Goal: Contribute content: Contribute content

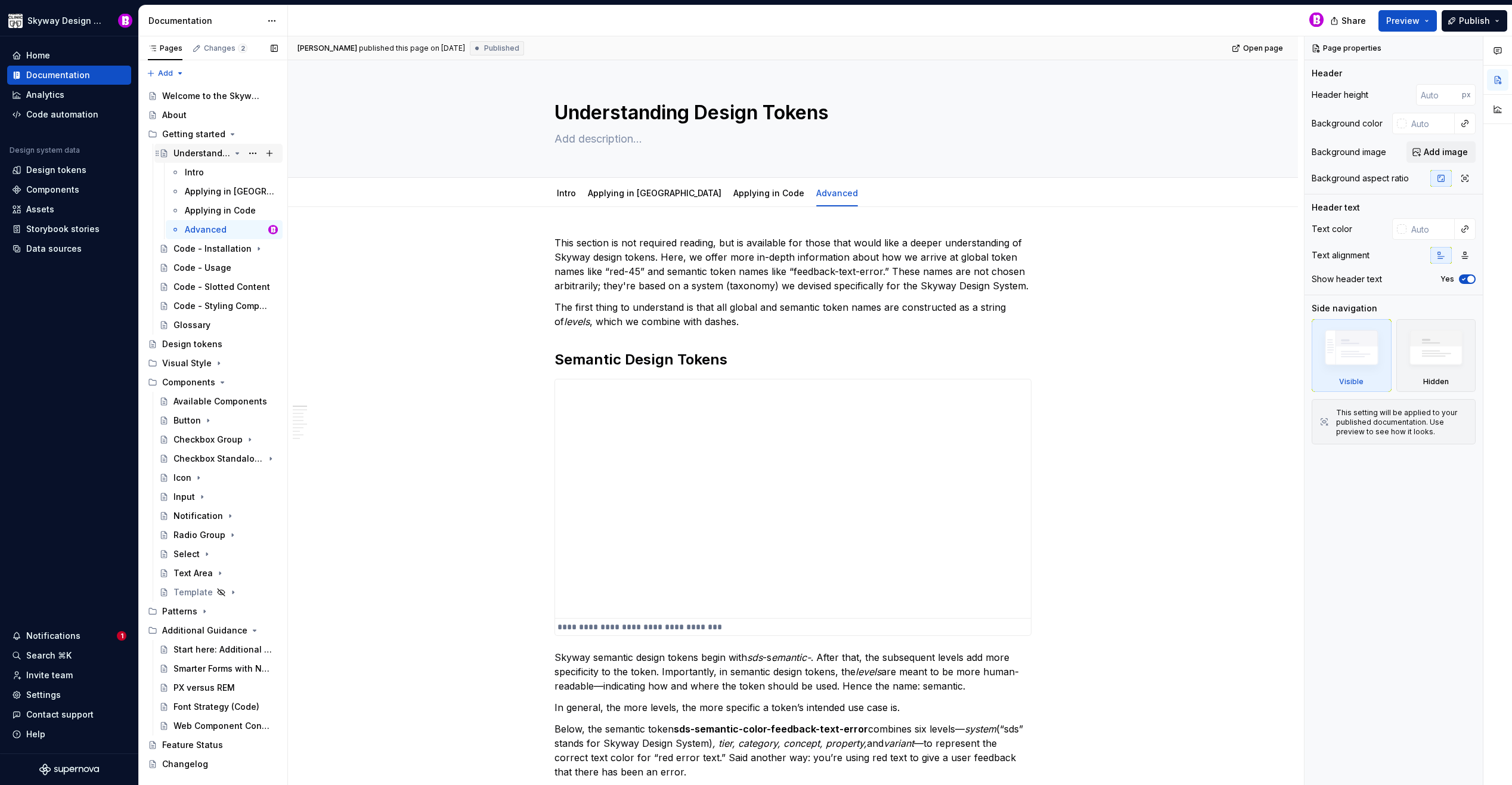
click at [237, 153] on icon "Page tree" at bounding box center [237, 153] width 3 height 1
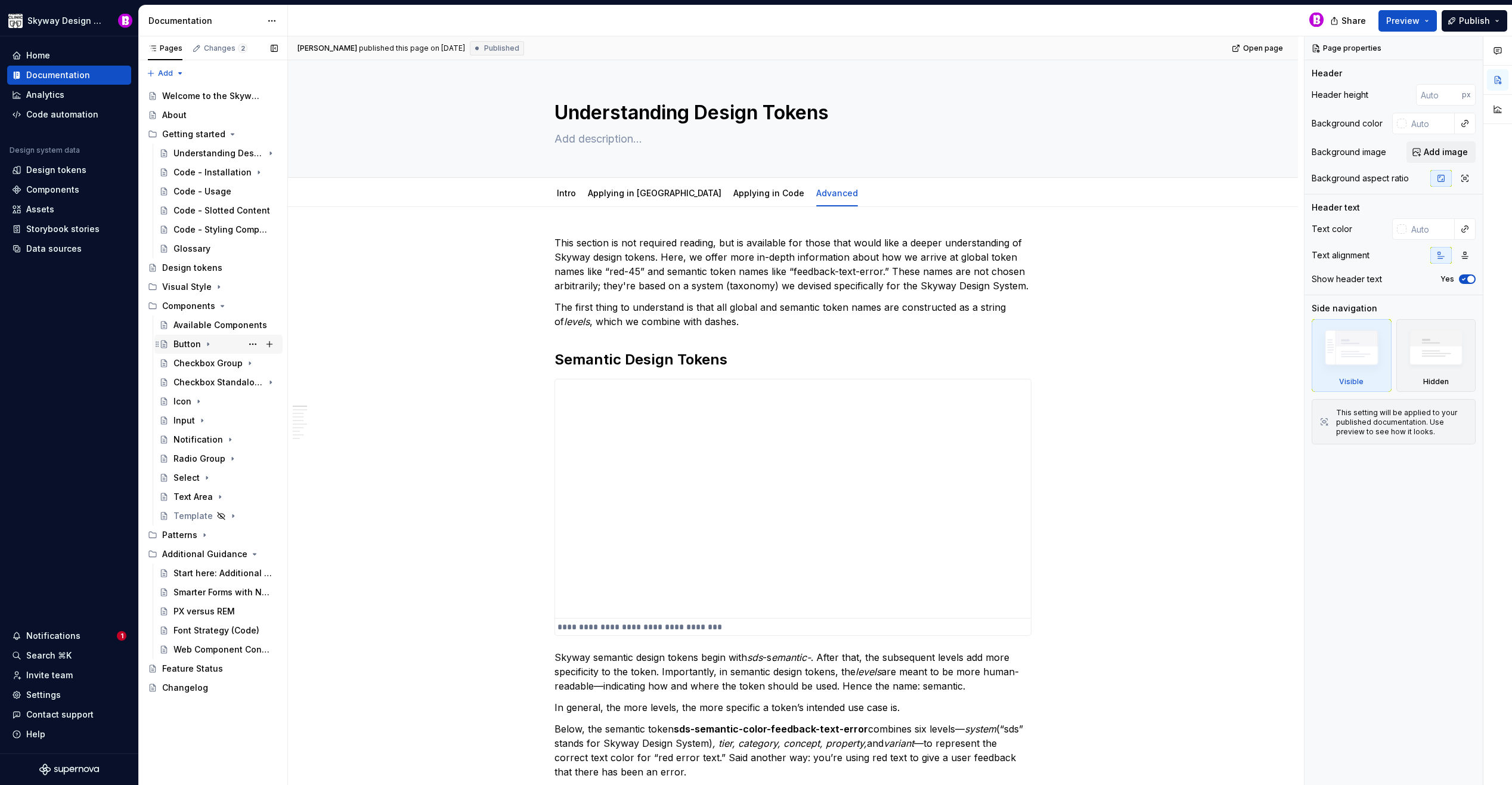
click at [190, 344] on div "Button" at bounding box center [187, 344] width 27 height 12
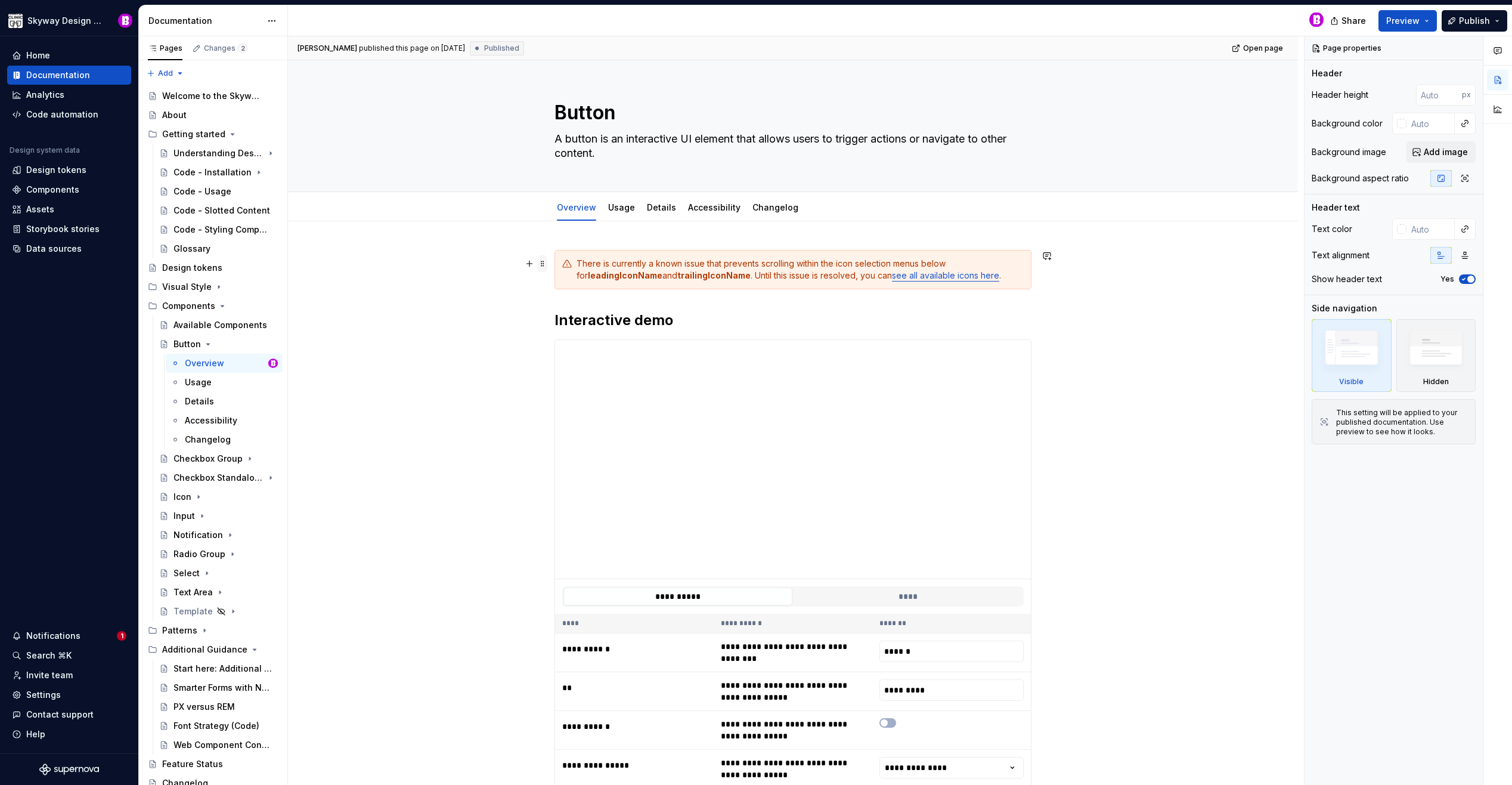
click at [540, 258] on span at bounding box center [543, 263] width 10 height 16
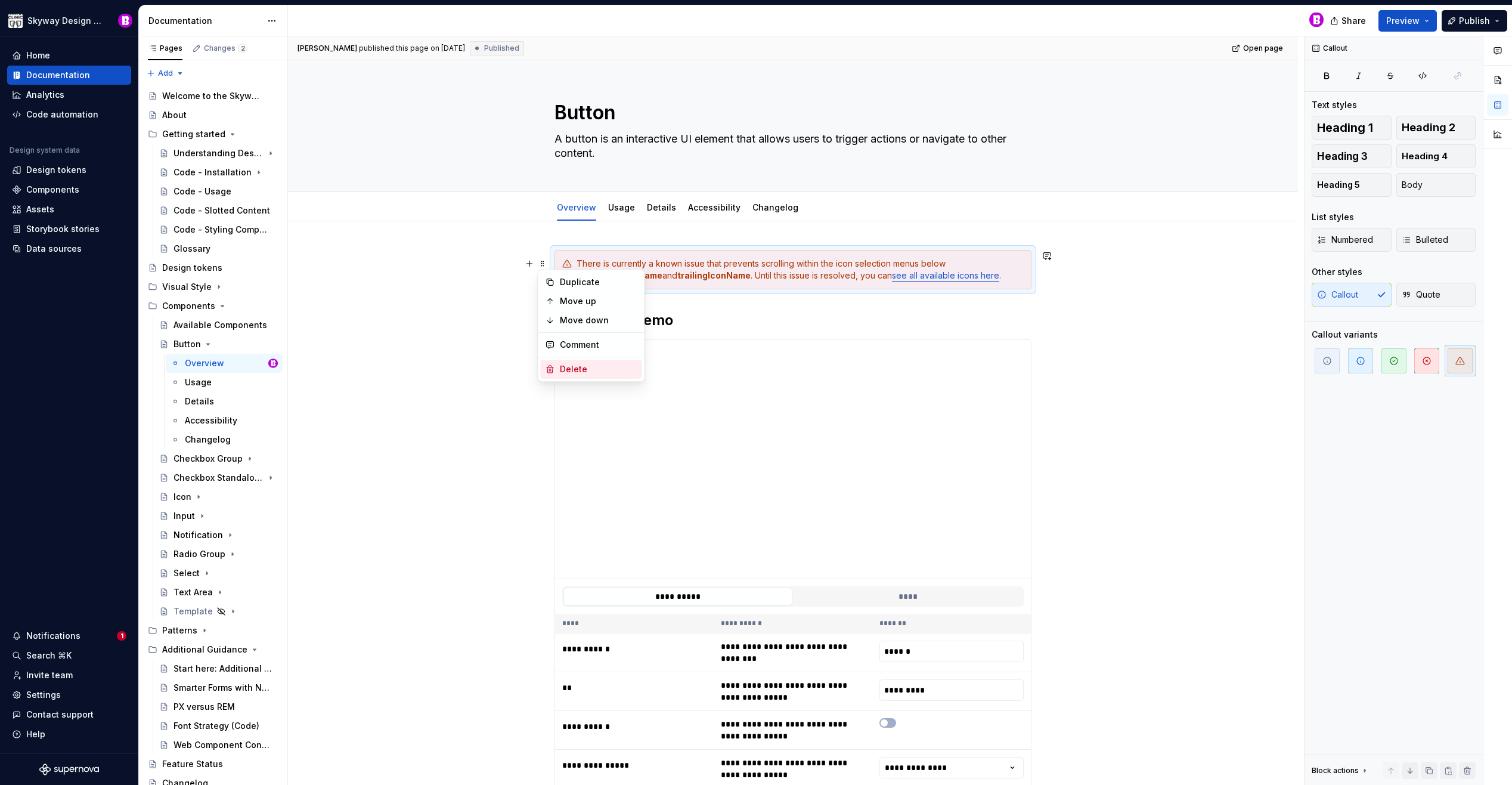
click at [576, 365] on div "Delete" at bounding box center [598, 369] width 77 height 12
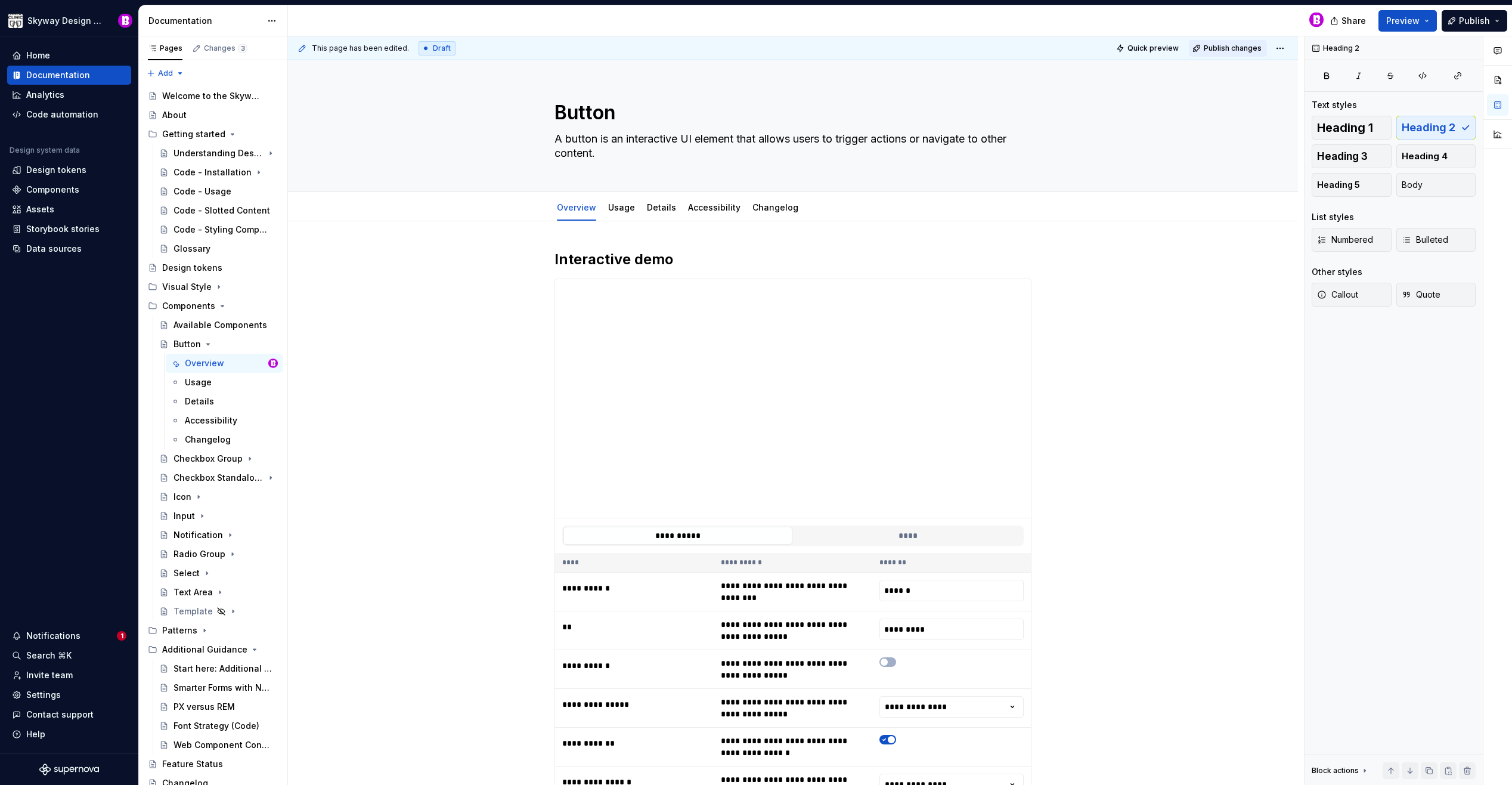
click at [1230, 45] on span "Publish changes" at bounding box center [1232, 49] width 58 height 10
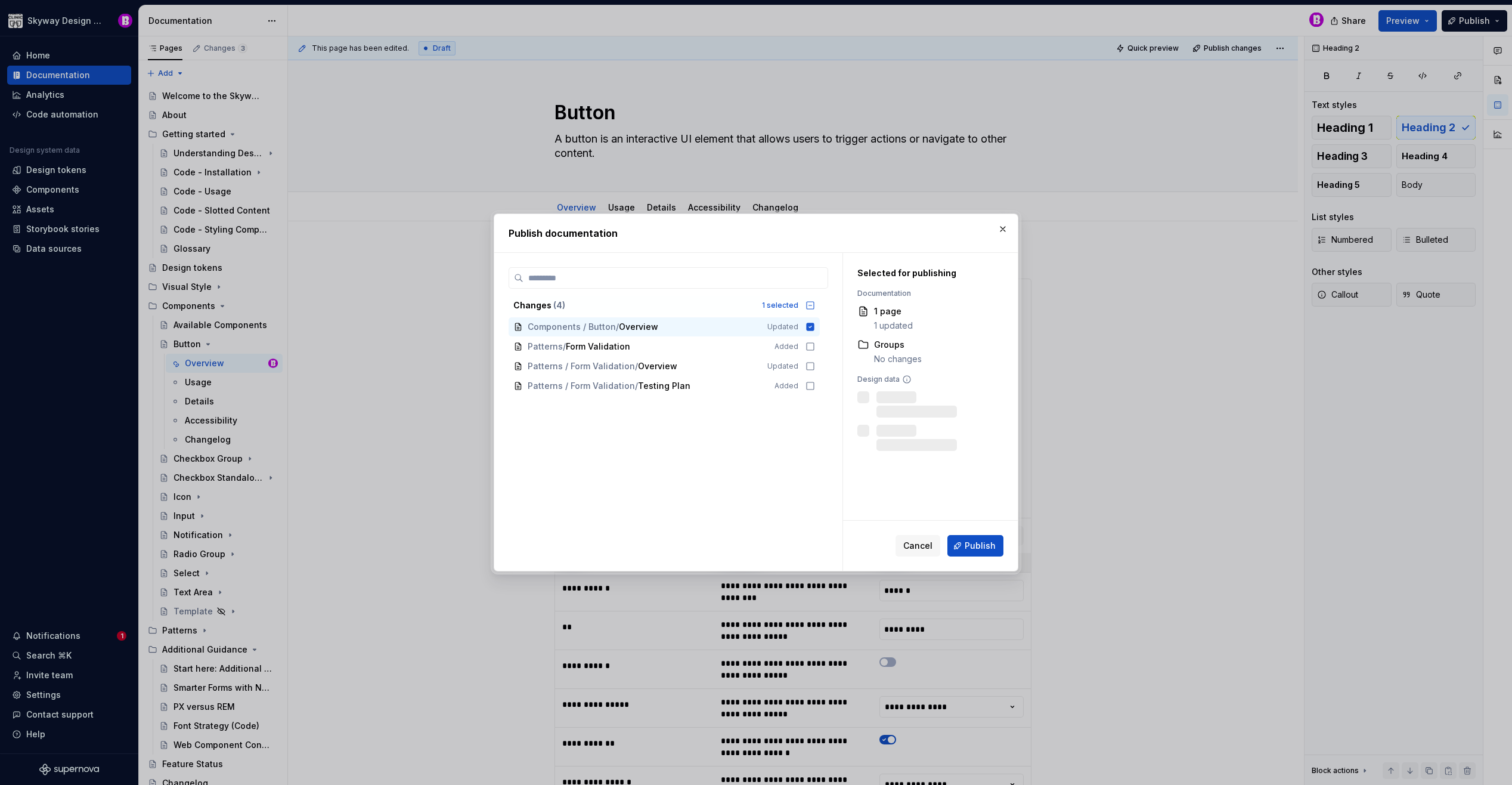
drag, startPoint x: 982, startPoint y: 545, endPoint x: 993, endPoint y: 542, distance: 11.4
click at [982, 545] on span "Publish" at bounding box center [980, 545] width 31 height 12
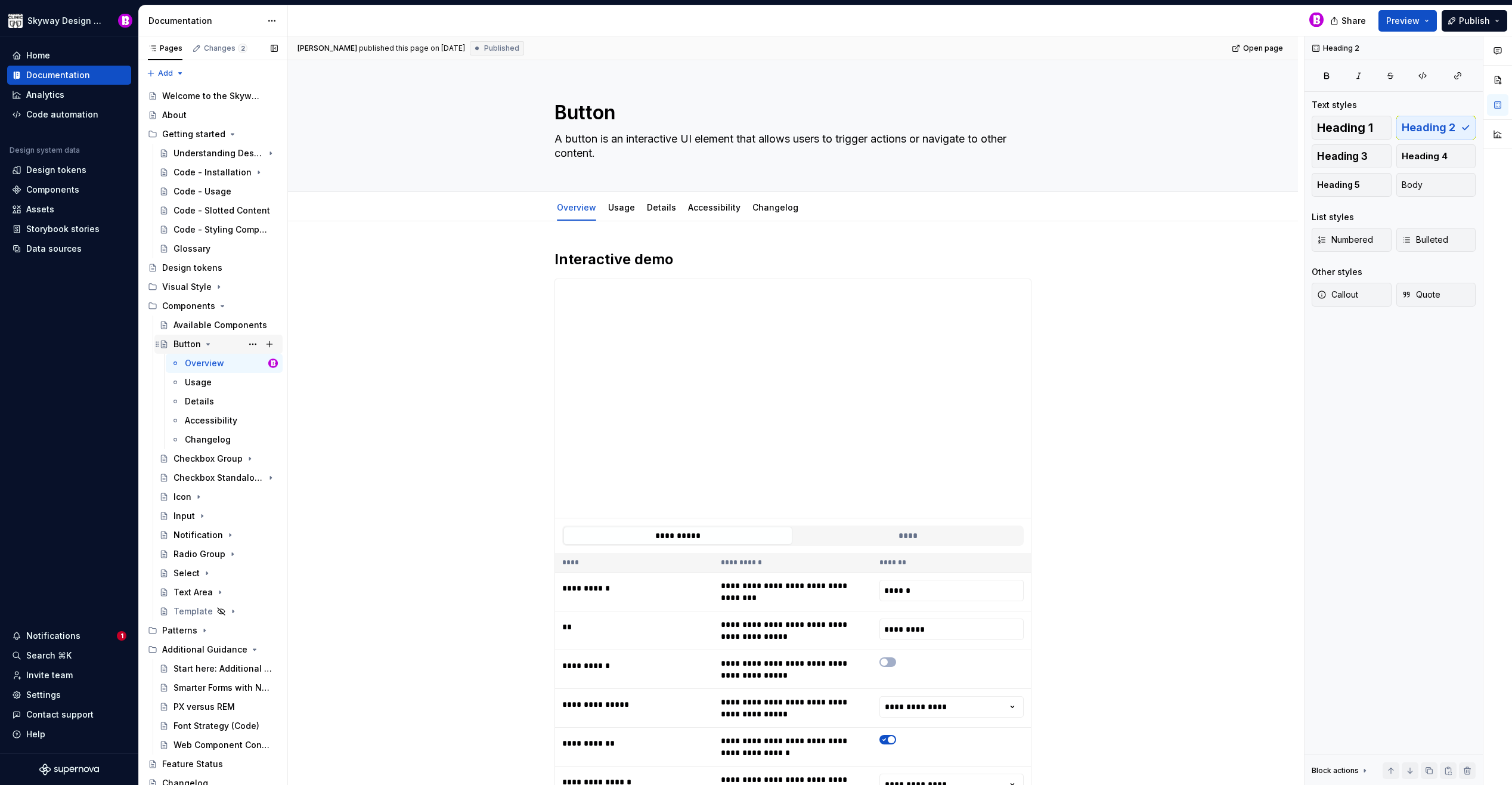
click at [206, 340] on icon "Page tree" at bounding box center [208, 344] width 10 height 10
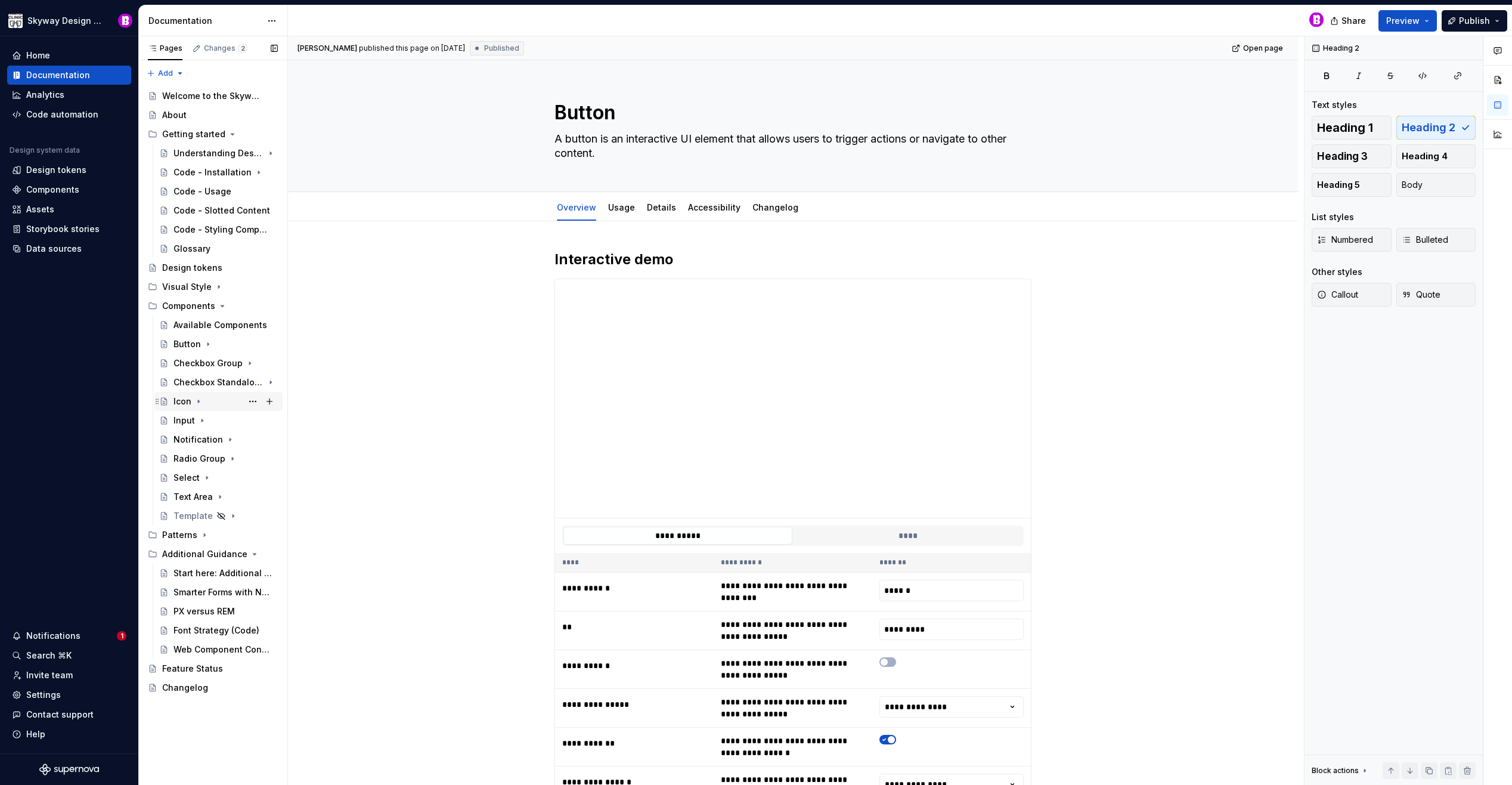
click at [191, 404] on div "Icon" at bounding box center [226, 401] width 104 height 16
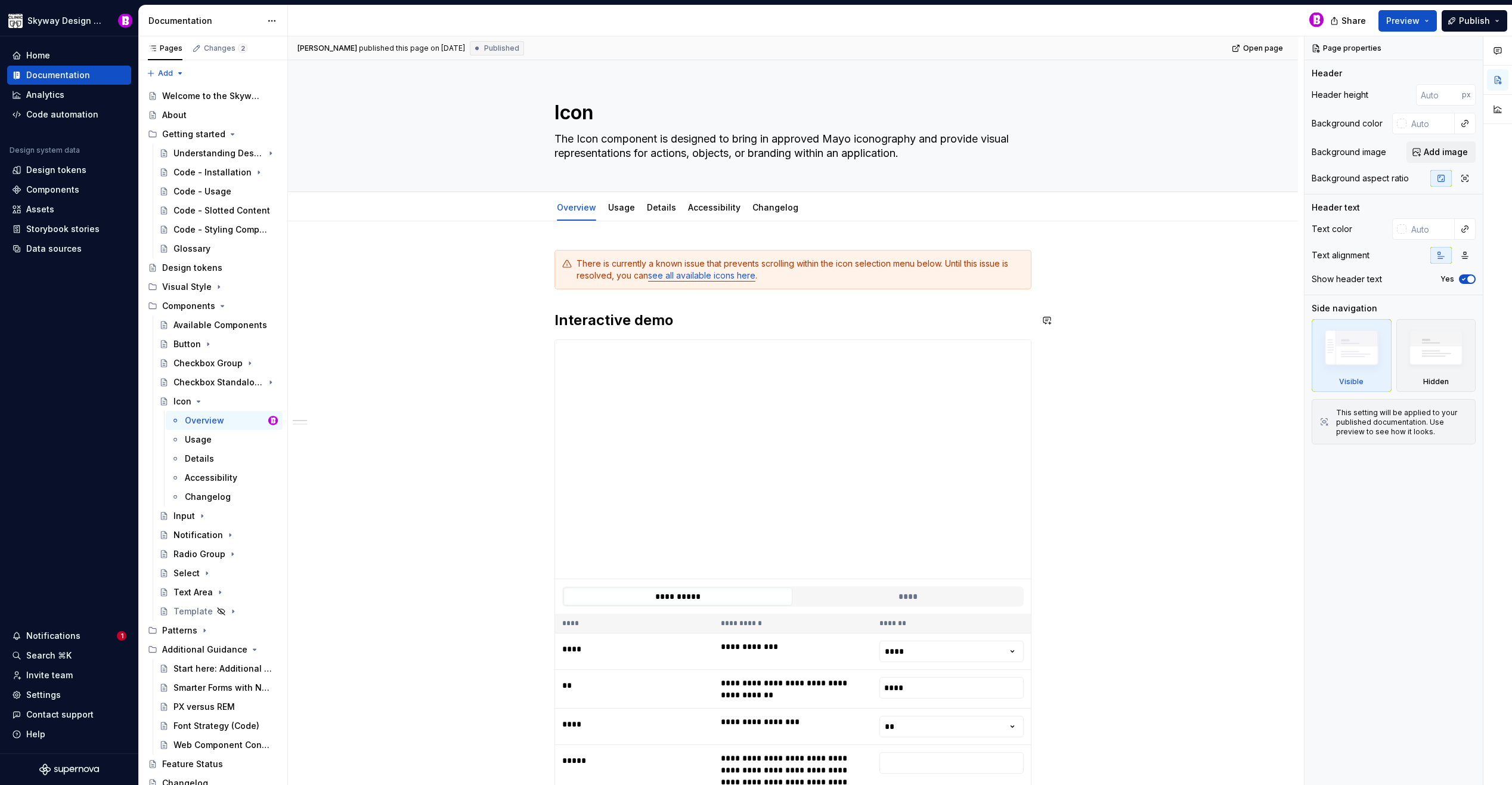
click at [445, 295] on div "**********" at bounding box center [793, 700] width 1010 height 958
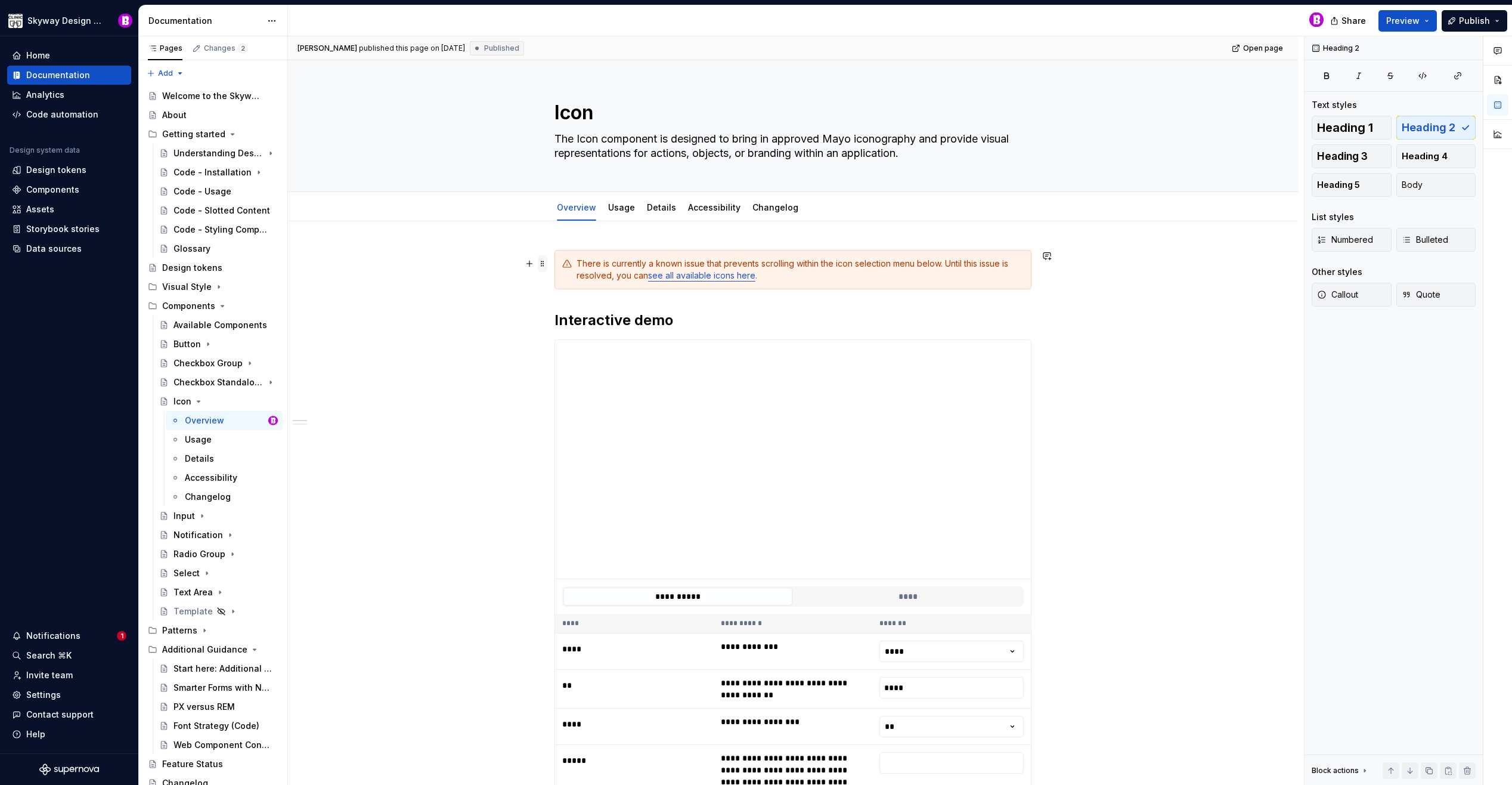
click at [544, 264] on span at bounding box center [543, 263] width 10 height 16
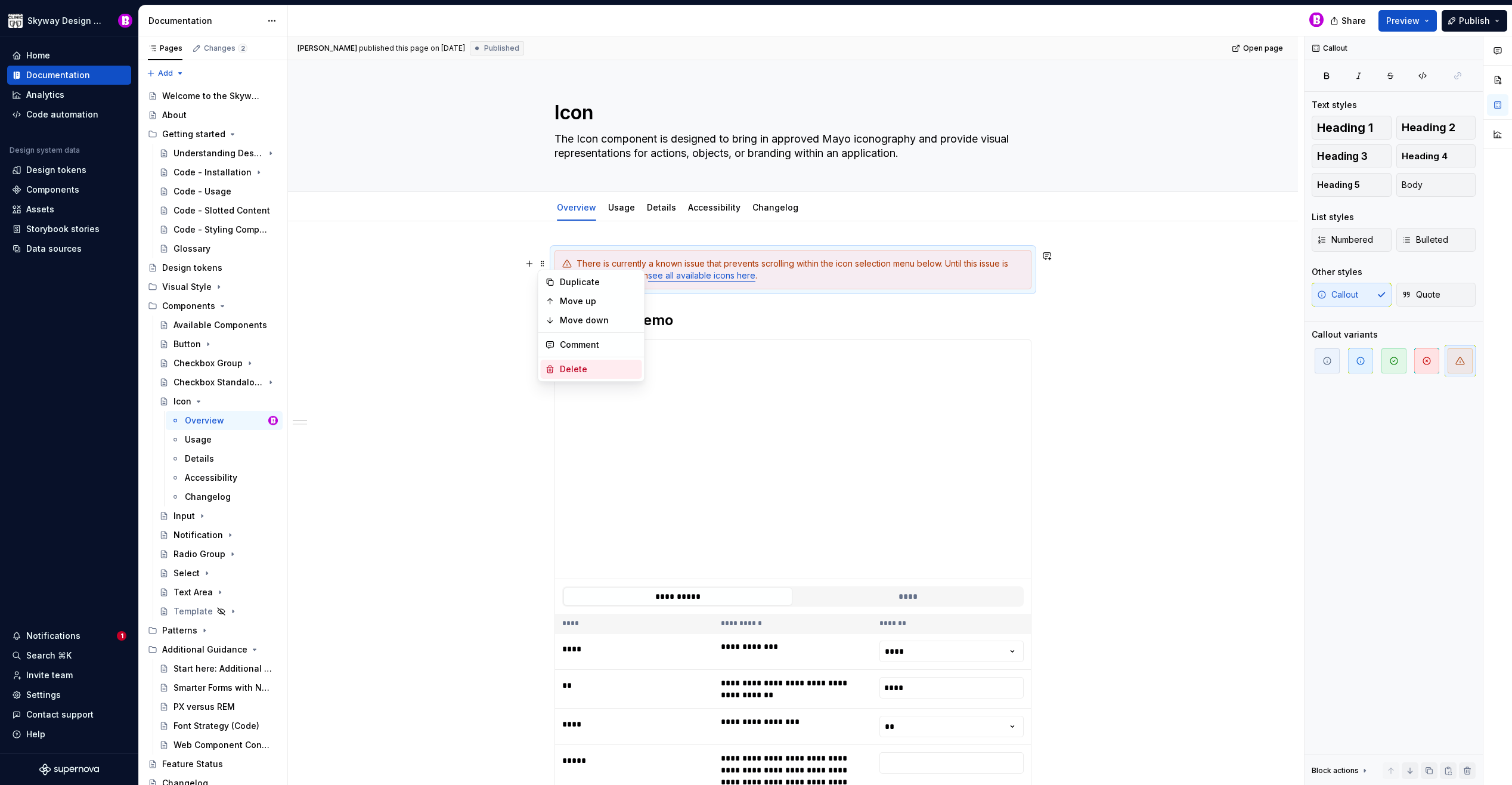
click at [580, 361] on div "Delete" at bounding box center [591, 369] width 101 height 19
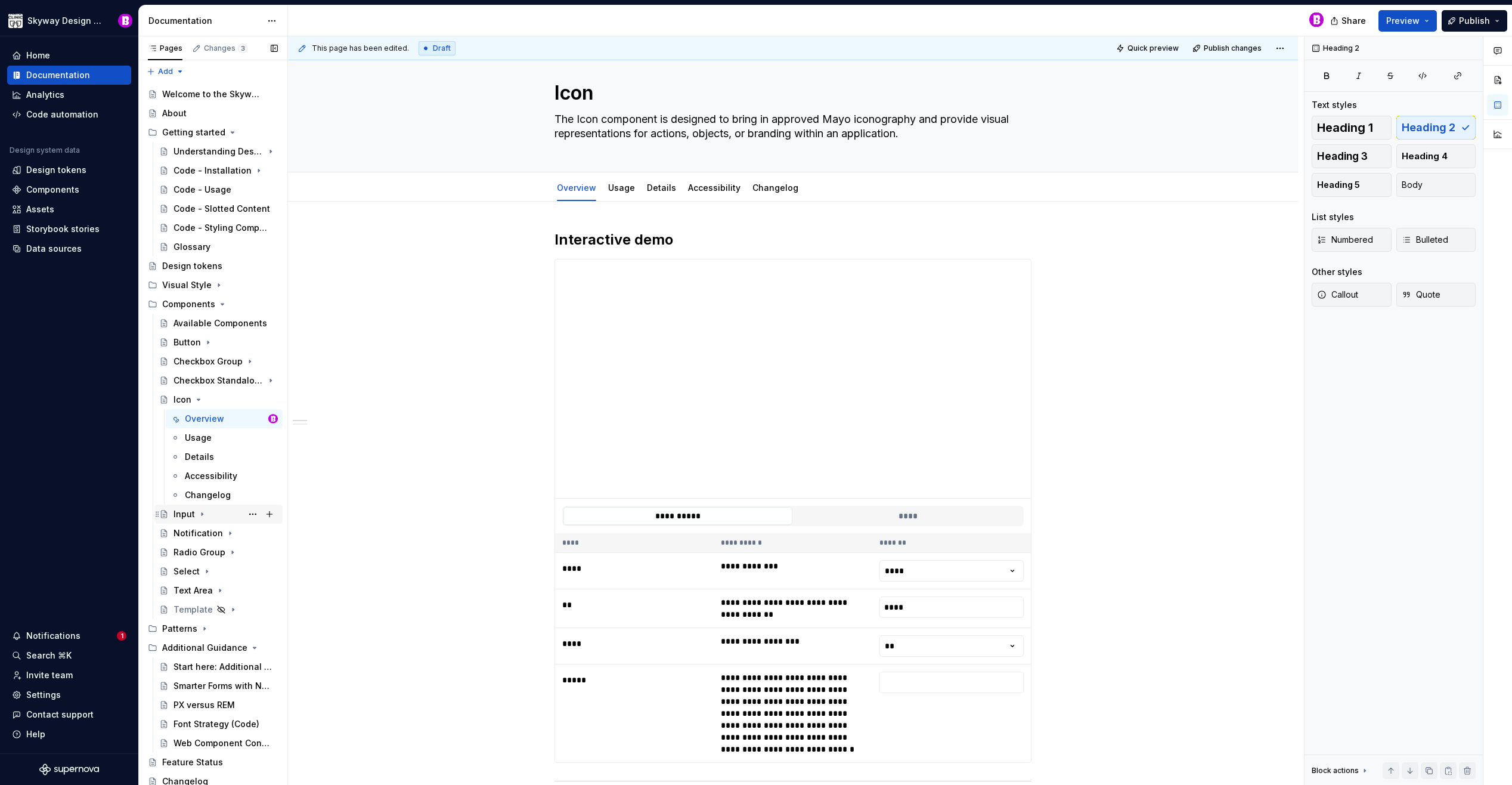
scroll to position [5, 0]
click at [261, 396] on button "Page tree" at bounding box center [270, 396] width 16 height 16
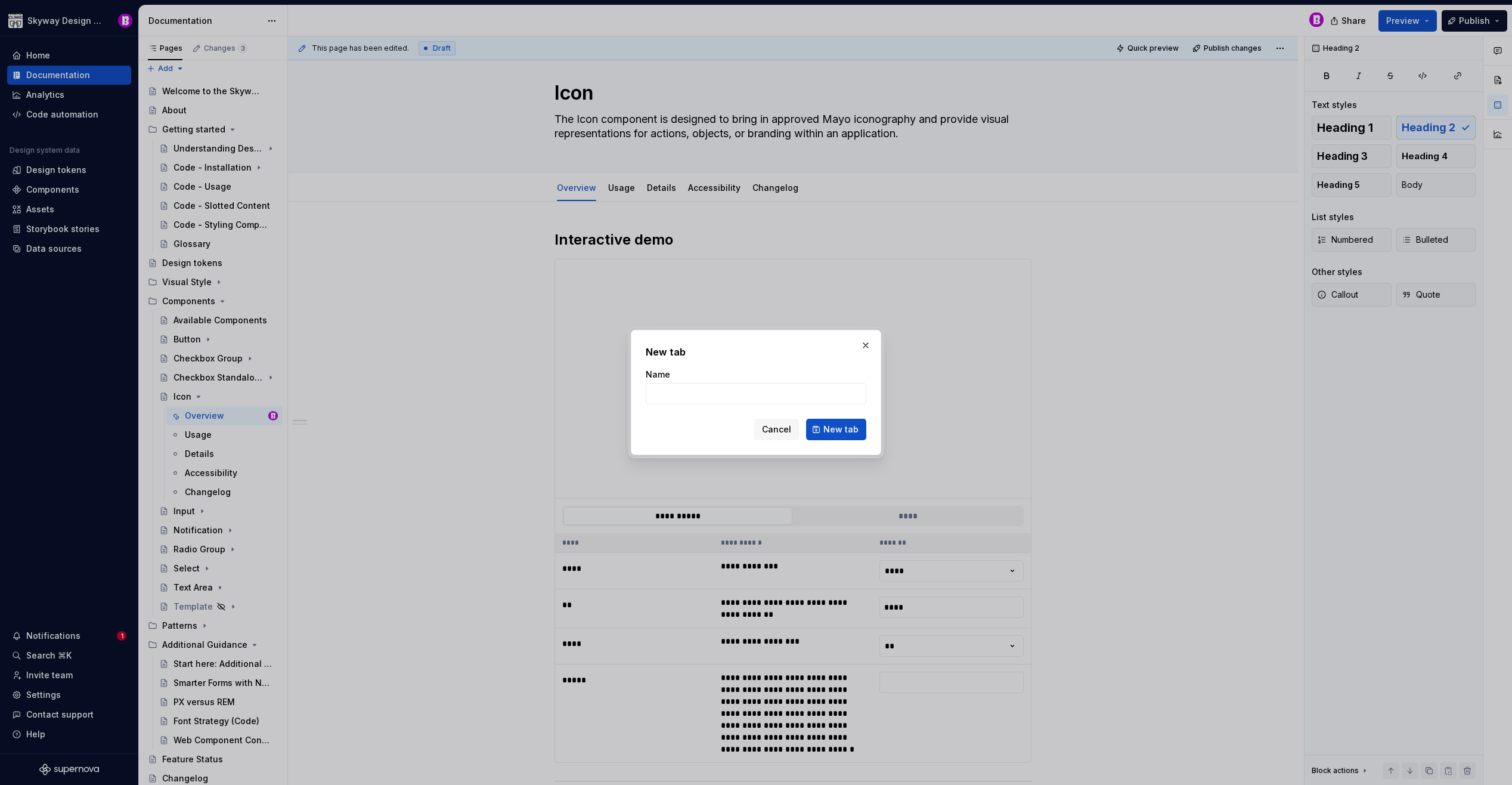
type textarea "*"
type input "Full icon list"
click at [844, 426] on span "New tab" at bounding box center [840, 429] width 35 height 12
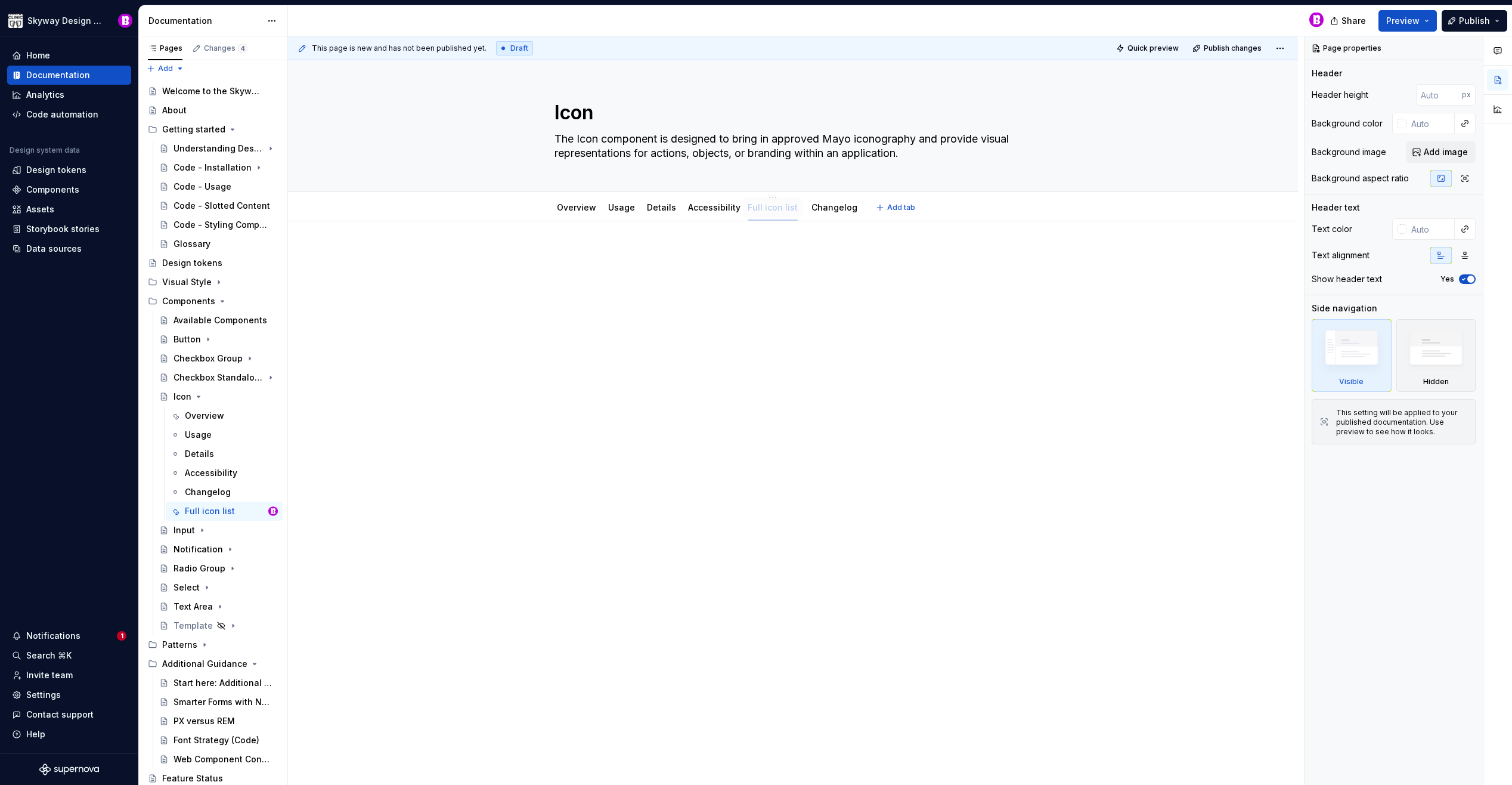
drag, startPoint x: 824, startPoint y: 207, endPoint x: 763, endPoint y: 203, distance: 61.1
click at [228, 127] on icon "Page tree" at bounding box center [233, 129] width 10 height 10
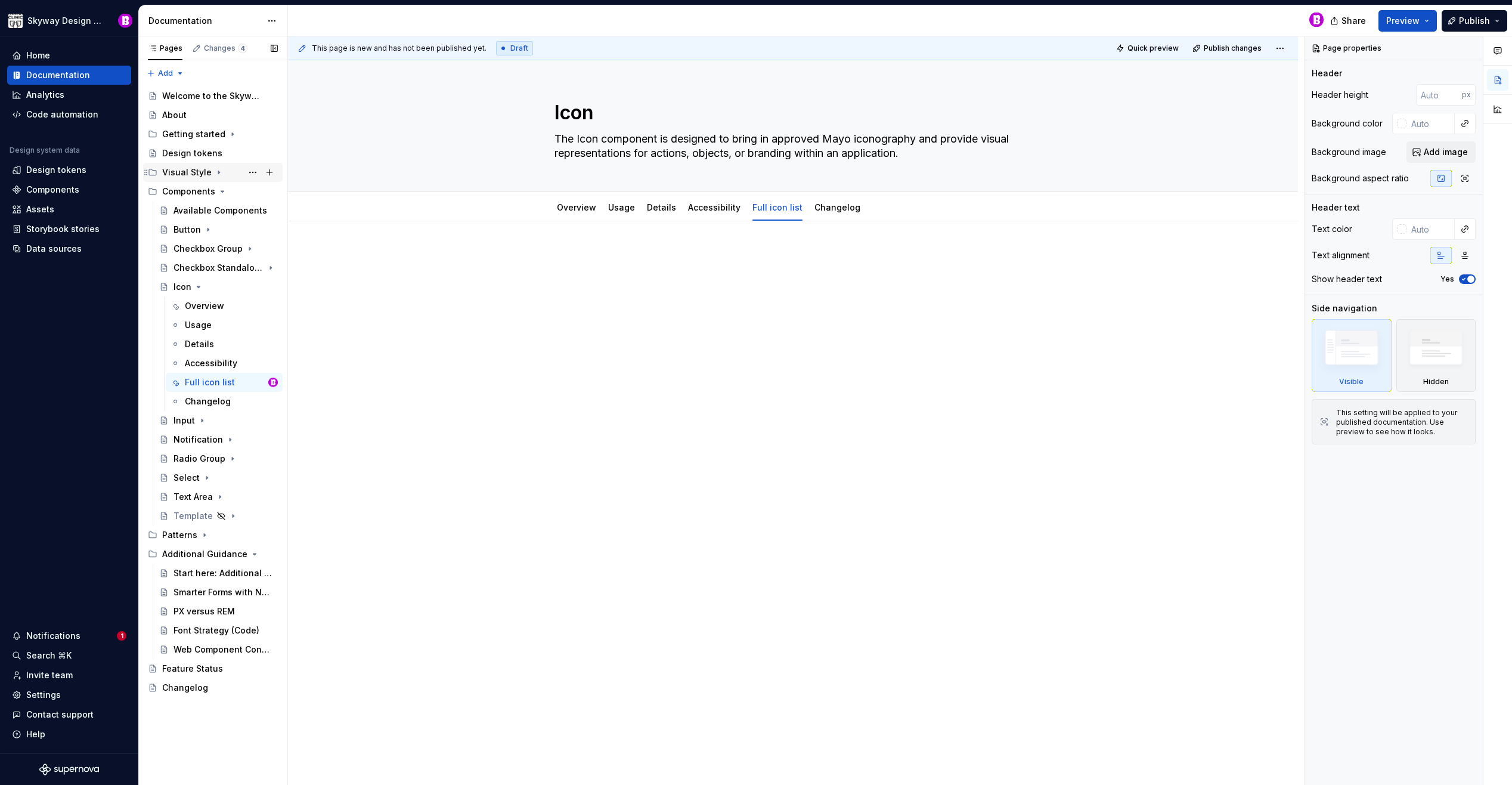
click at [214, 172] on icon "Page tree" at bounding box center [219, 172] width 10 height 10
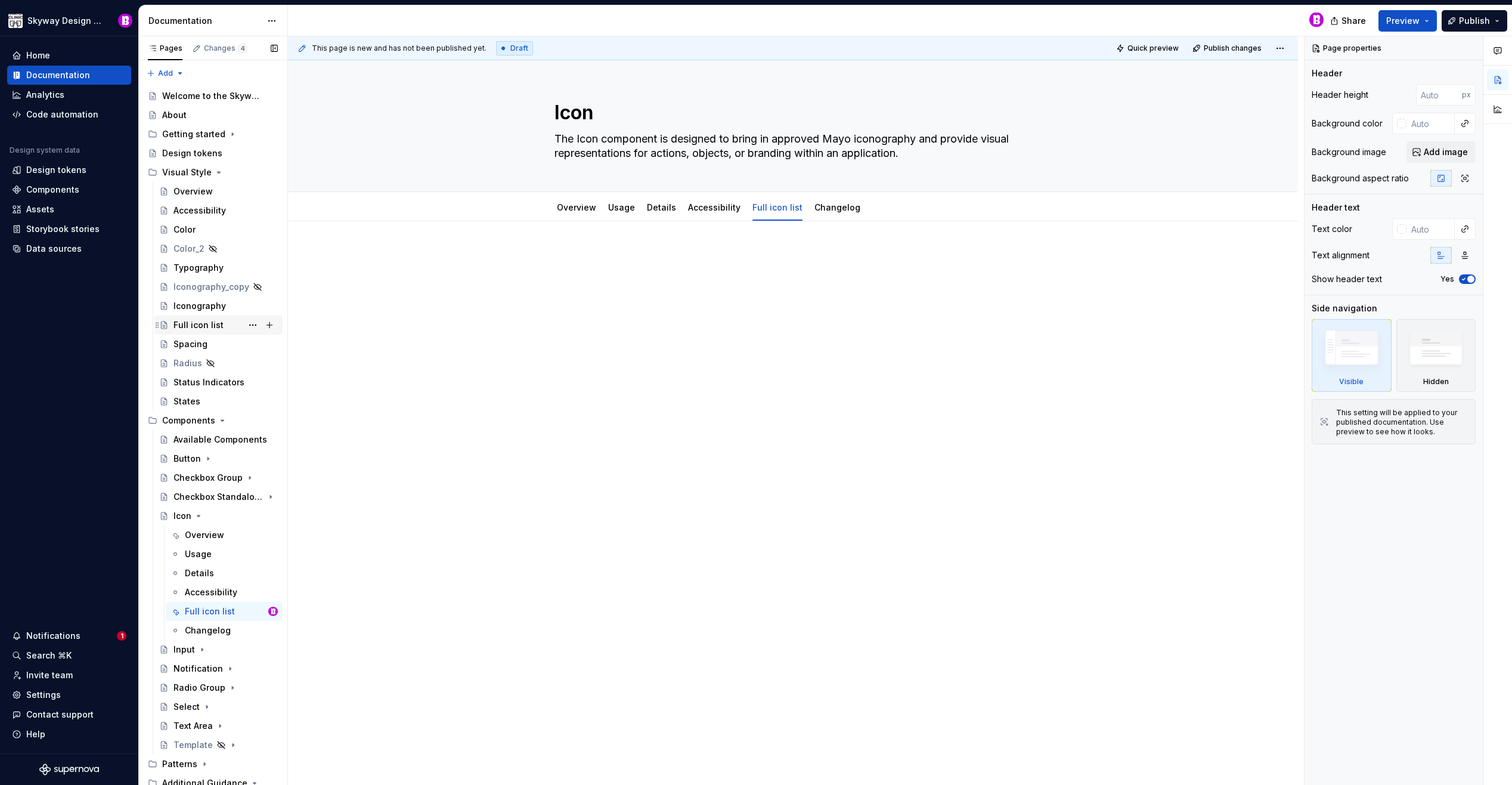
click at [206, 326] on div "Full icon list" at bounding box center [198, 324] width 50 height 12
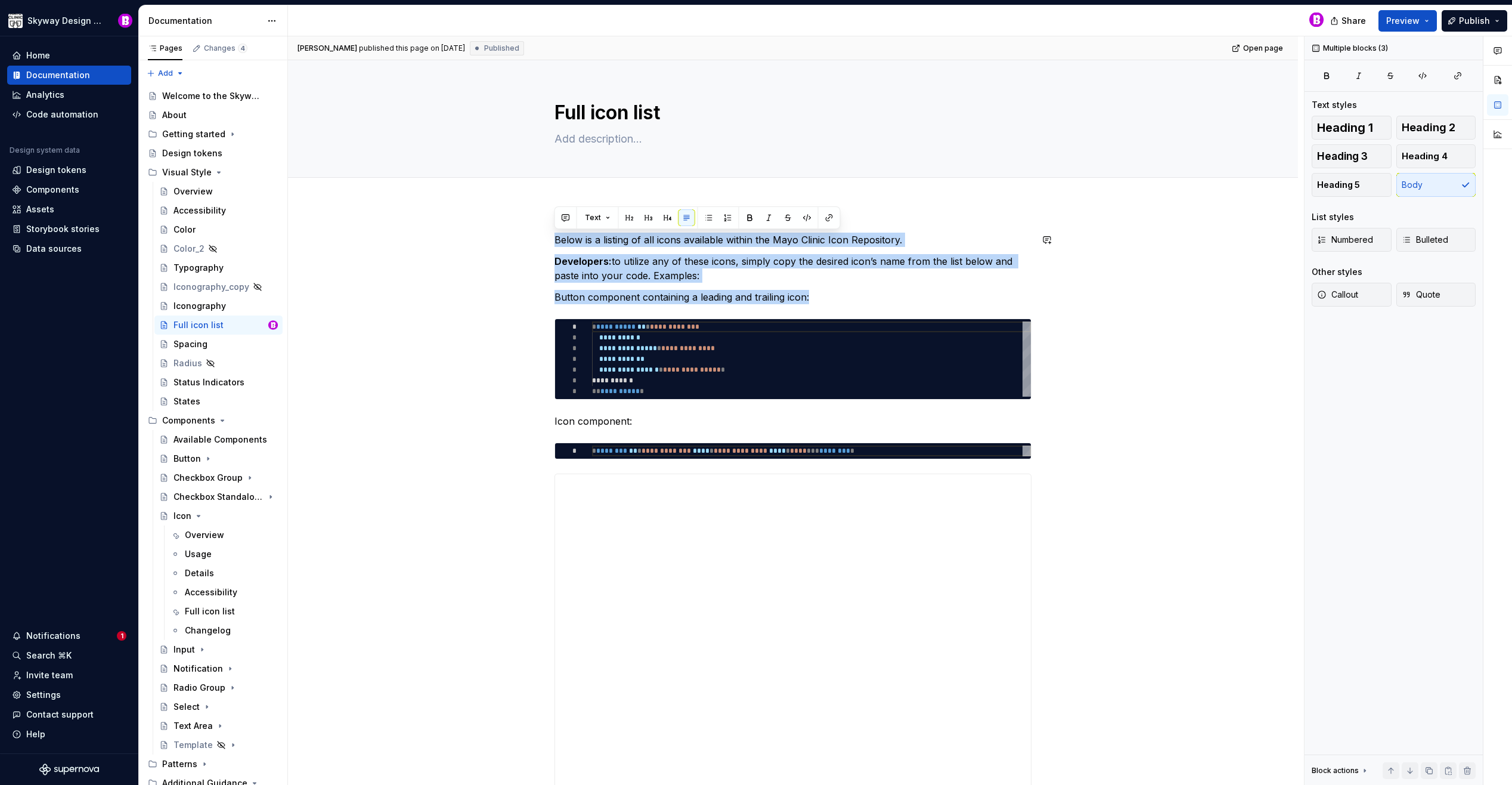
drag, startPoint x: 818, startPoint y: 298, endPoint x: 547, endPoint y: 232, distance: 278.9
copy div "Below is a listing of all icons available within the Mayo Clinic Icon Repositor…"
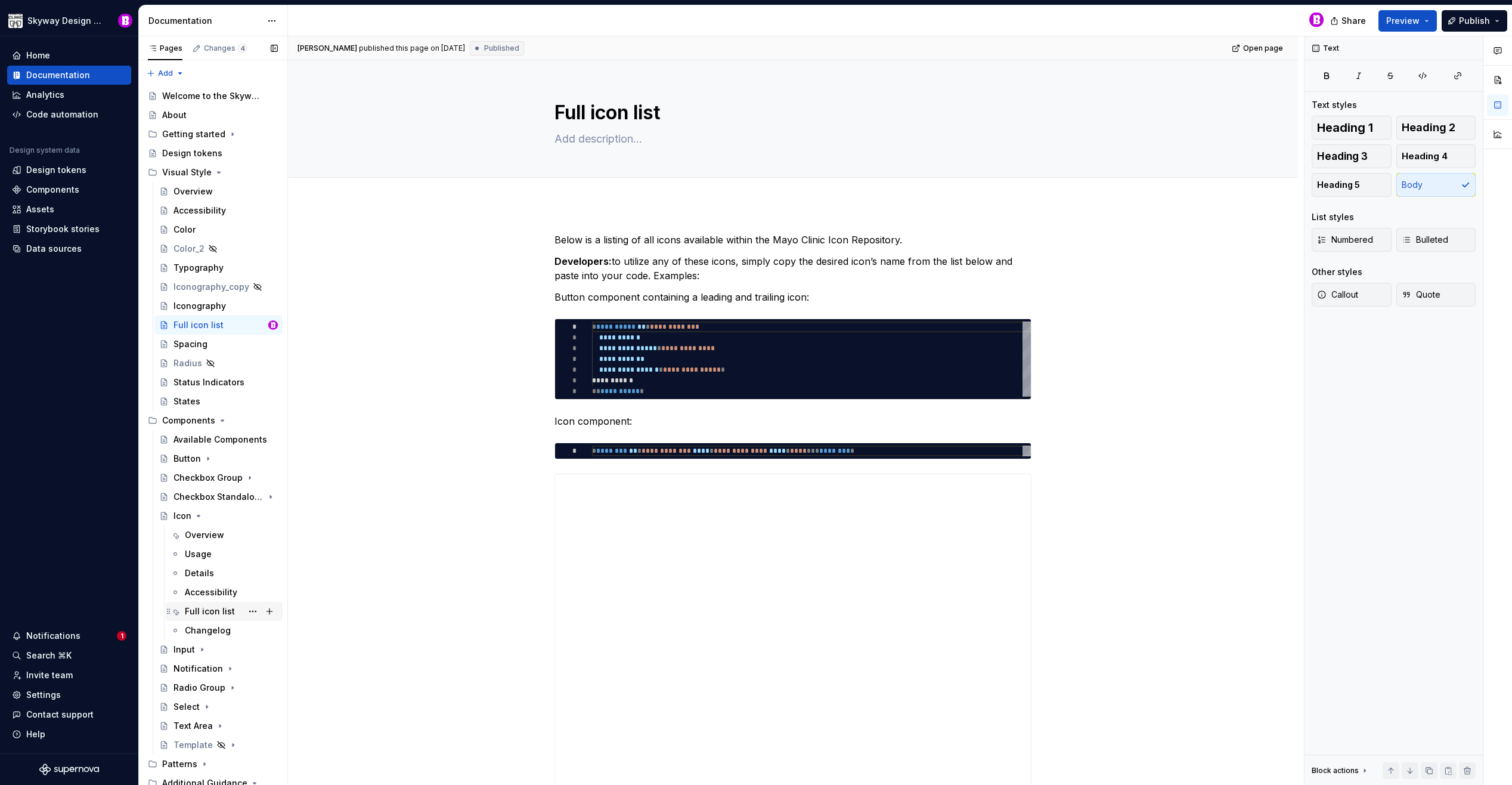
click at [207, 607] on div "Full icon list" at bounding box center [209, 610] width 50 height 12
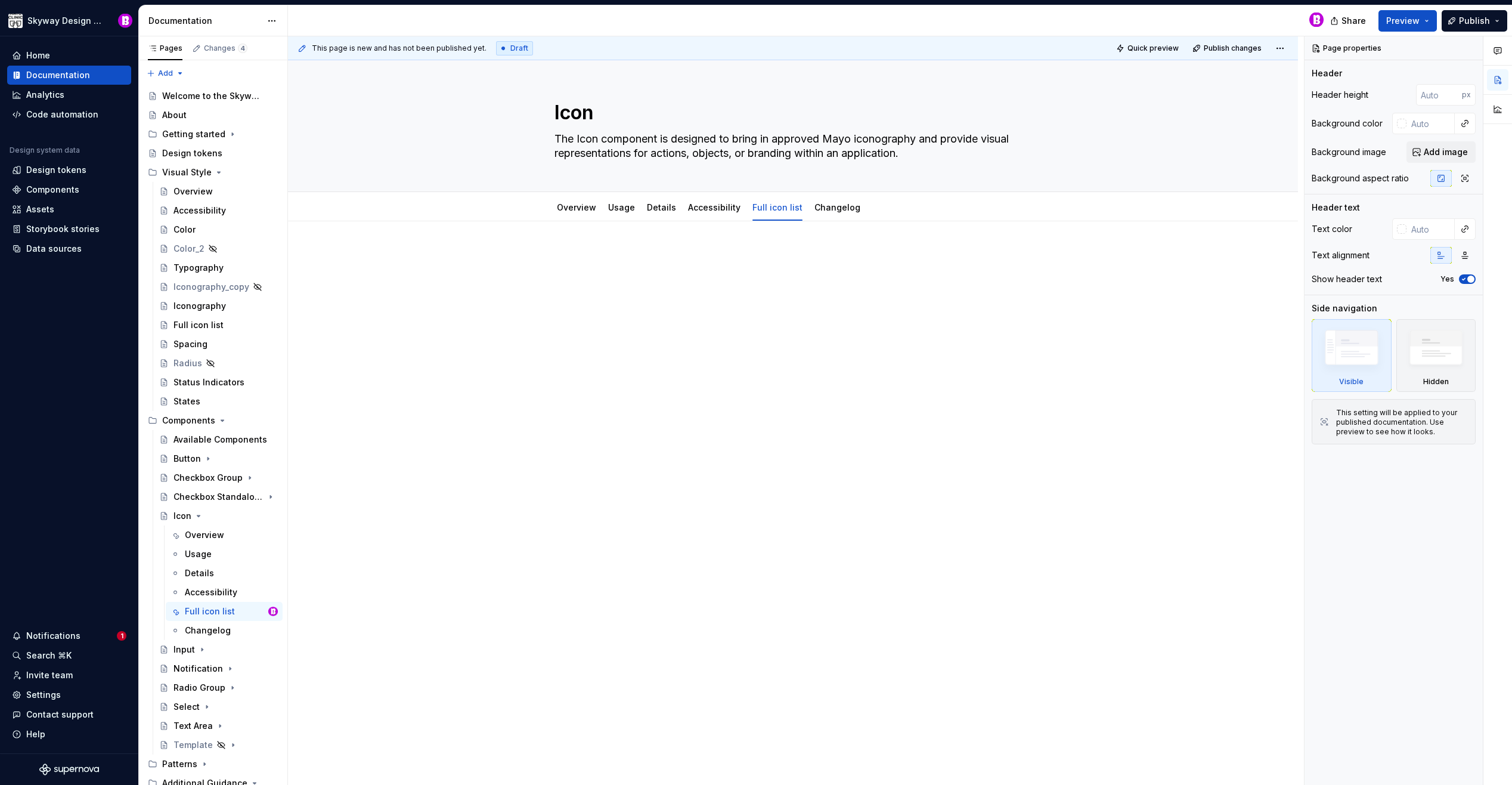
click at [608, 248] on div at bounding box center [793, 383] width 1010 height 324
type textarea "*"
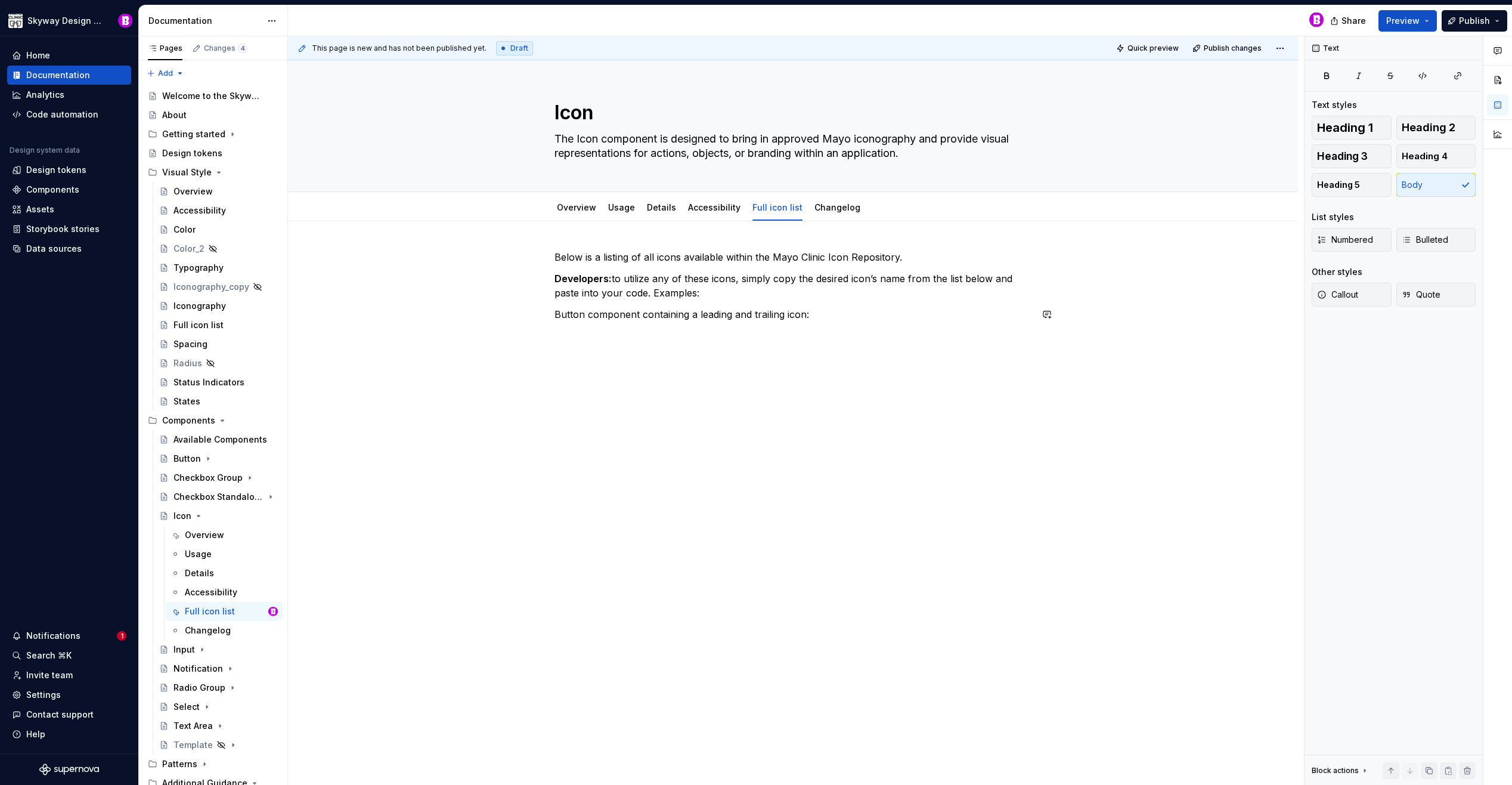
click at [505, 356] on div "This page is new and has not been published yet. Draft Quick preview Publish ch…" at bounding box center [796, 411] width 1016 height 749
click at [528, 312] on button "button" at bounding box center [530, 314] width 16 height 16
click at [598, 378] on div "Code" at bounding box center [645, 378] width 109 height 12
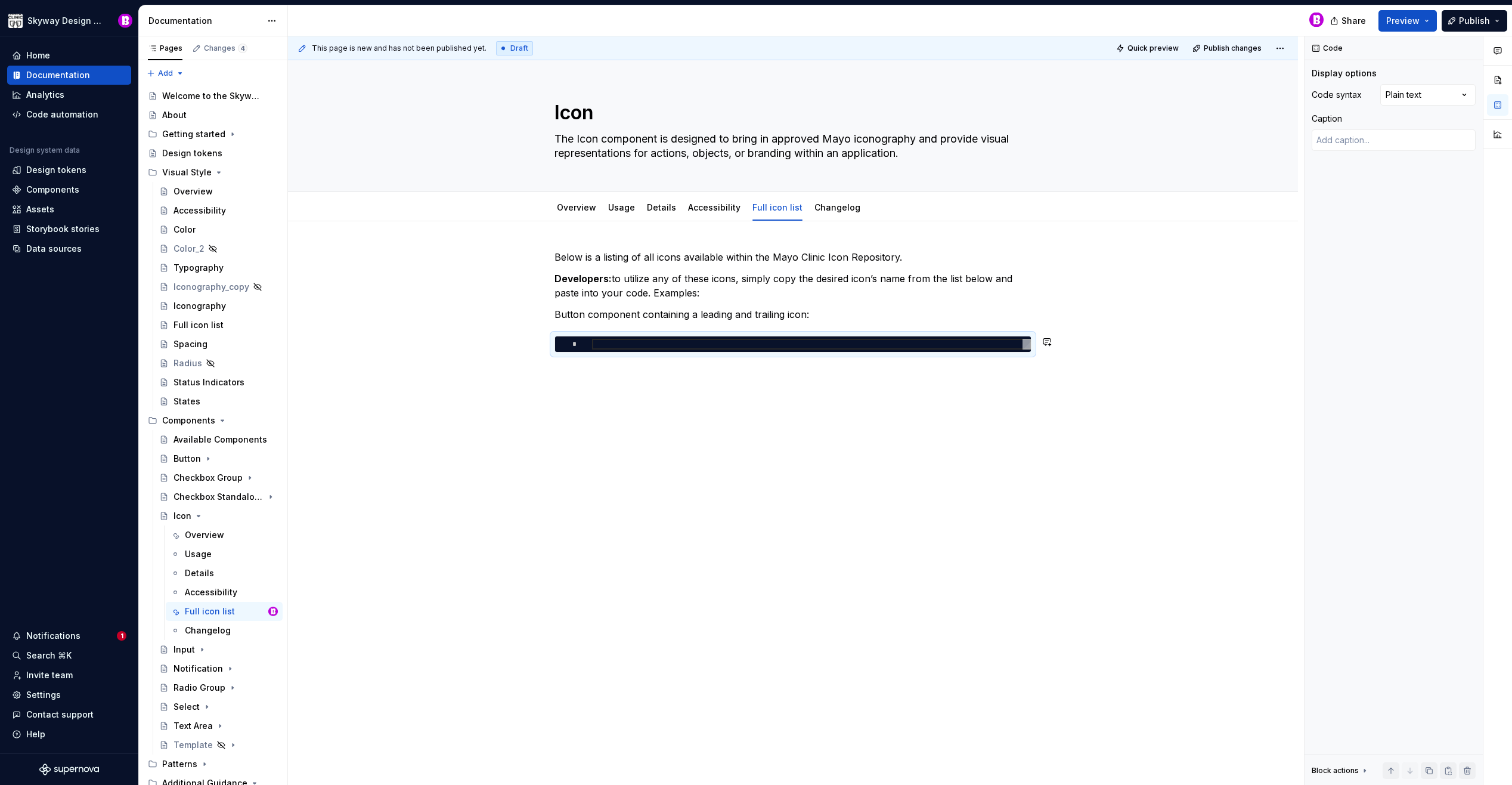
type textarea "*"
type textarea "**"
type textarea "*"
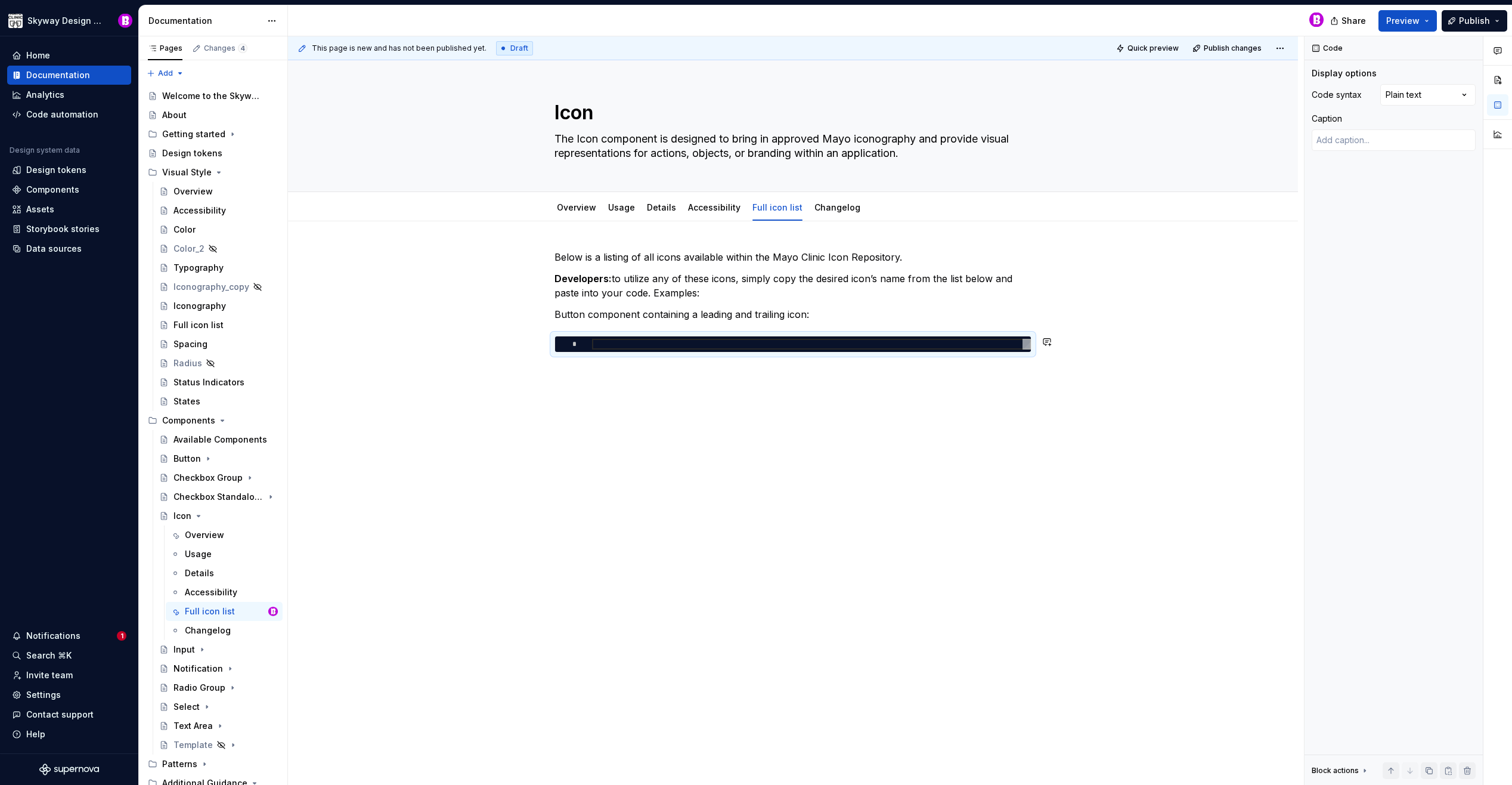
type textarea "***"
type textarea "*"
type textarea "****"
type textarea "*"
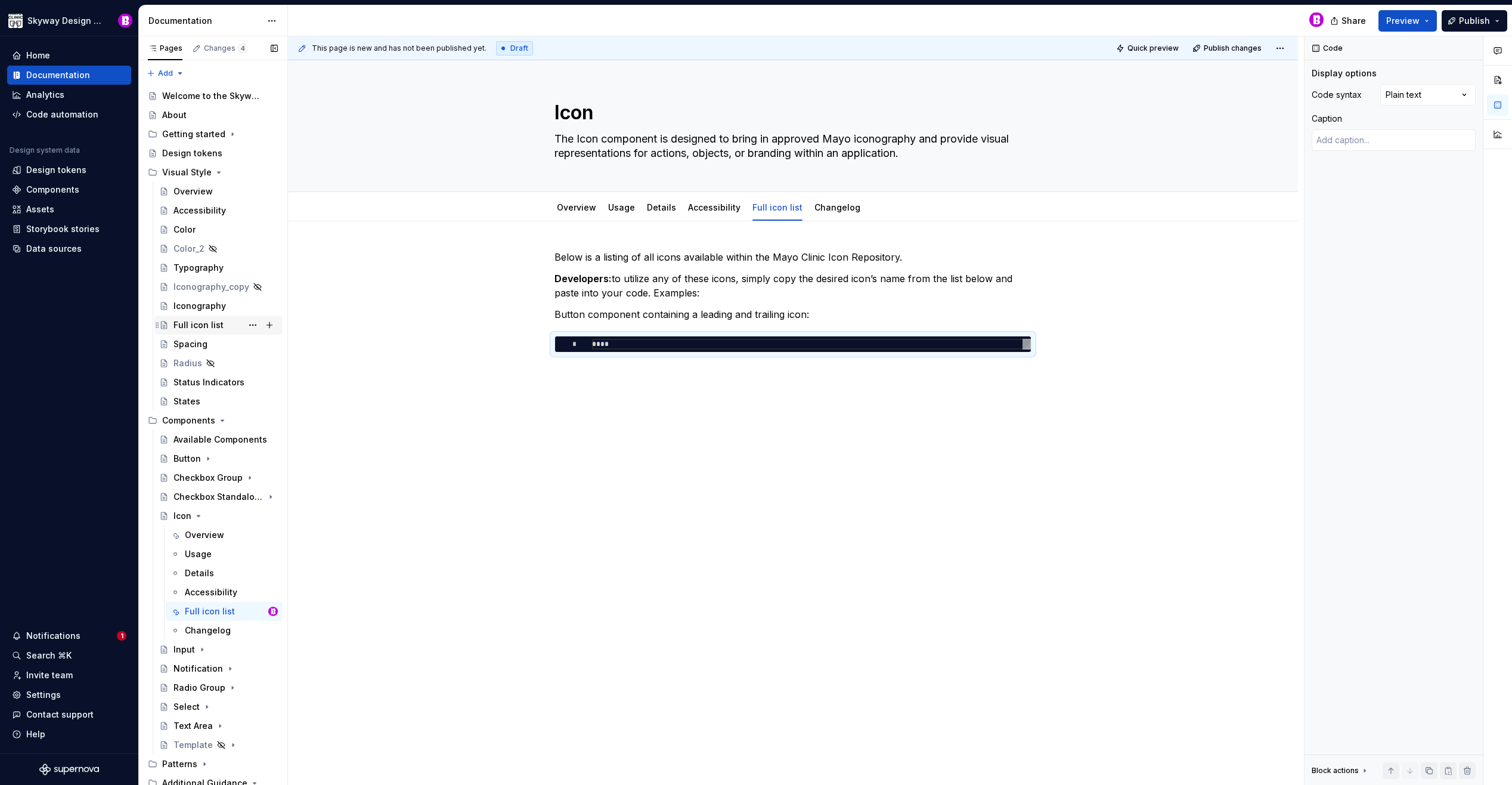
type textarea "****"
click at [194, 322] on div "Full icon list" at bounding box center [198, 324] width 50 height 12
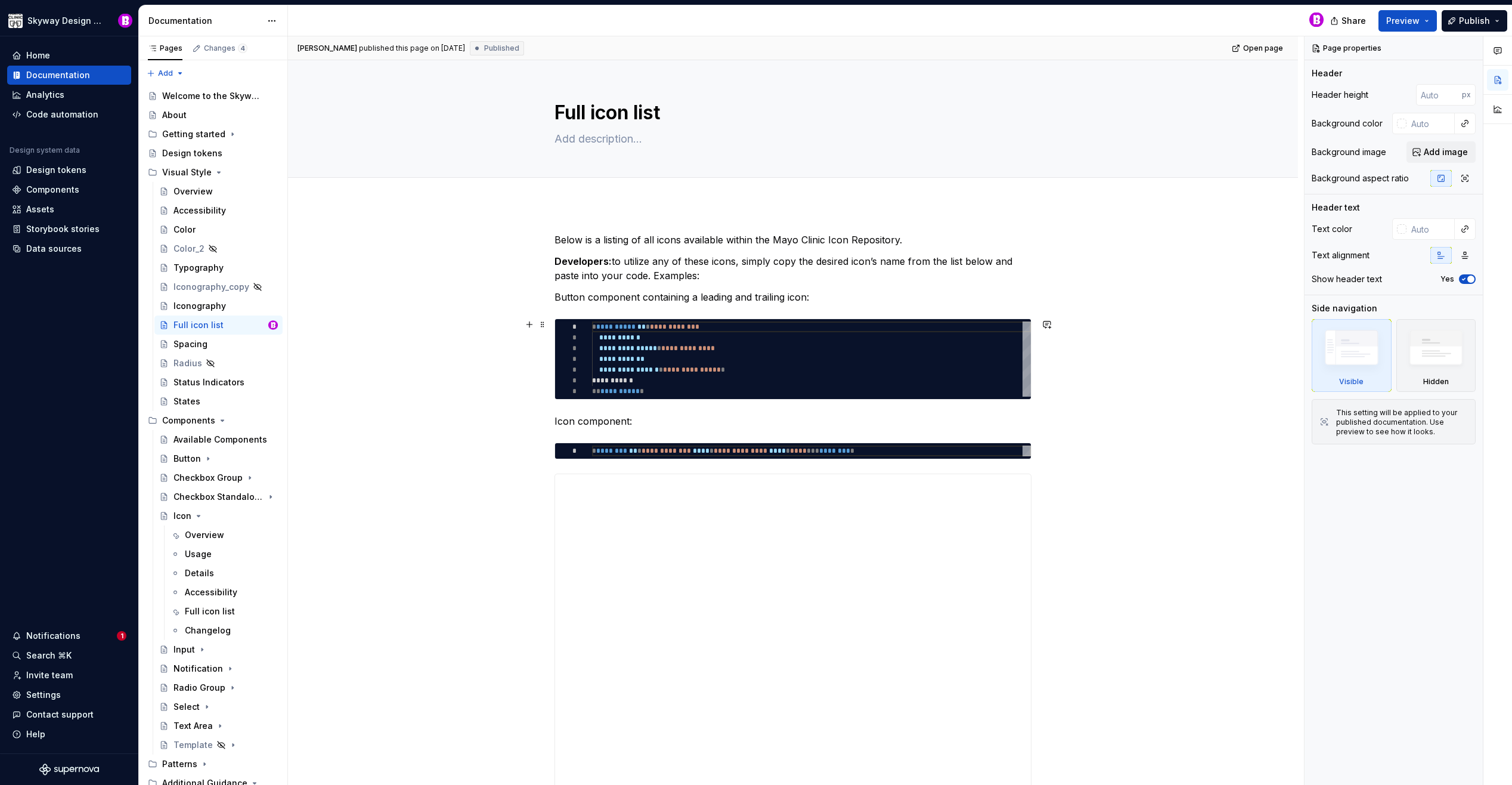
type textarea "*"
type textarea "**********"
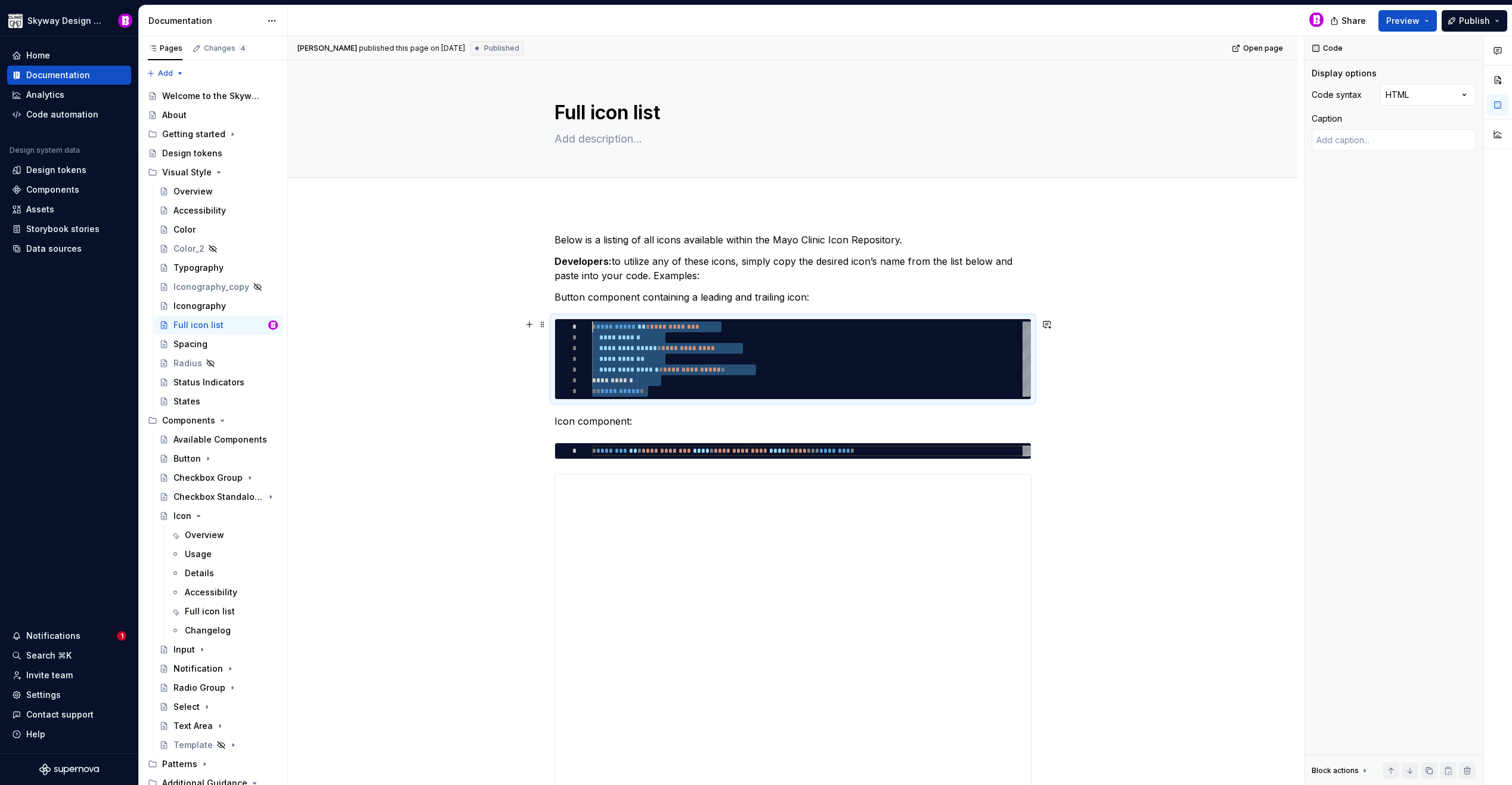
drag, startPoint x: 655, startPoint y: 391, endPoint x: 591, endPoint y: 326, distance: 91.2
click at [592, 326] on div "**********" at bounding box center [811, 359] width 439 height 75
click at [205, 608] on div "Full icon list" at bounding box center [209, 610] width 50 height 12
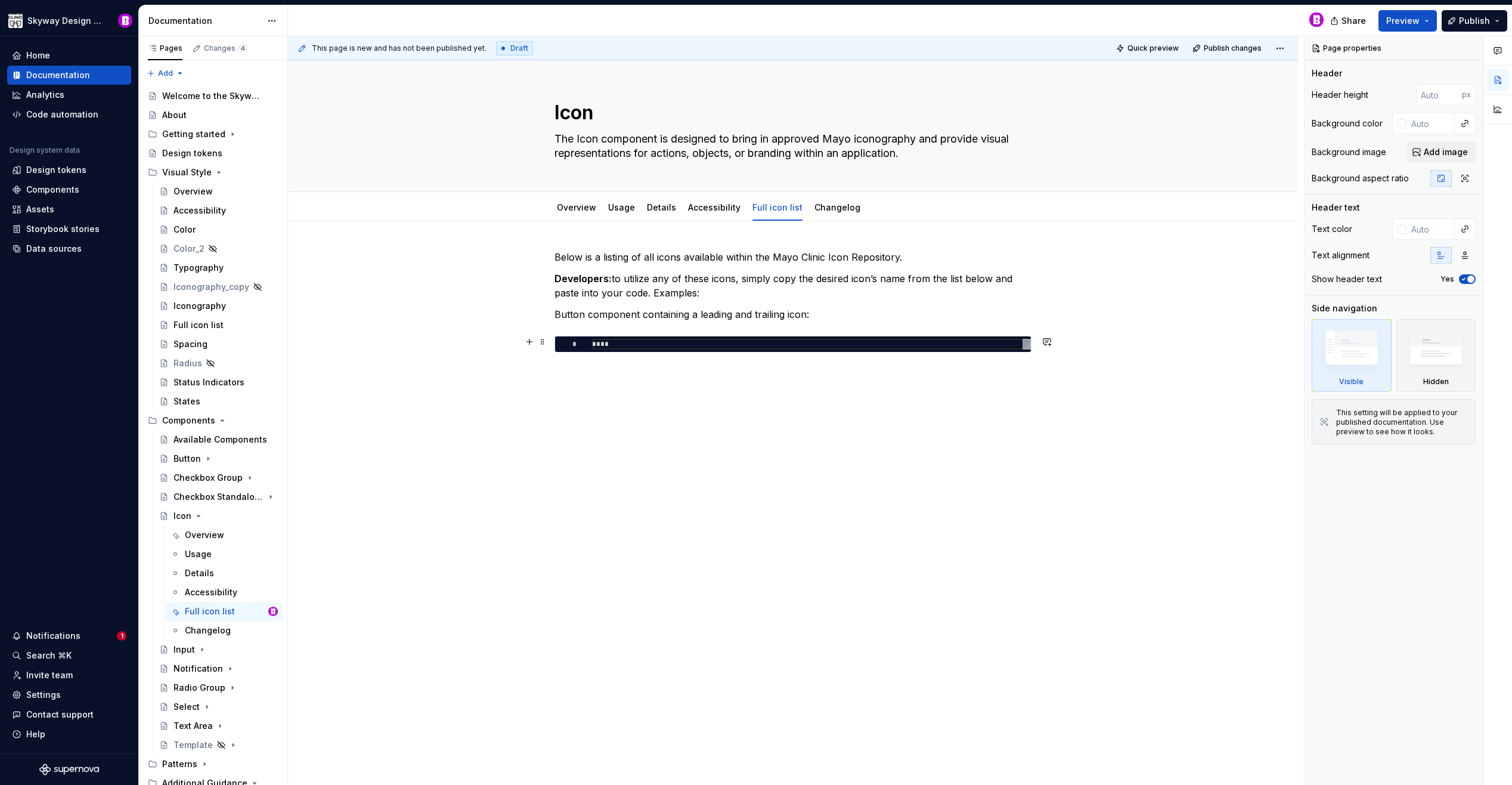
type textarea "*"
type textarea "****"
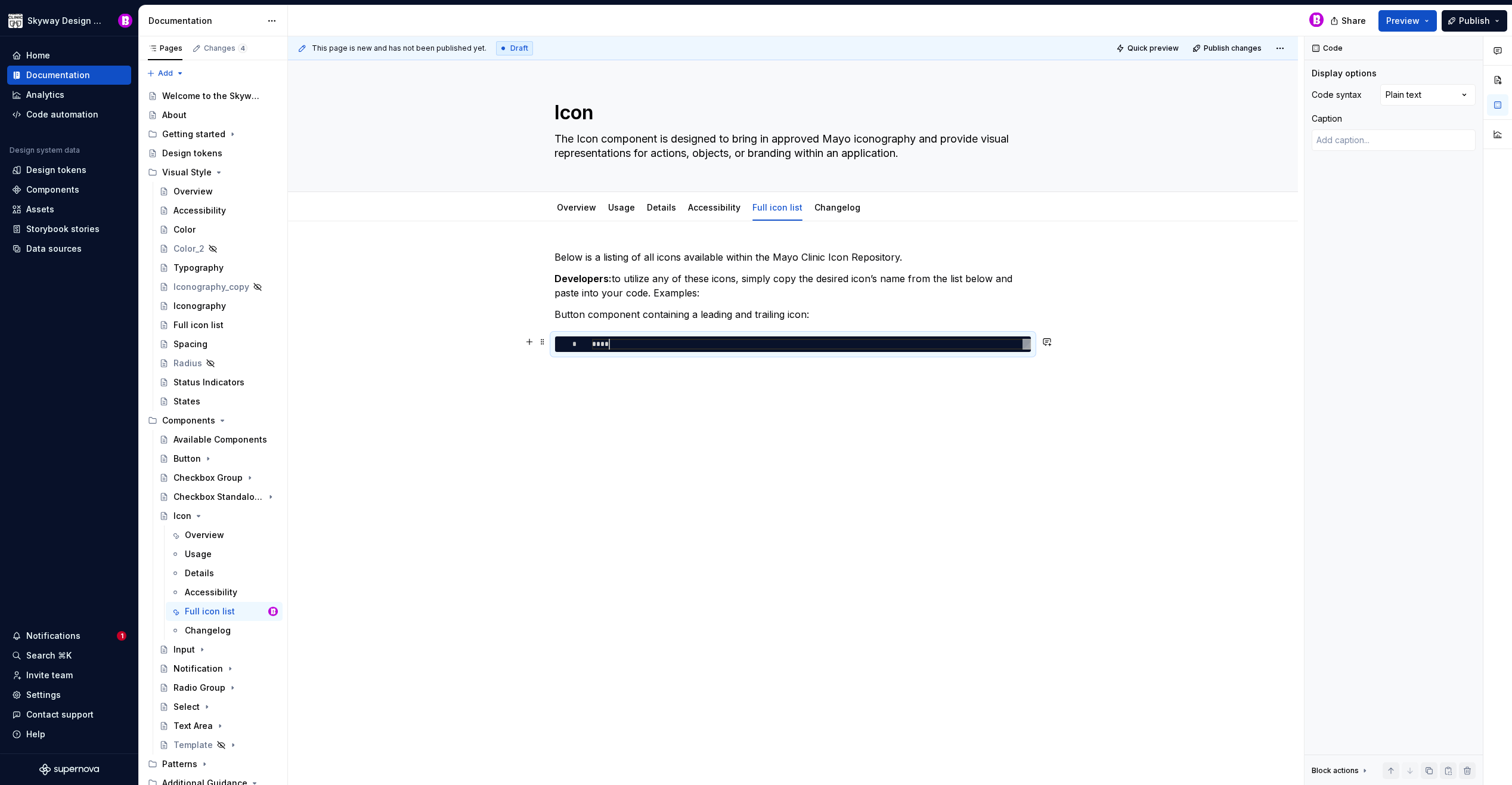
click at [638, 342] on div "****" at bounding box center [811, 344] width 439 height 11
type textarea "*"
type textarea "***"
type textarea "*"
type textarea "**"
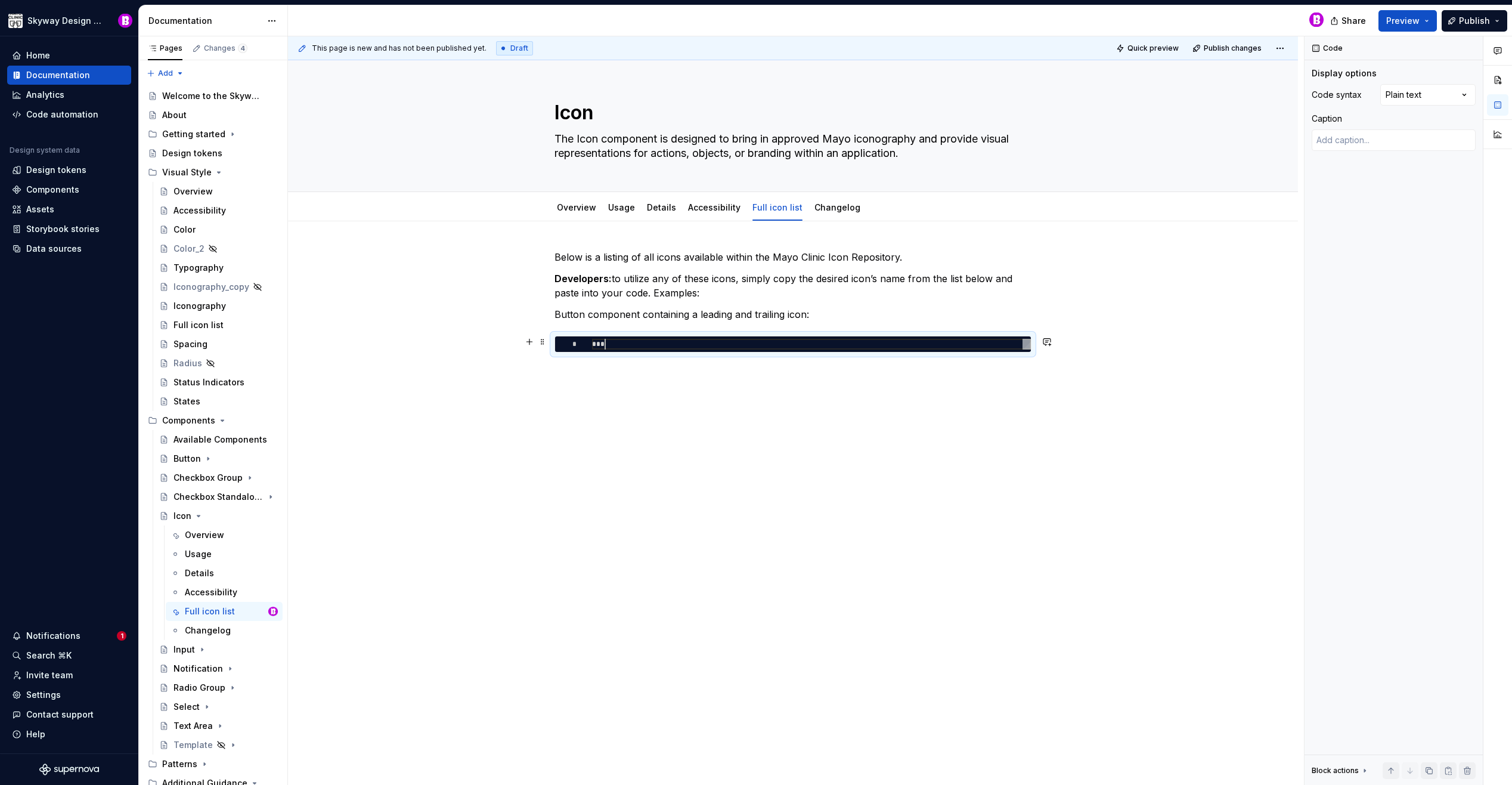
scroll to position [0, 8]
type textarea "*"
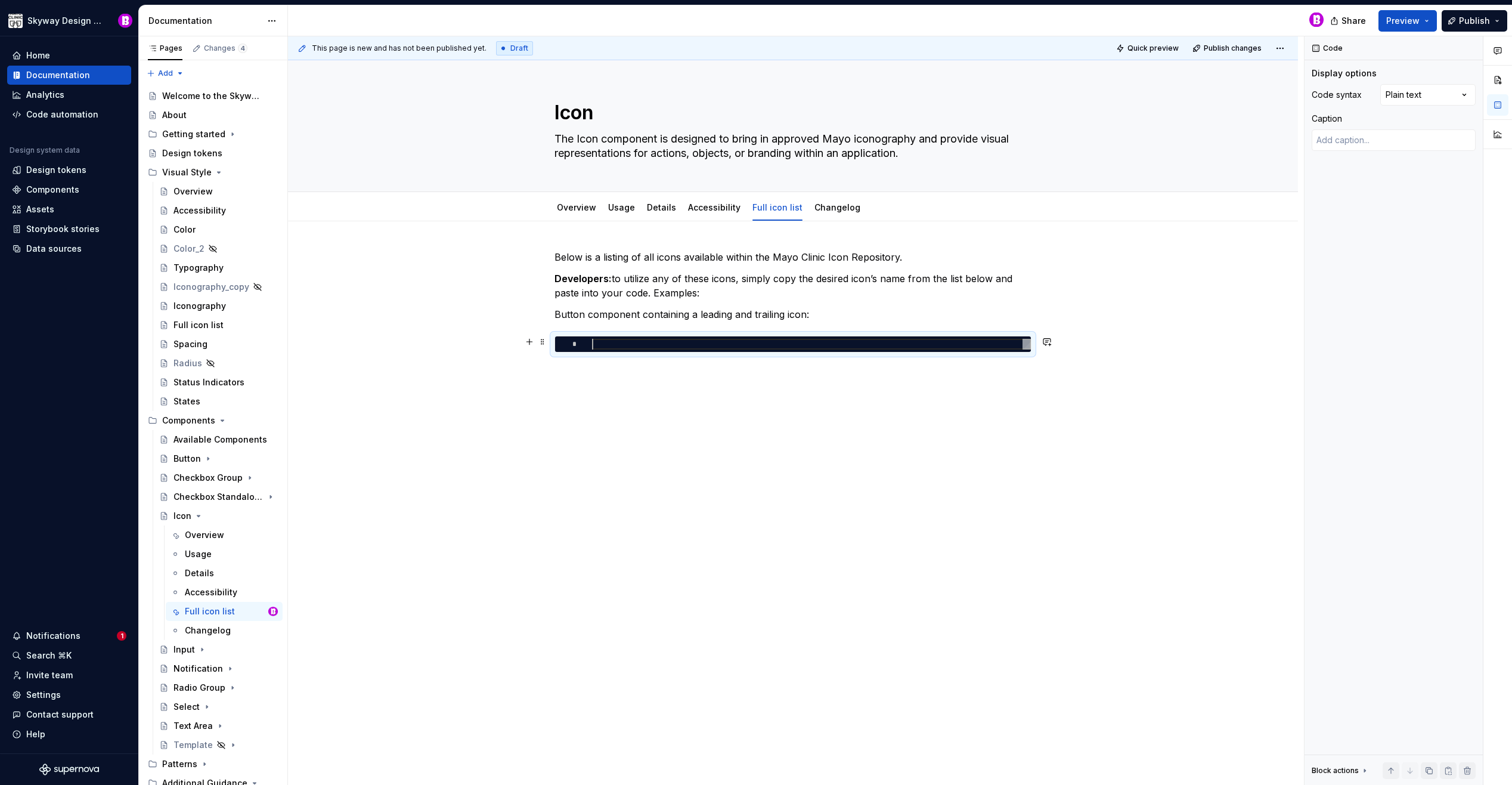
type textarea "**********"
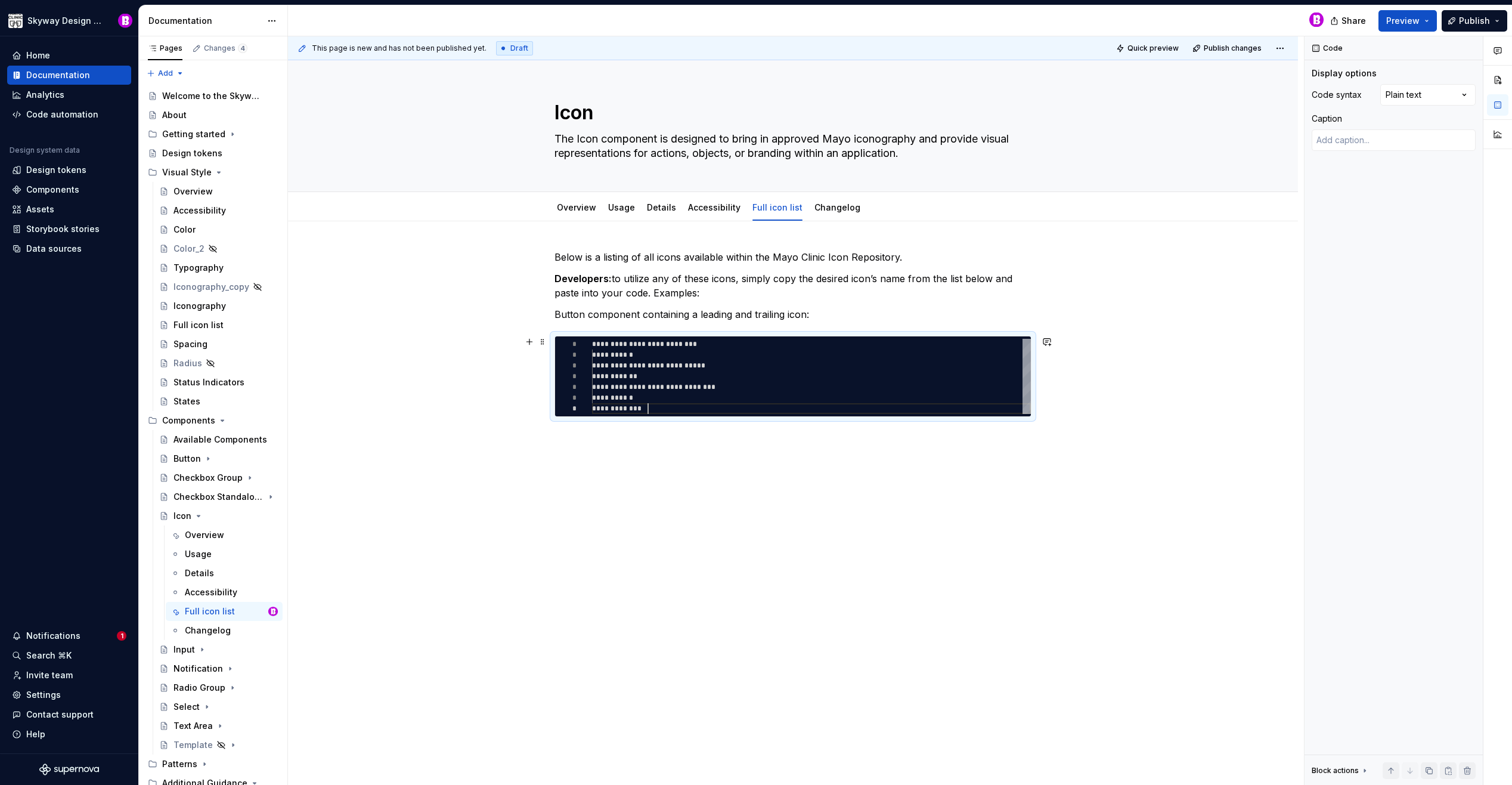
click at [416, 399] on div "**********" at bounding box center [793, 443] width 1010 height 446
drag, startPoint x: 440, startPoint y: 489, endPoint x: 627, endPoint y: 504, distance: 187.6
click at [440, 489] on div "**********" at bounding box center [793, 443] width 1010 height 446
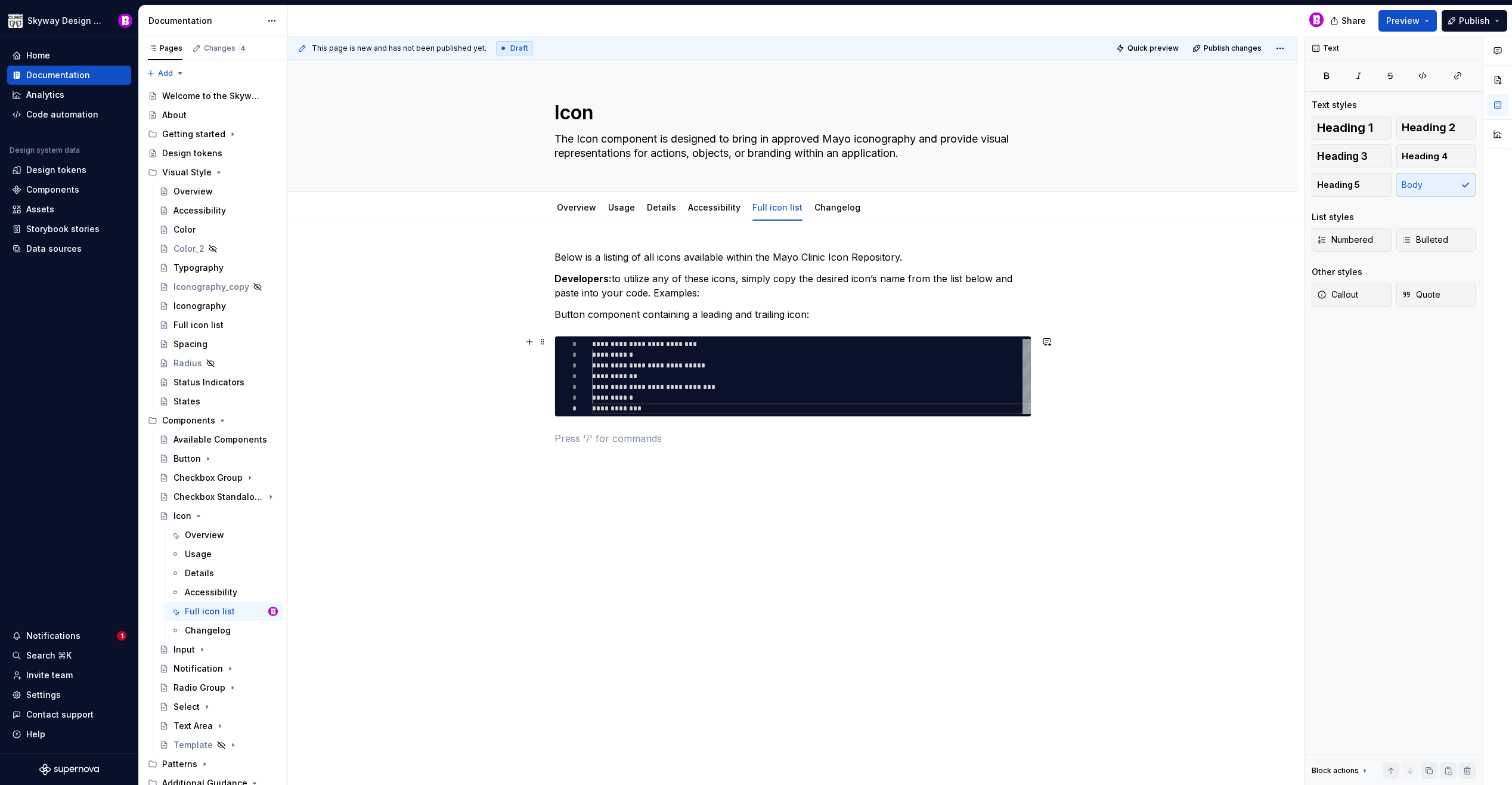
click at [1156, 401] on div "**********" at bounding box center [793, 458] width 1010 height 474
click at [737, 350] on div "**********" at bounding box center [811, 376] width 439 height 75
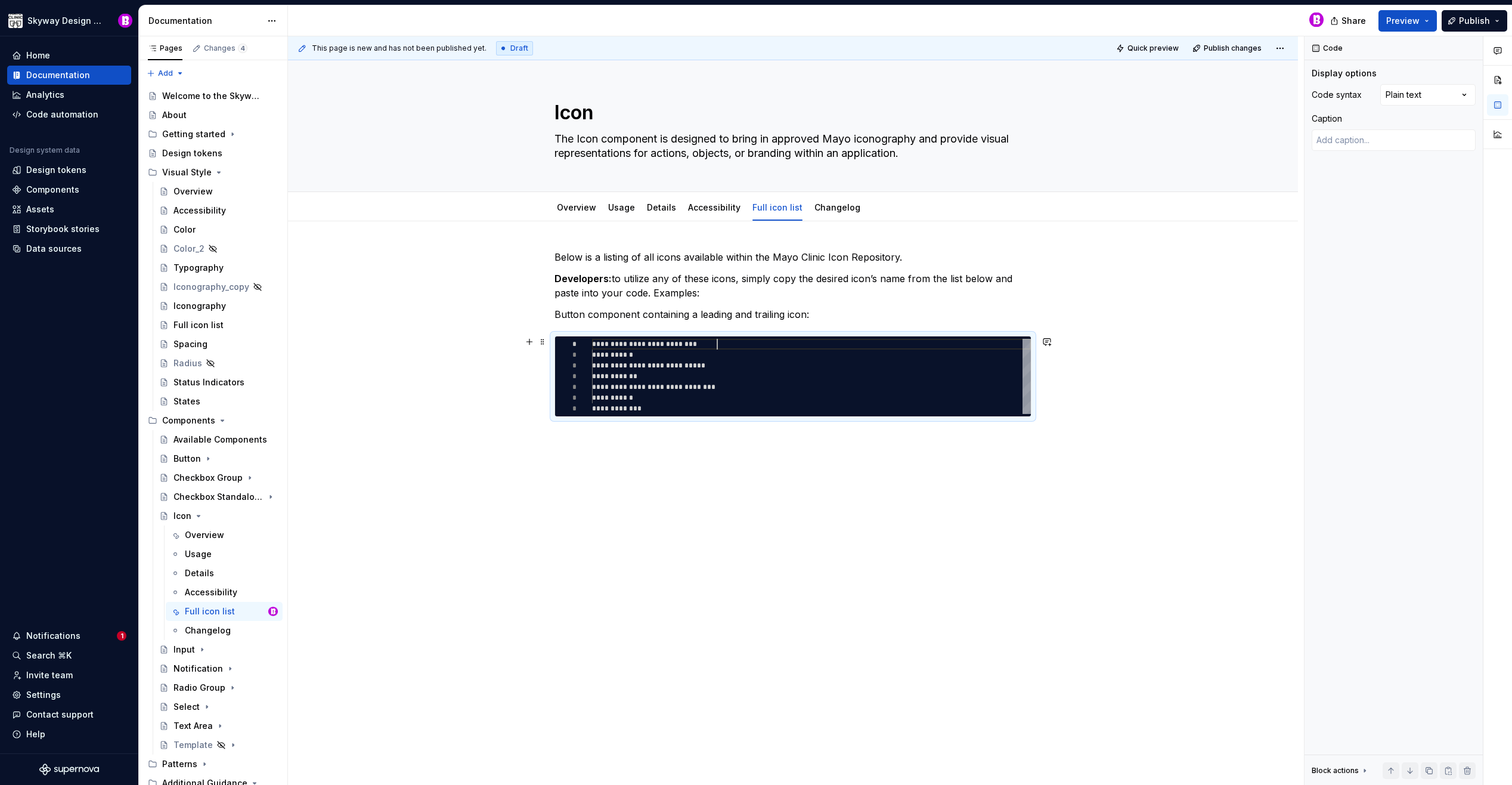
click at [738, 345] on div "**********" at bounding box center [811, 376] width 439 height 75
type textarea "*"
type textarea "**********"
type textarea "*"
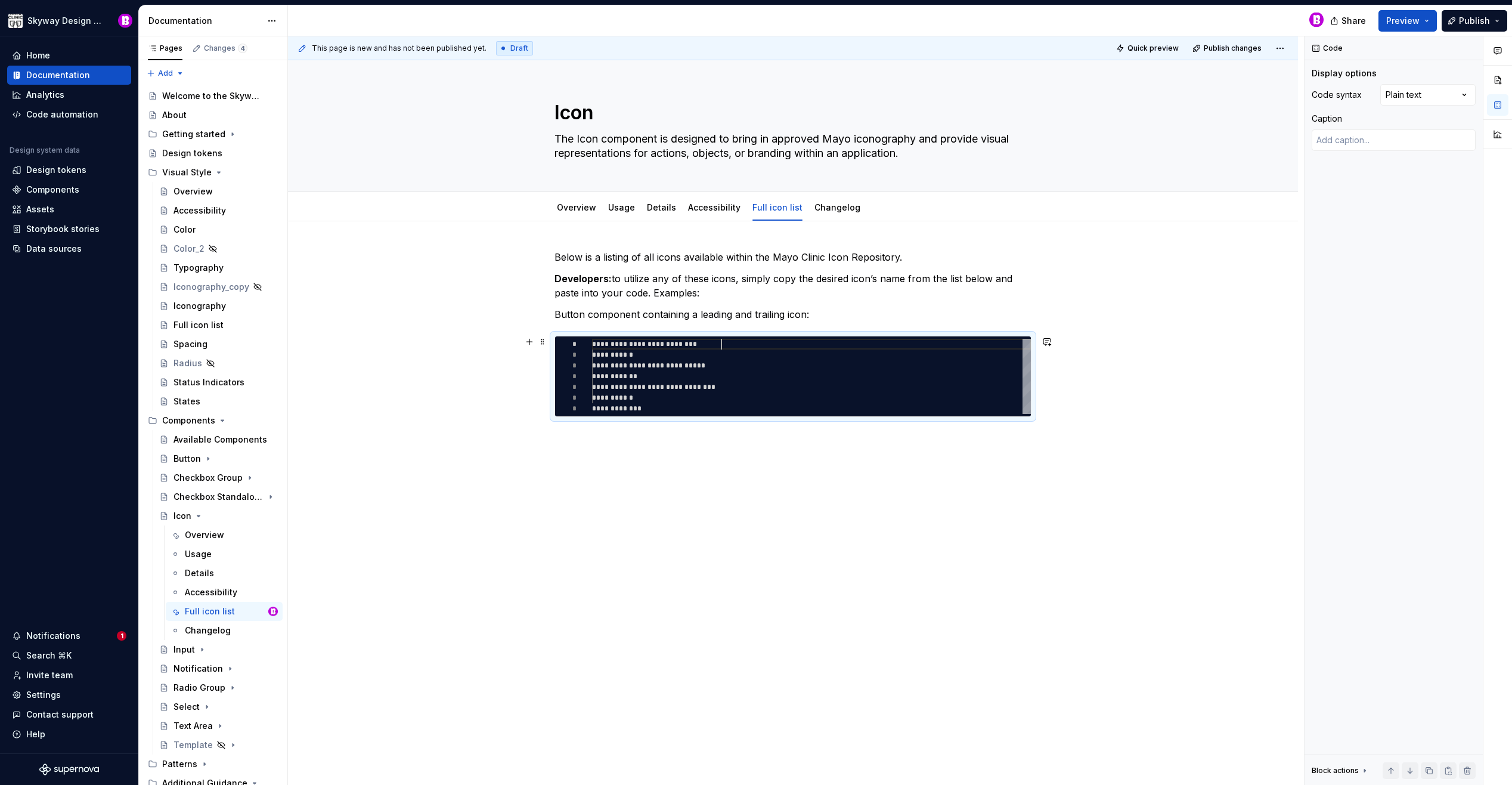
type textarea "**********"
drag, startPoint x: 473, startPoint y: 308, endPoint x: 471, endPoint y: 275, distance: 33.1
click at [473, 307] on div "**********" at bounding box center [796, 411] width 1016 height 749
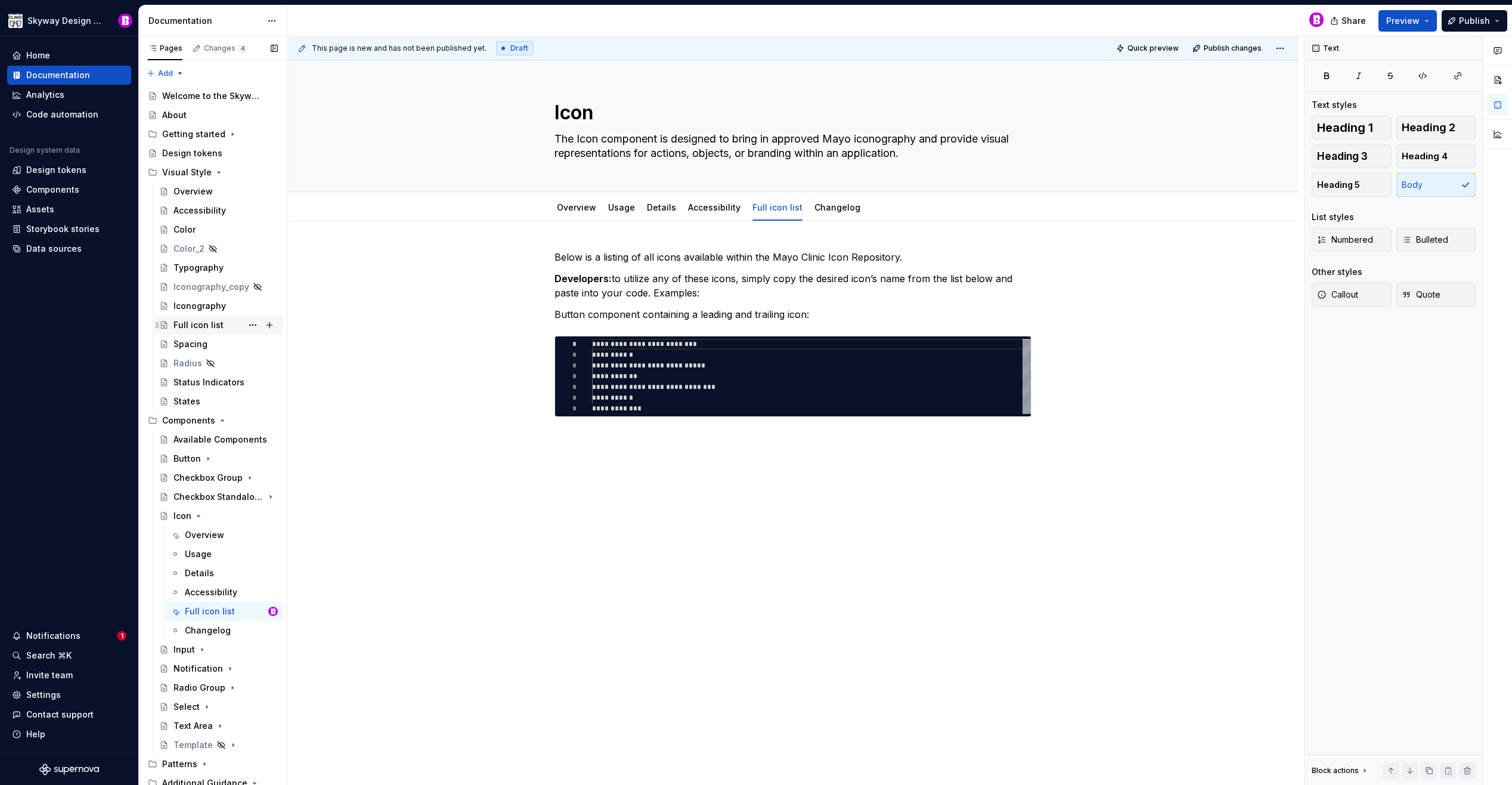
click at [194, 322] on div "Full icon list" at bounding box center [198, 324] width 50 height 12
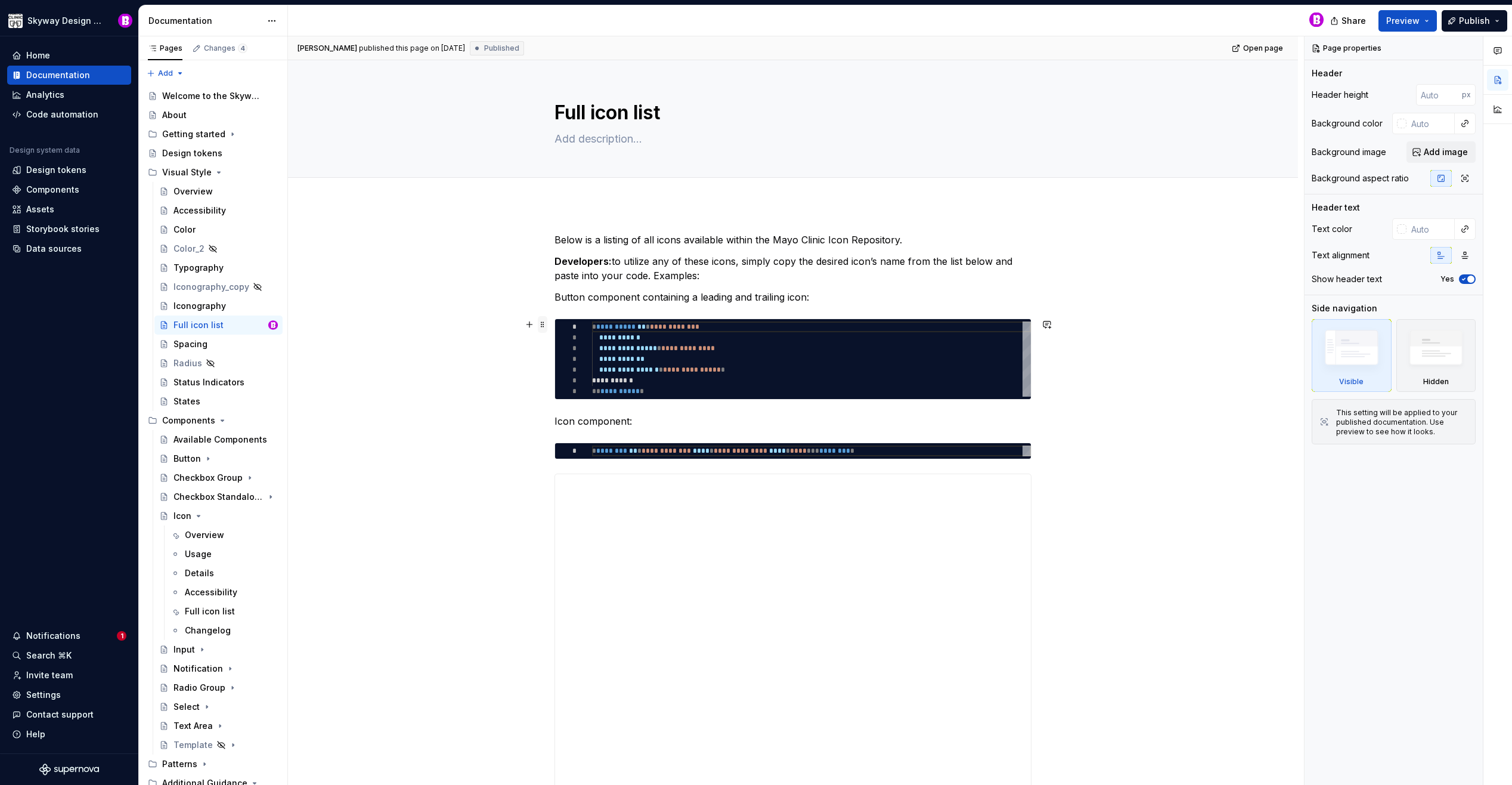
click at [540, 324] on span at bounding box center [543, 324] width 10 height 16
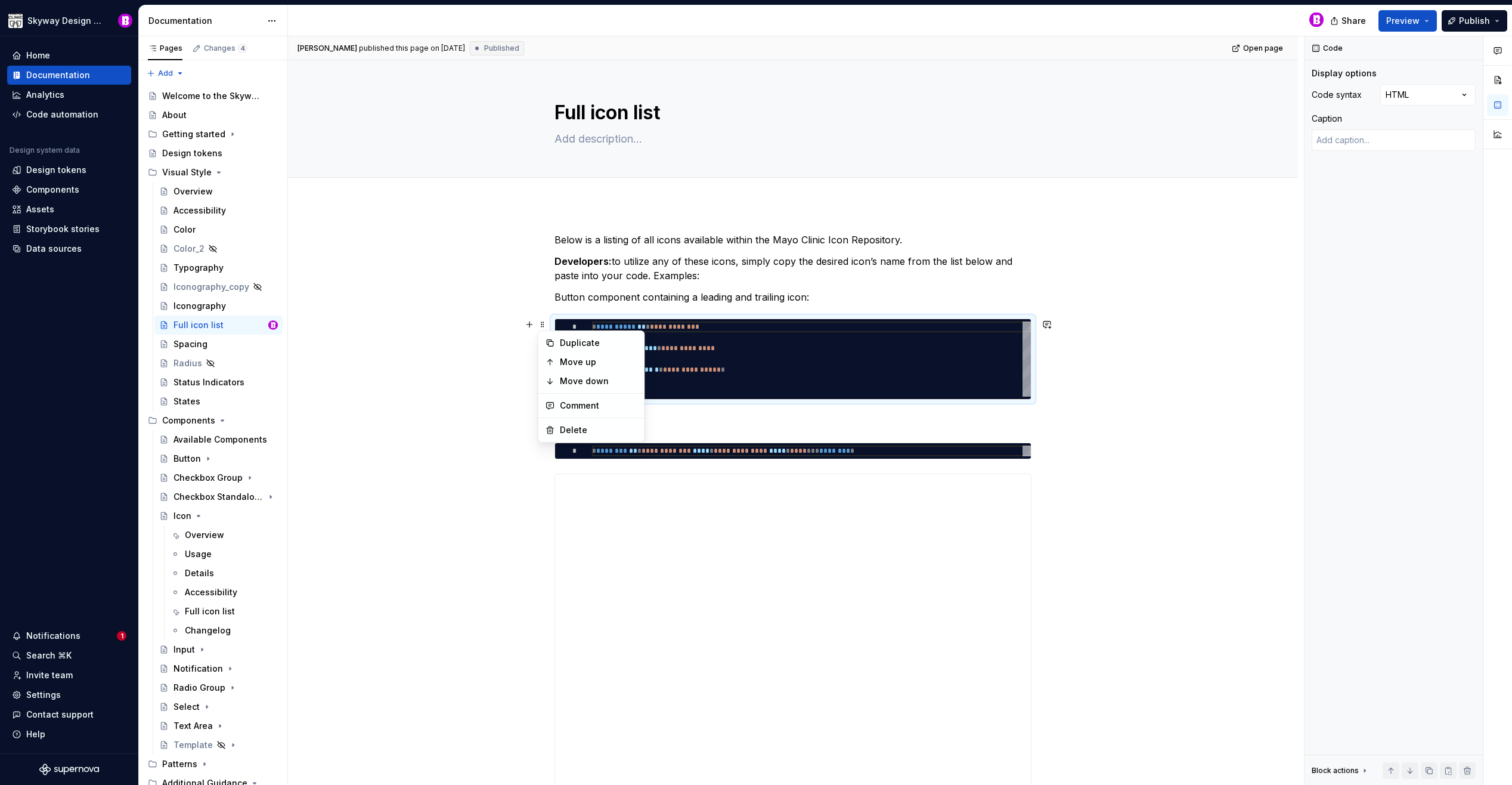
drag, startPoint x: 207, startPoint y: 613, endPoint x: 211, endPoint y: 608, distance: 6.4
click at [207, 613] on div "Full icon list" at bounding box center [209, 610] width 50 height 12
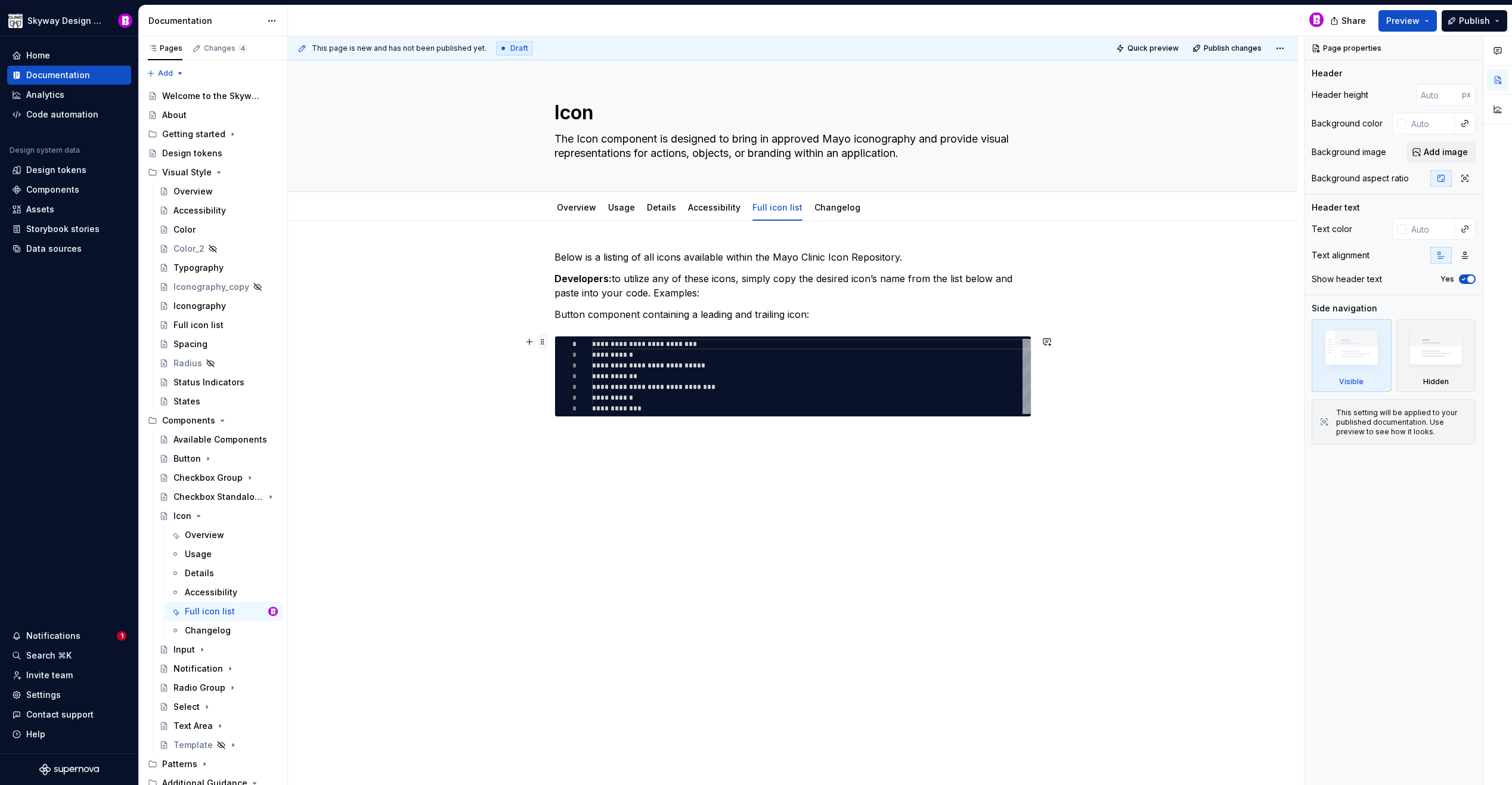
click at [540, 344] on span at bounding box center [543, 342] width 10 height 16
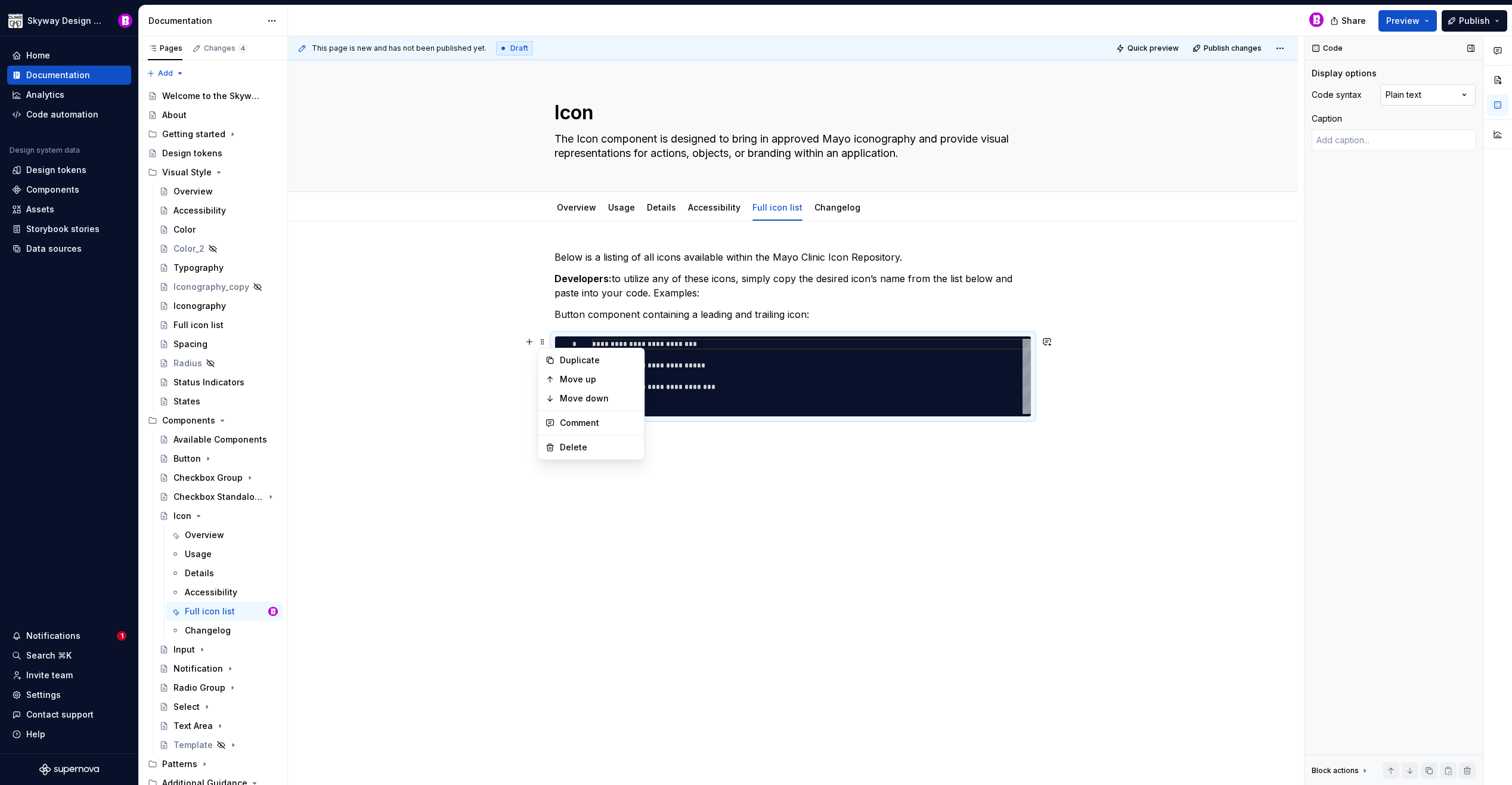
click at [1461, 96] on div "Comments Open comments No comments yet Select ‘Comment’ from the block context …" at bounding box center [1408, 411] width 207 height 749
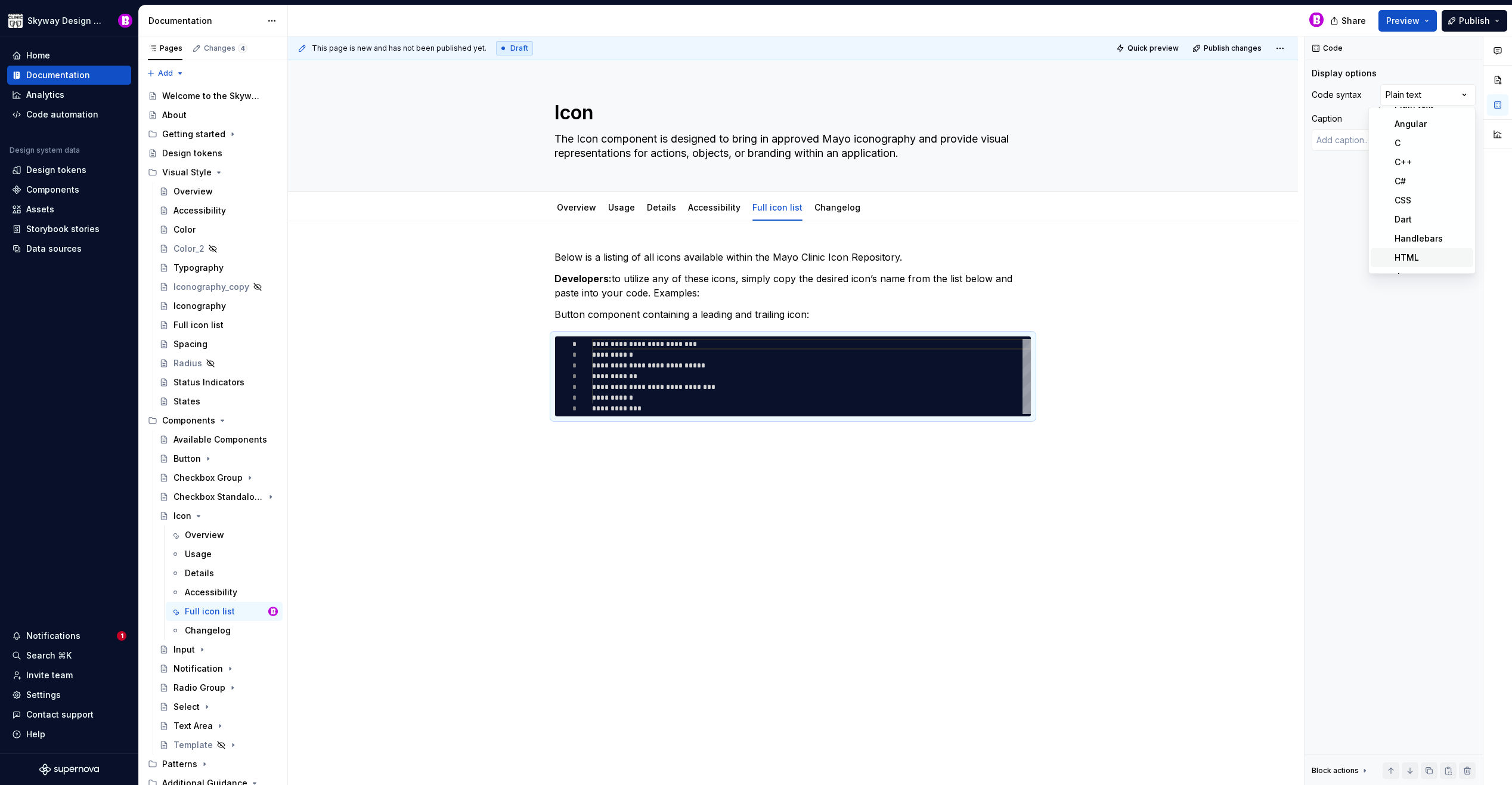
scroll to position [162, 0]
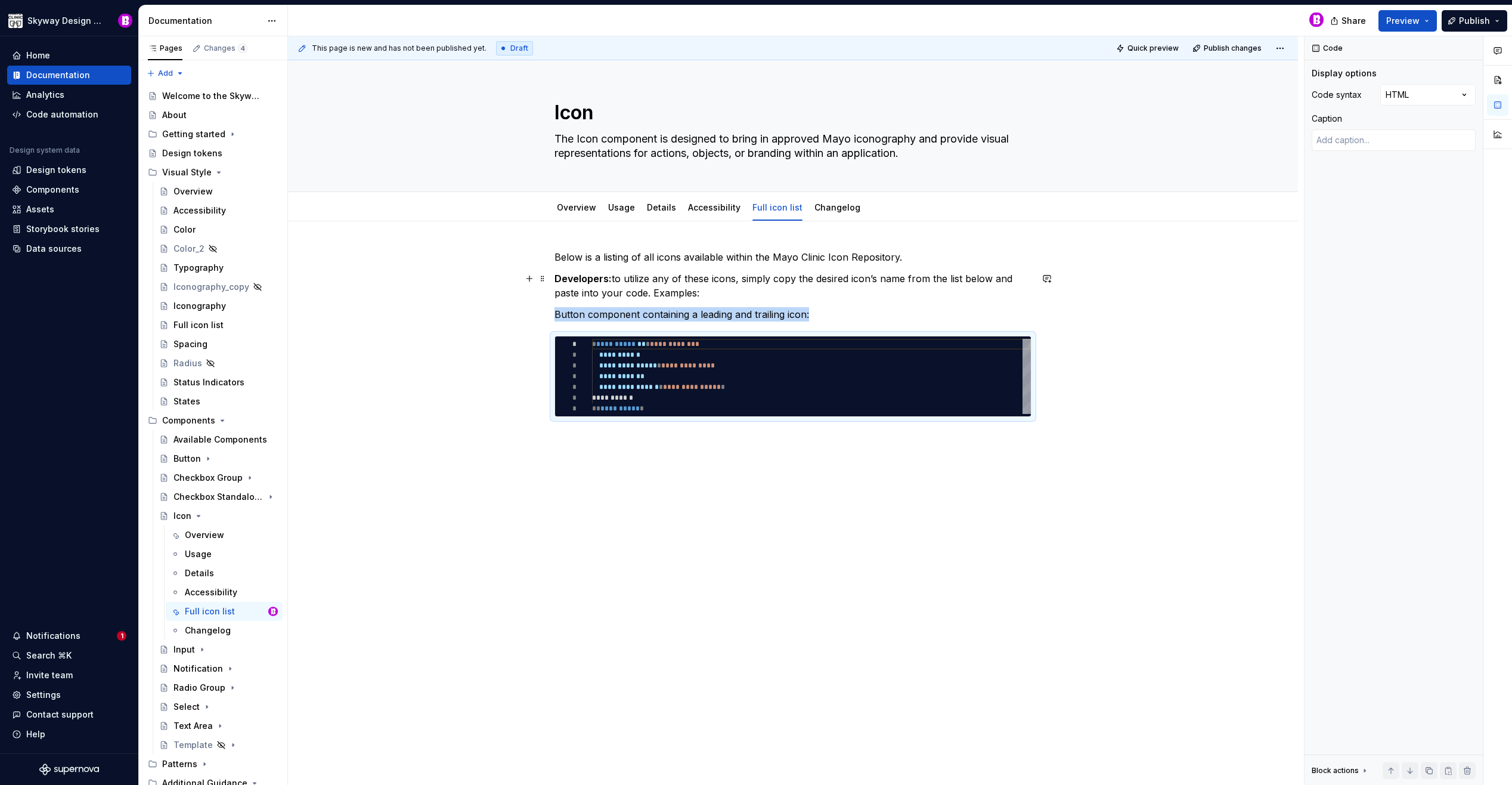
click at [438, 270] on div "**********" at bounding box center [793, 458] width 1010 height 474
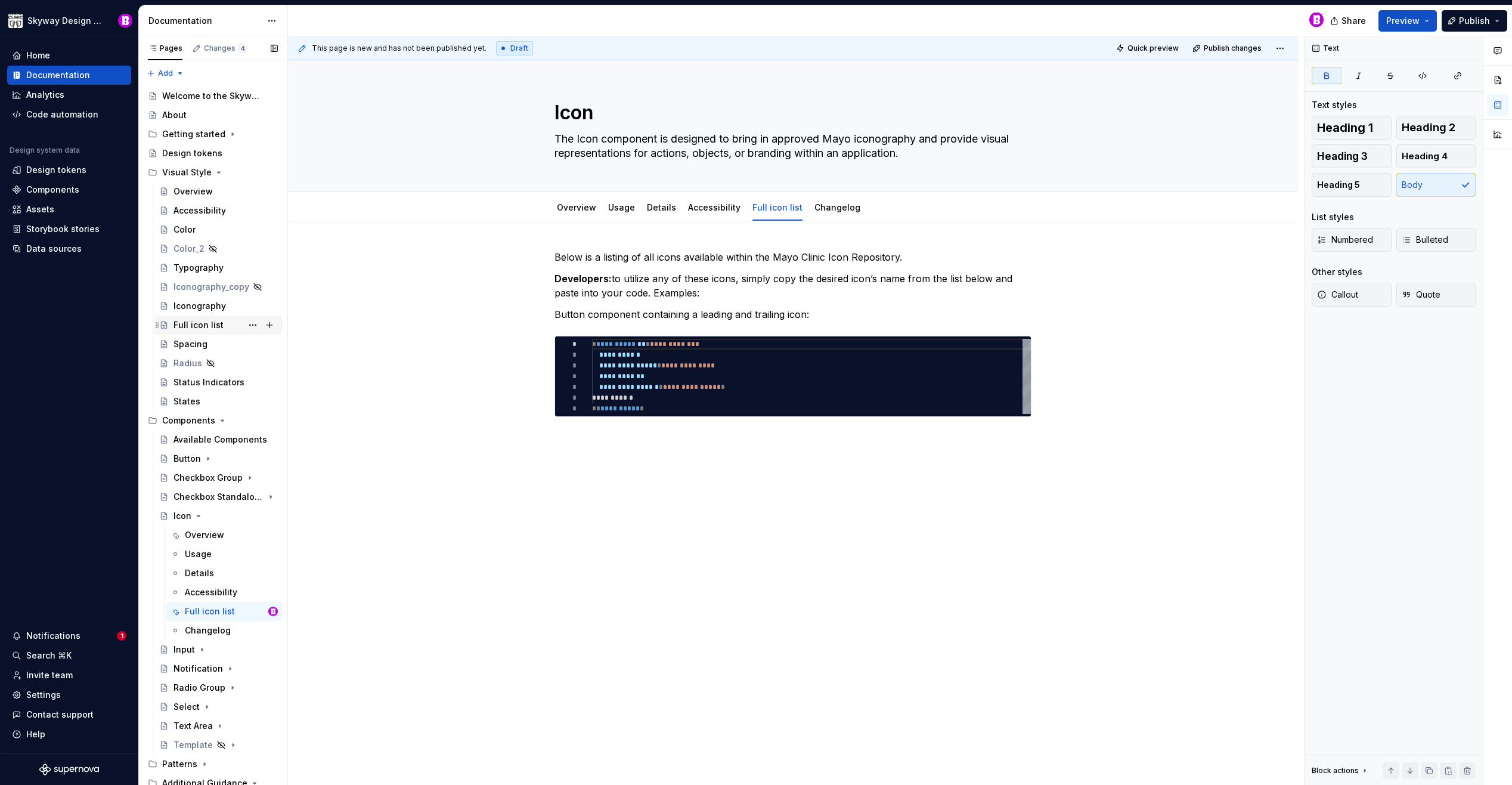
click at [194, 322] on div "Full icon list" at bounding box center [198, 324] width 50 height 12
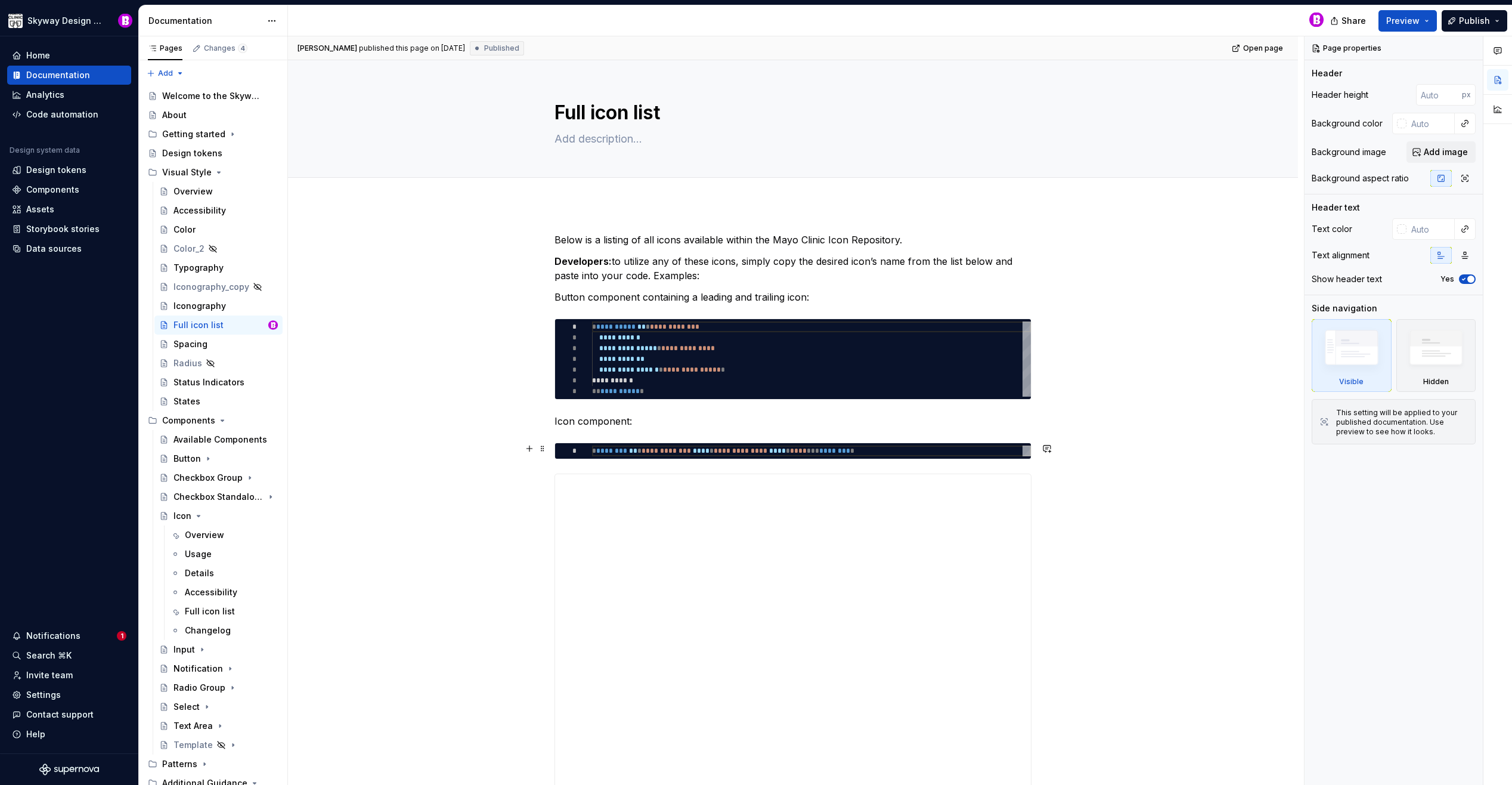
type textarea "*"
type textarea "**********"
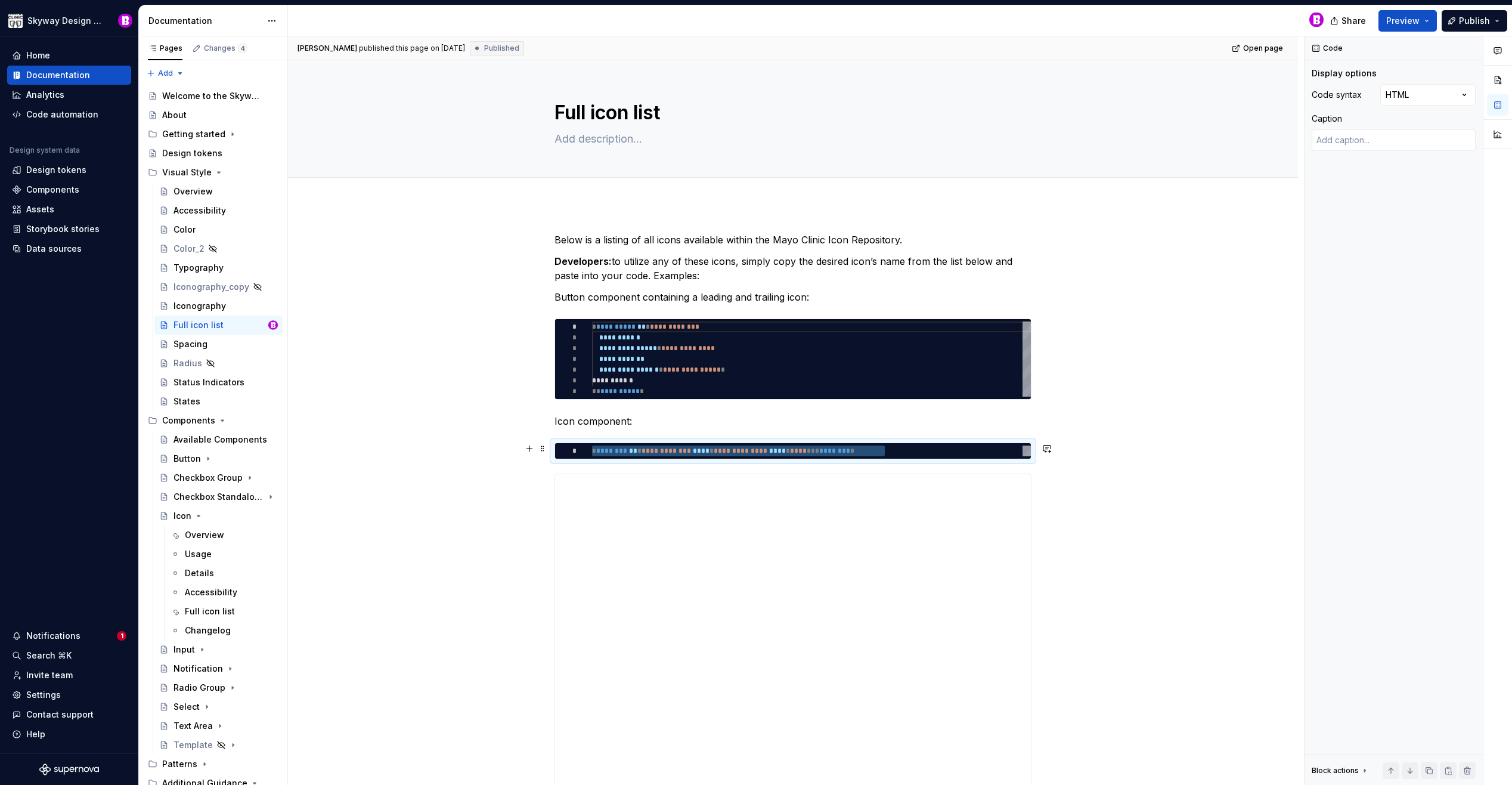
drag, startPoint x: 919, startPoint y: 454, endPoint x: 568, endPoint y: 448, distance: 351.1
click at [592, 448] on div "**********" at bounding box center [811, 451] width 439 height 11
click at [214, 609] on div "Full icon list" at bounding box center [209, 610] width 50 height 12
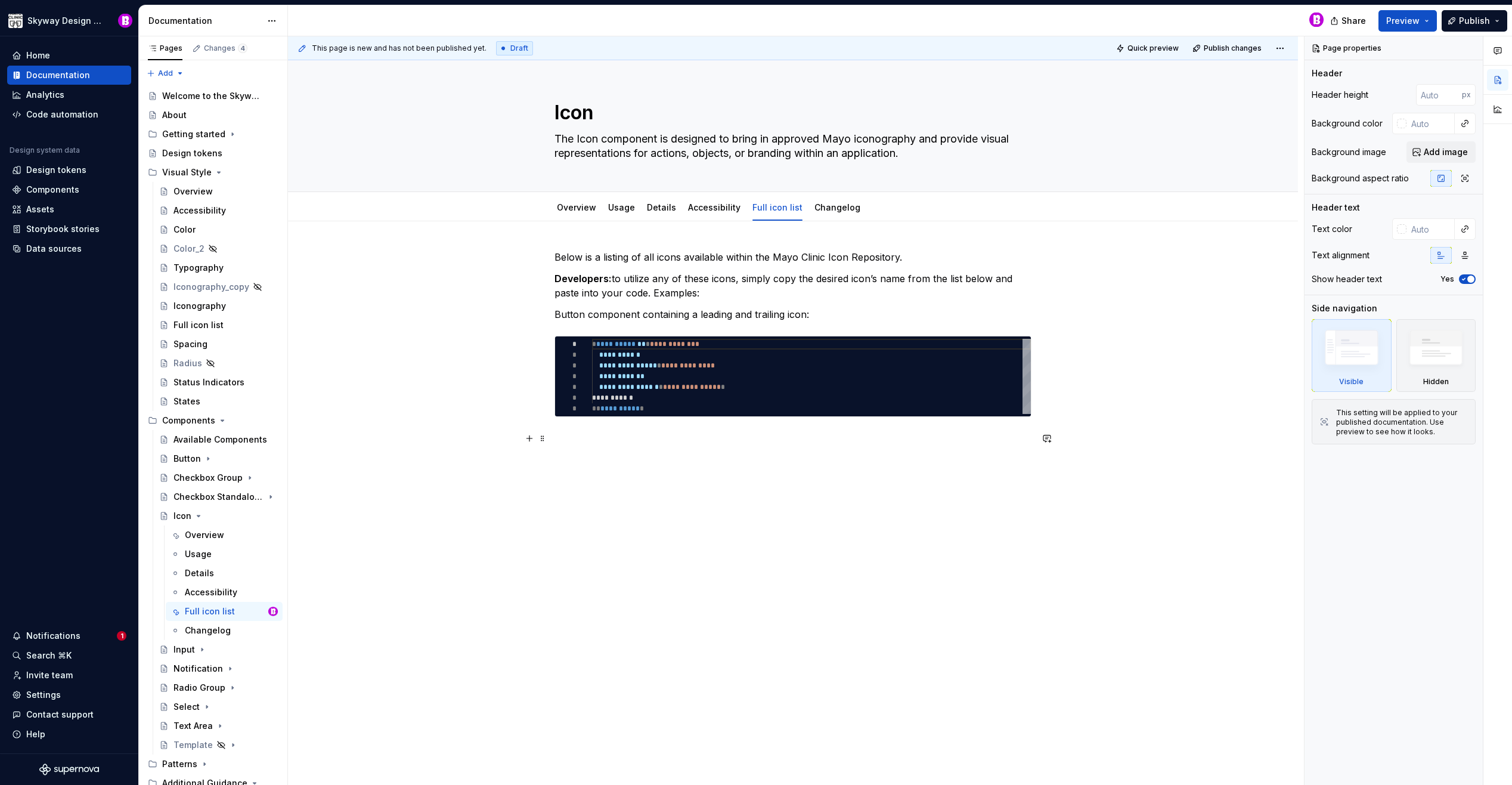
type textarea "*"
click at [557, 436] on p at bounding box center [792, 438] width 477 height 14
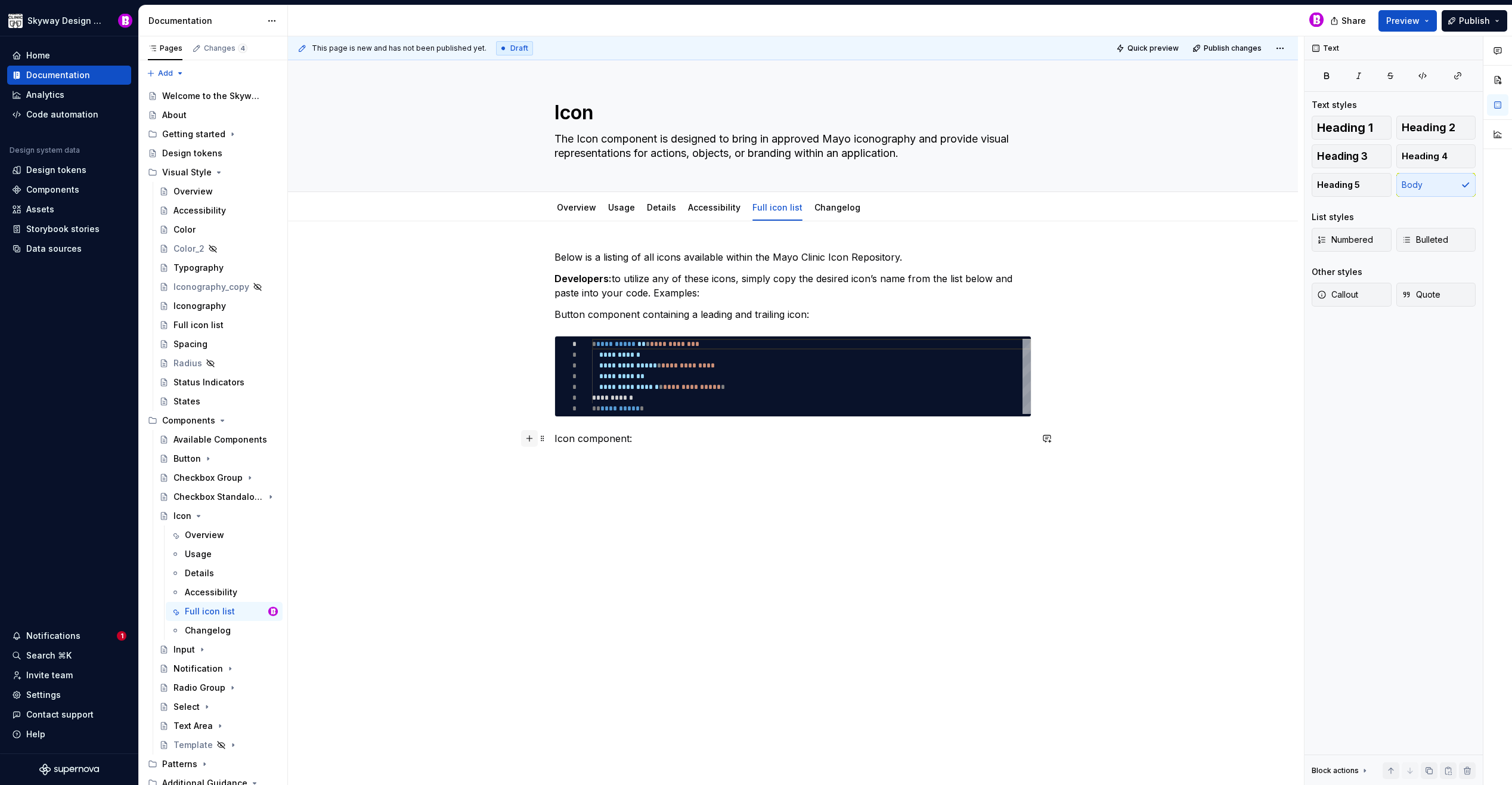
click at [532, 443] on button "button" at bounding box center [530, 438] width 16 height 16
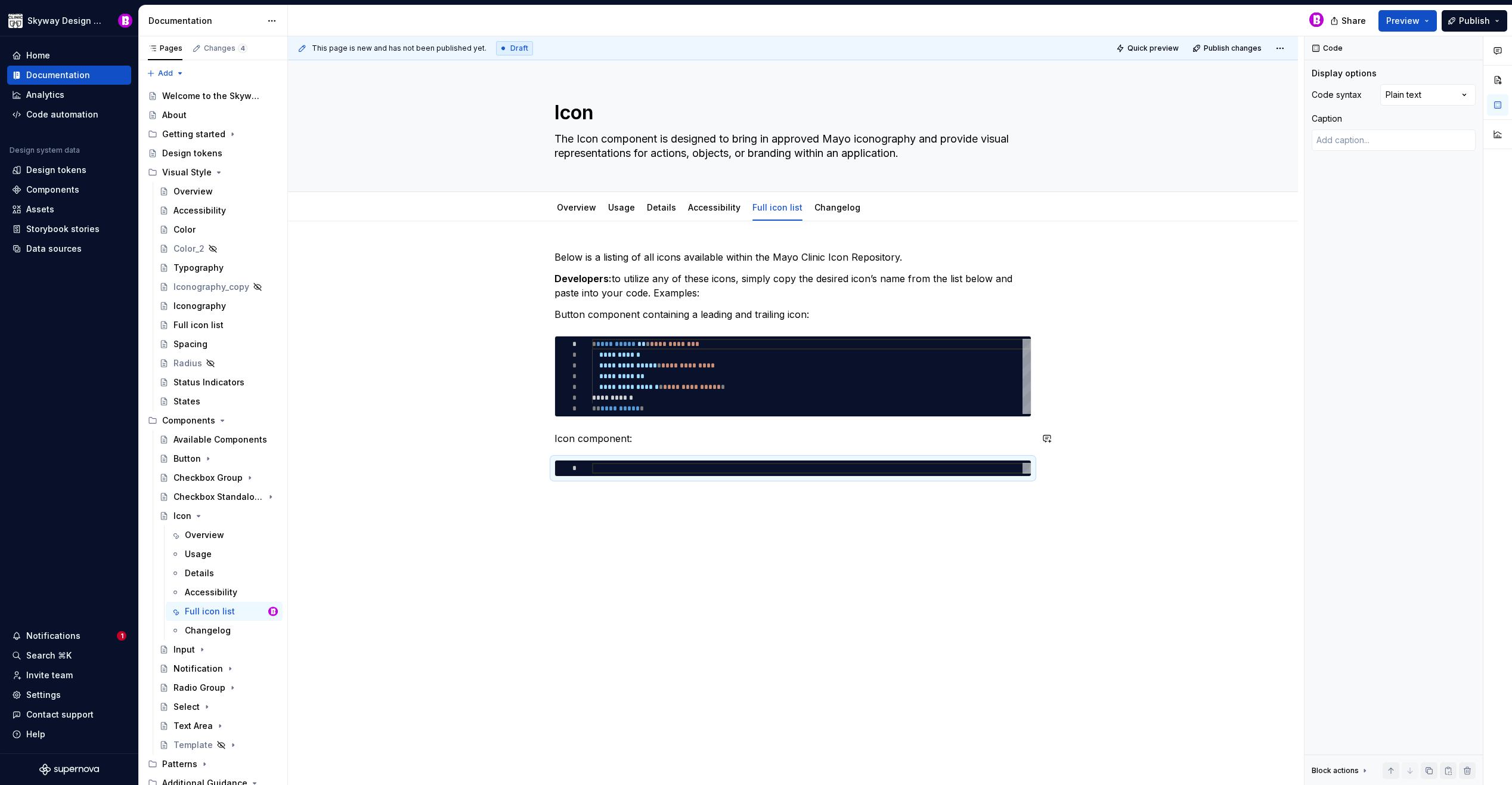
type textarea "*"
type textarea "**********"
click at [1433, 98] on div "Comments Open comments No comments yet Select ‘Comment’ from the block context …" at bounding box center [1408, 411] width 207 height 749
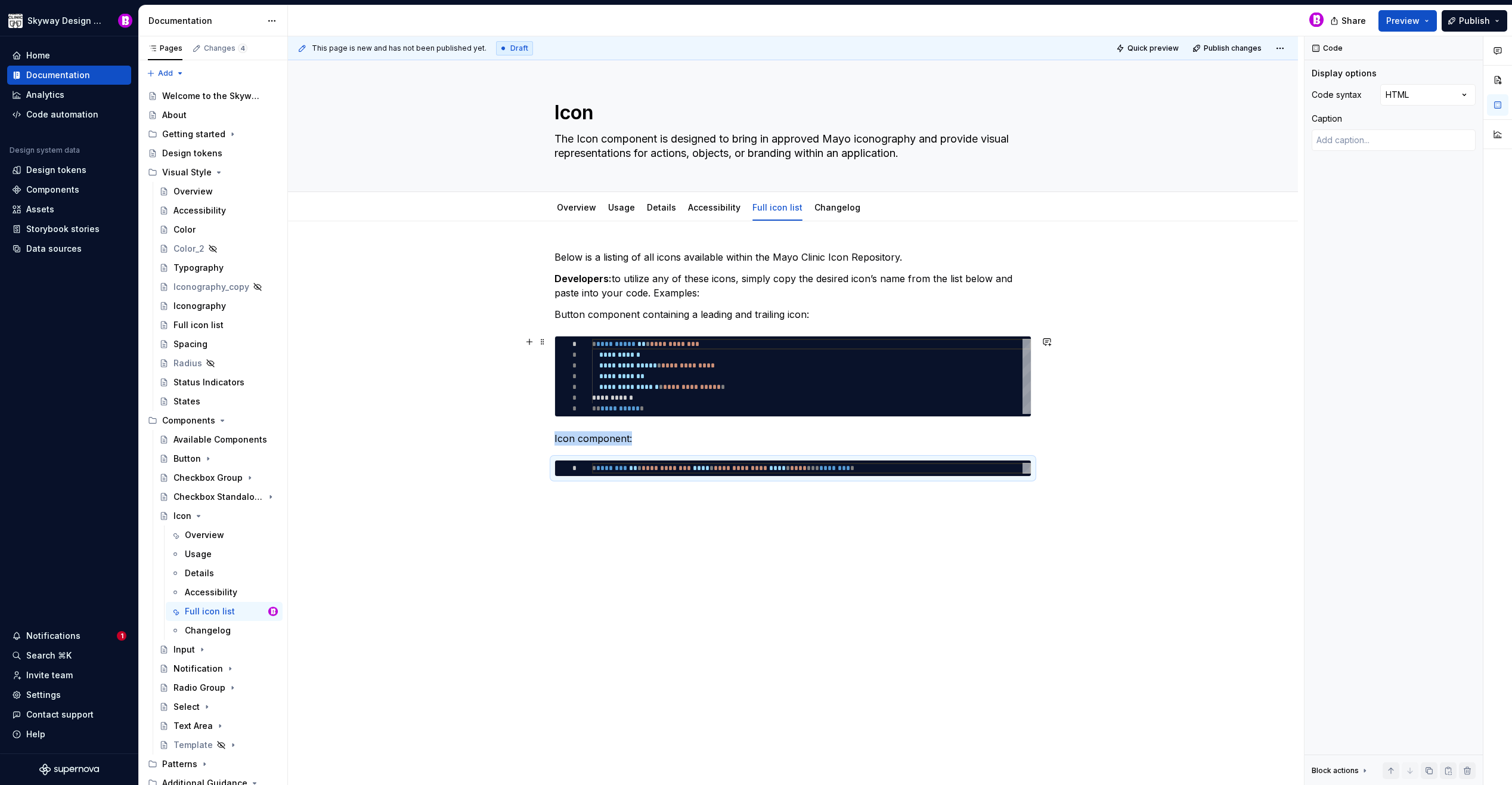
click at [426, 375] on div "**********" at bounding box center [793, 474] width 1010 height 505
click at [207, 326] on div "Full icon list" at bounding box center [198, 324] width 50 height 12
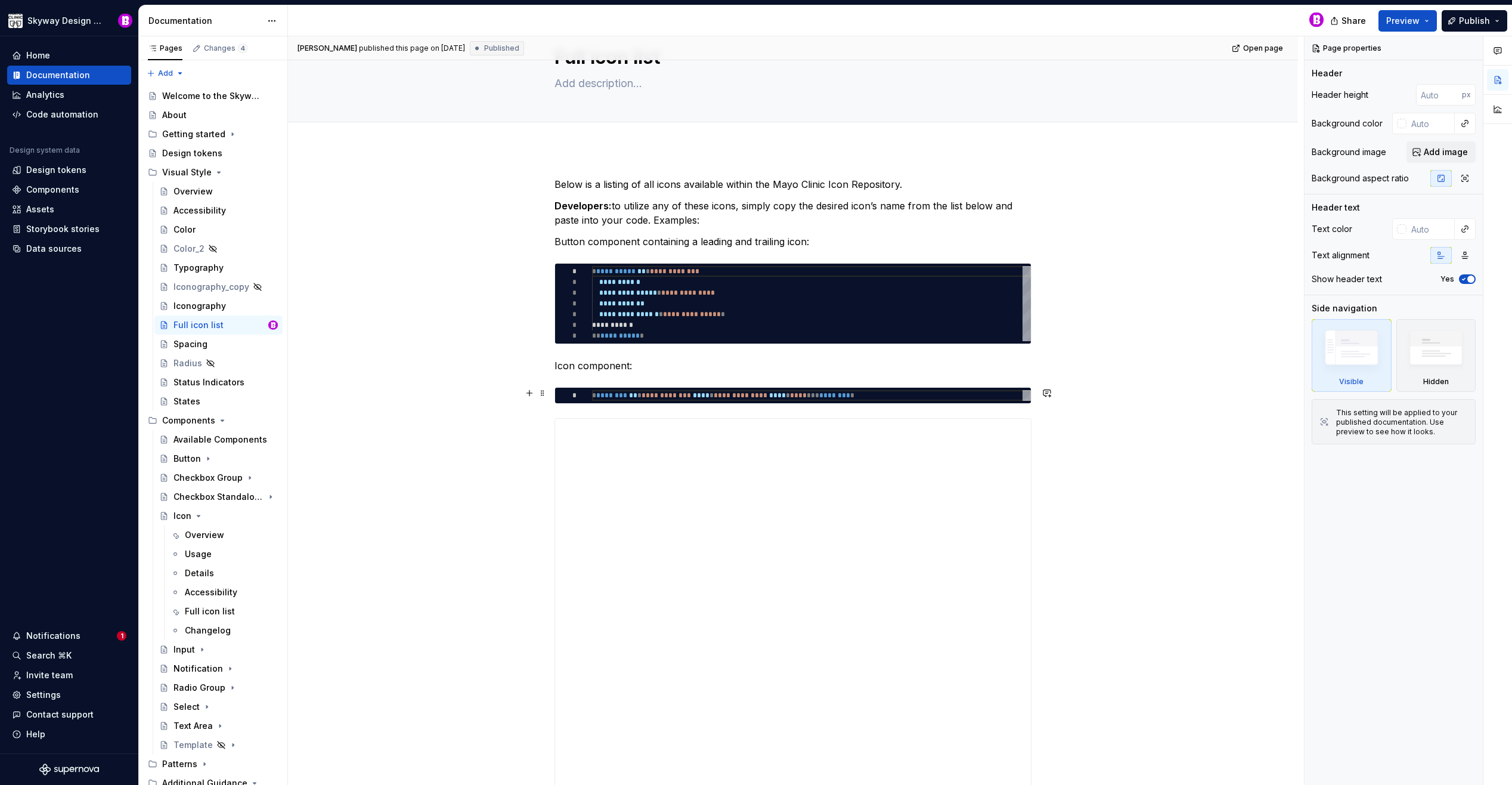
scroll to position [62, 0]
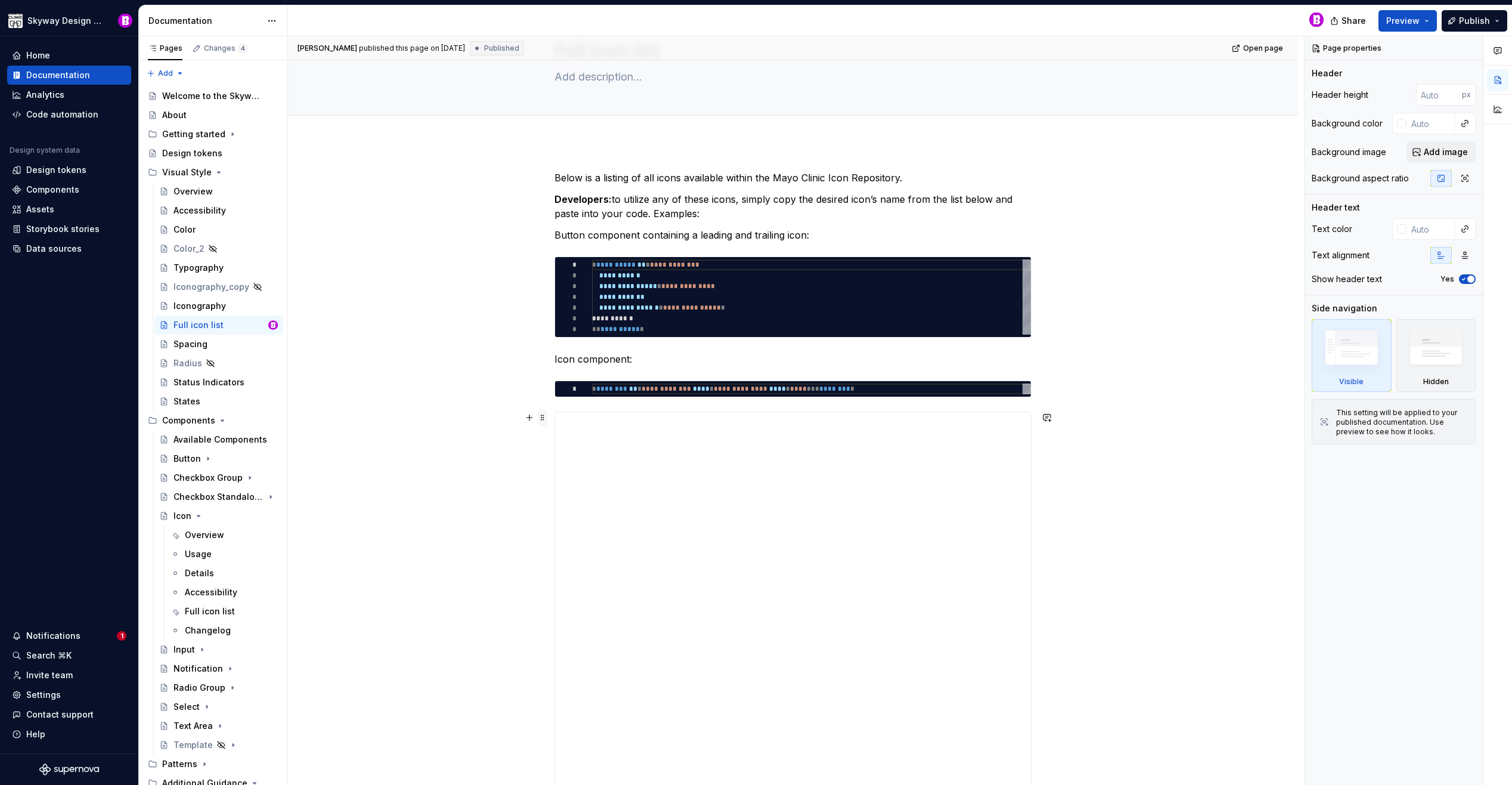
click at [542, 415] on span at bounding box center [543, 417] width 10 height 16
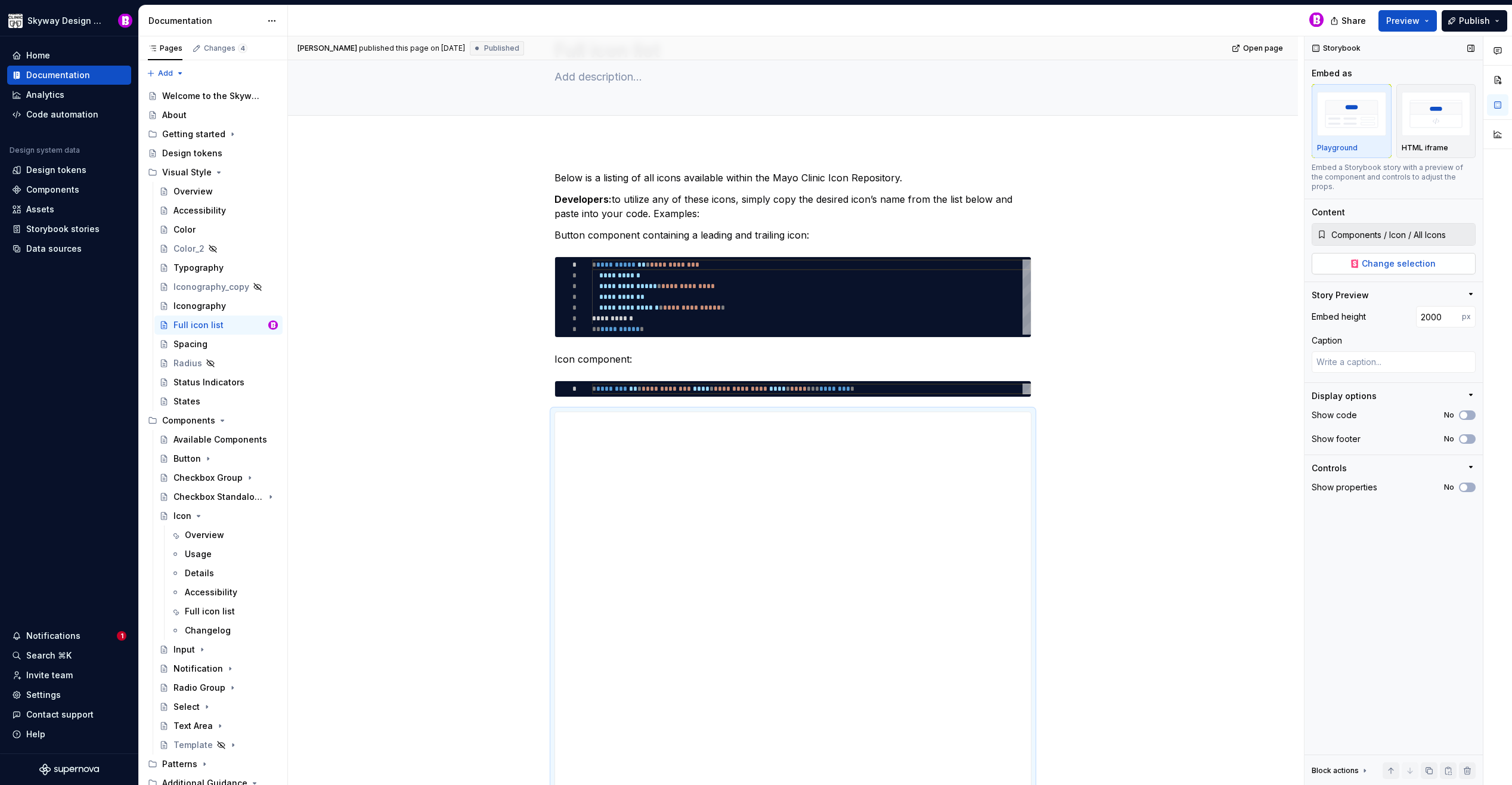
click at [1401, 257] on span "Change selection" at bounding box center [1398, 263] width 74 height 12
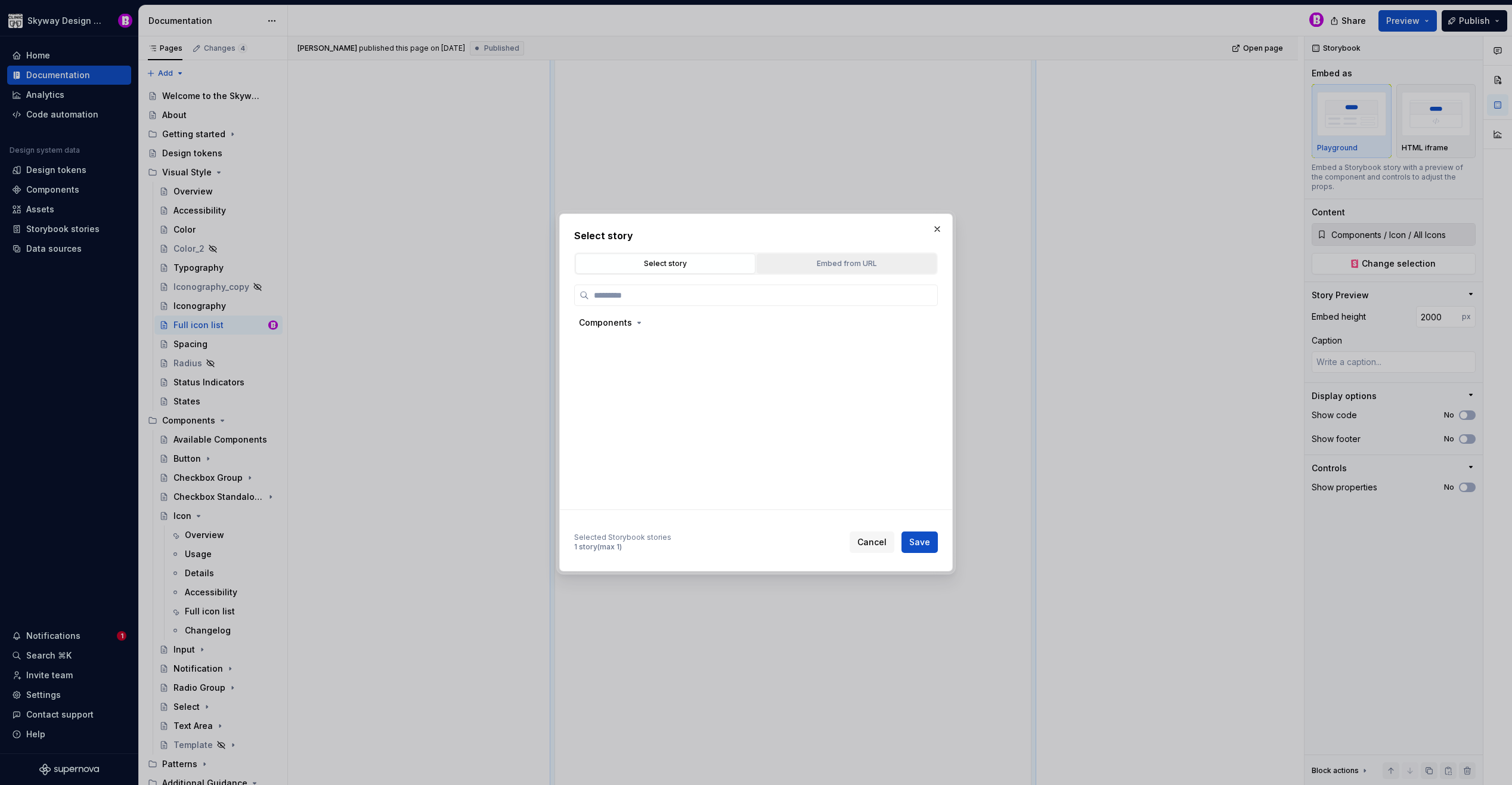
click at [810, 259] on div "Embed from URL" at bounding box center [846, 263] width 172 height 12
click at [939, 227] on button "button" at bounding box center [937, 229] width 16 height 16
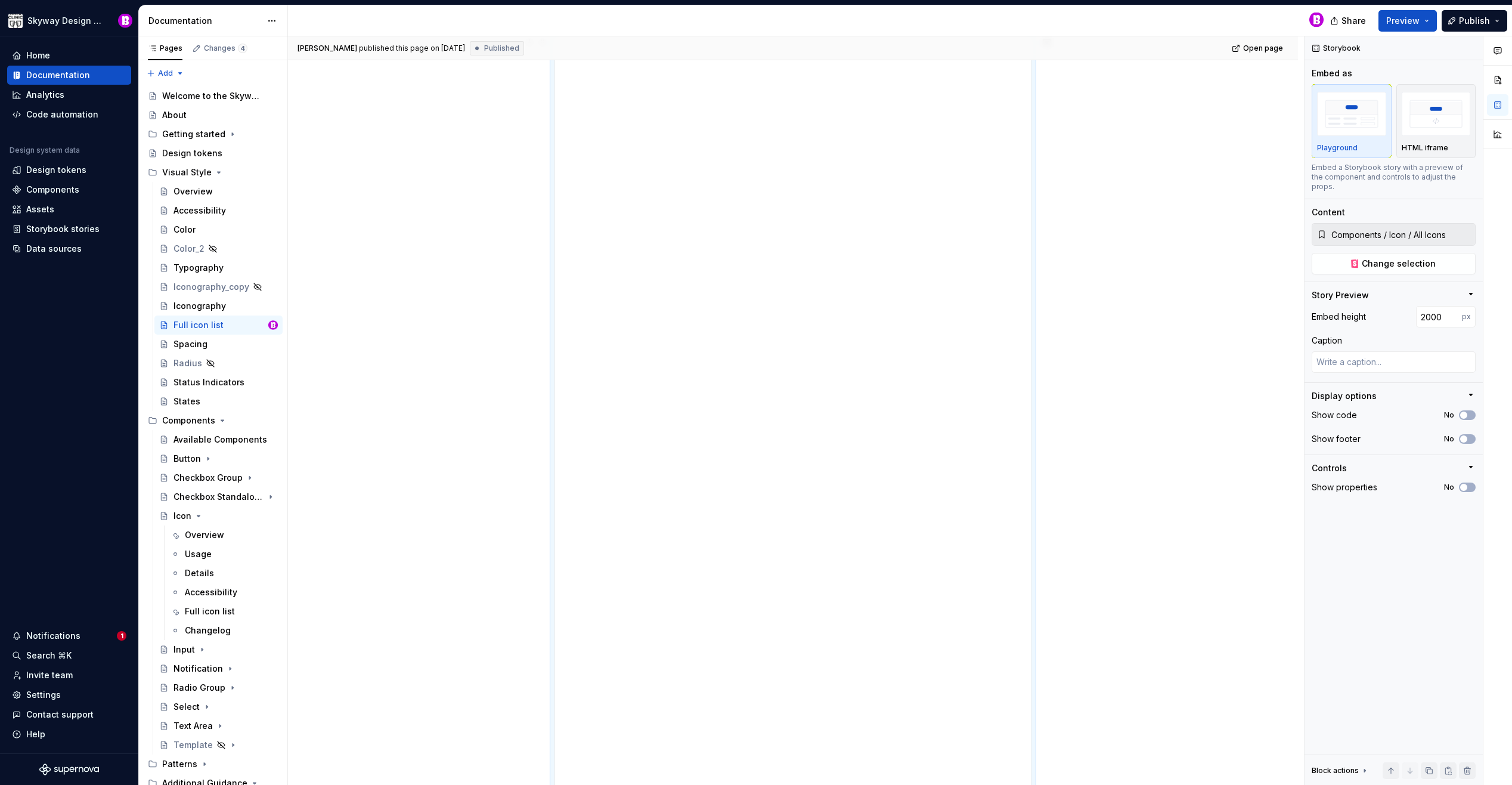
click at [1175, 285] on div "**********" at bounding box center [793, 623] width 1010 height 1714
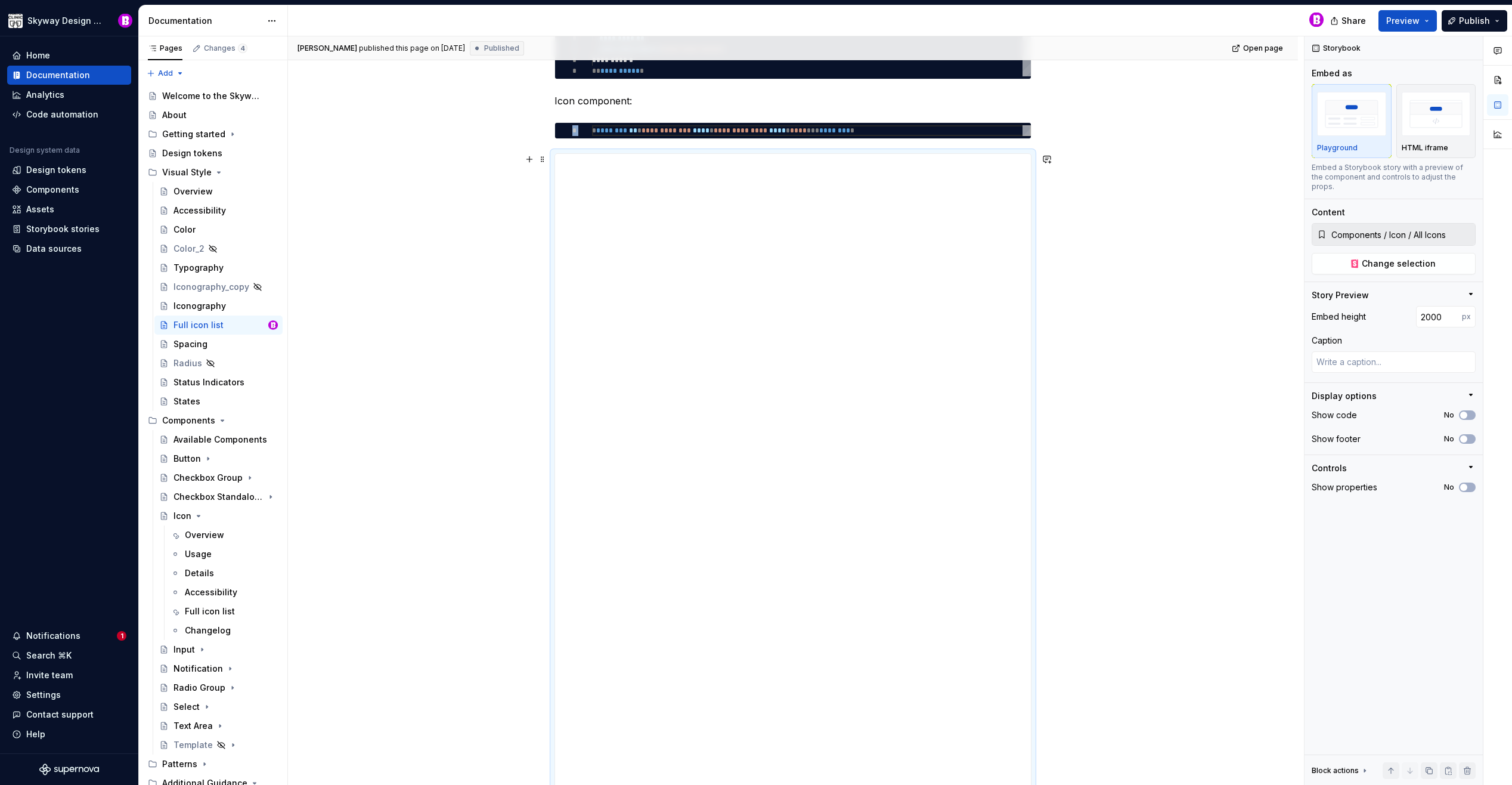
scroll to position [211, 0]
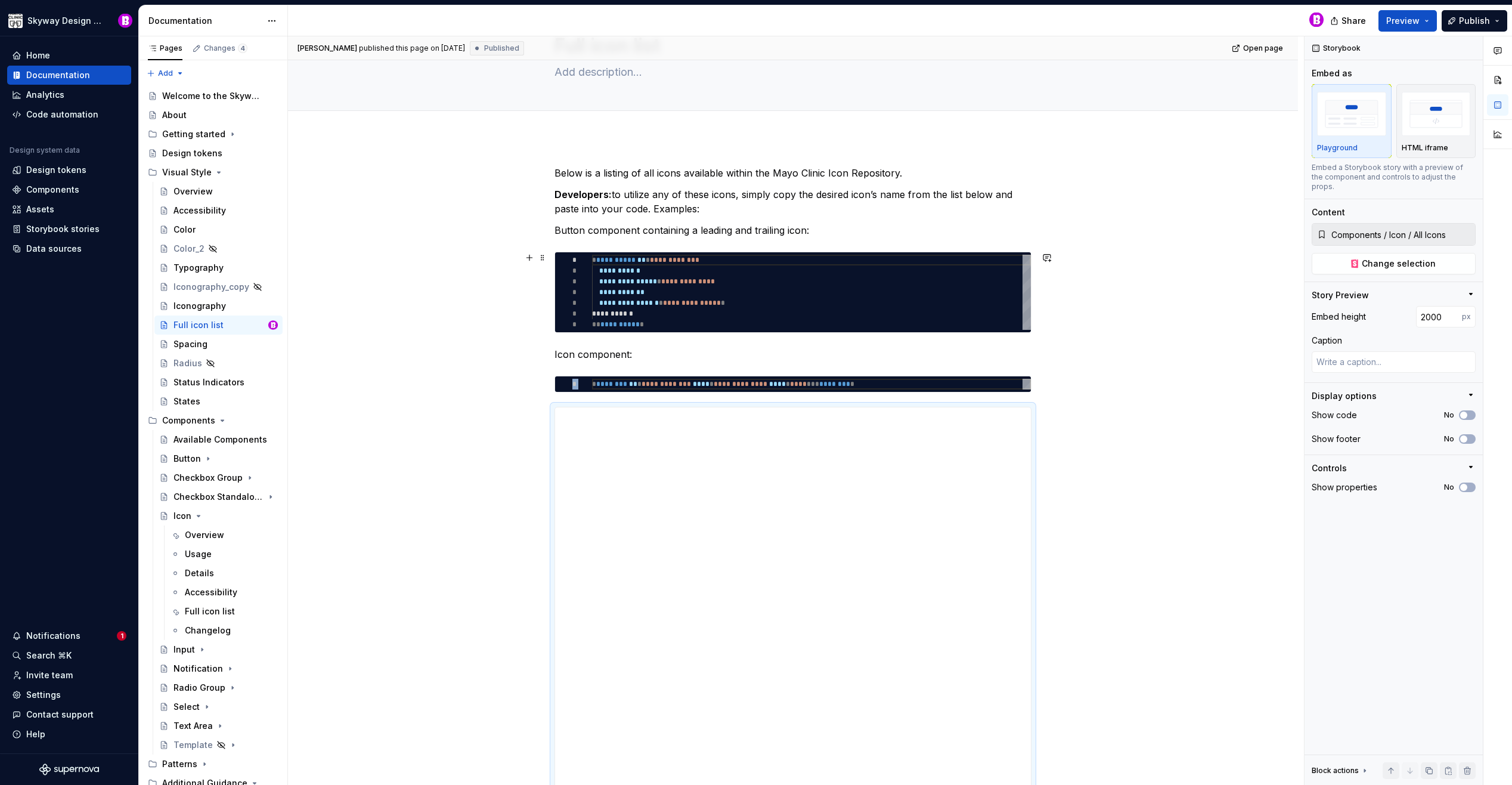
scroll to position [63, 0]
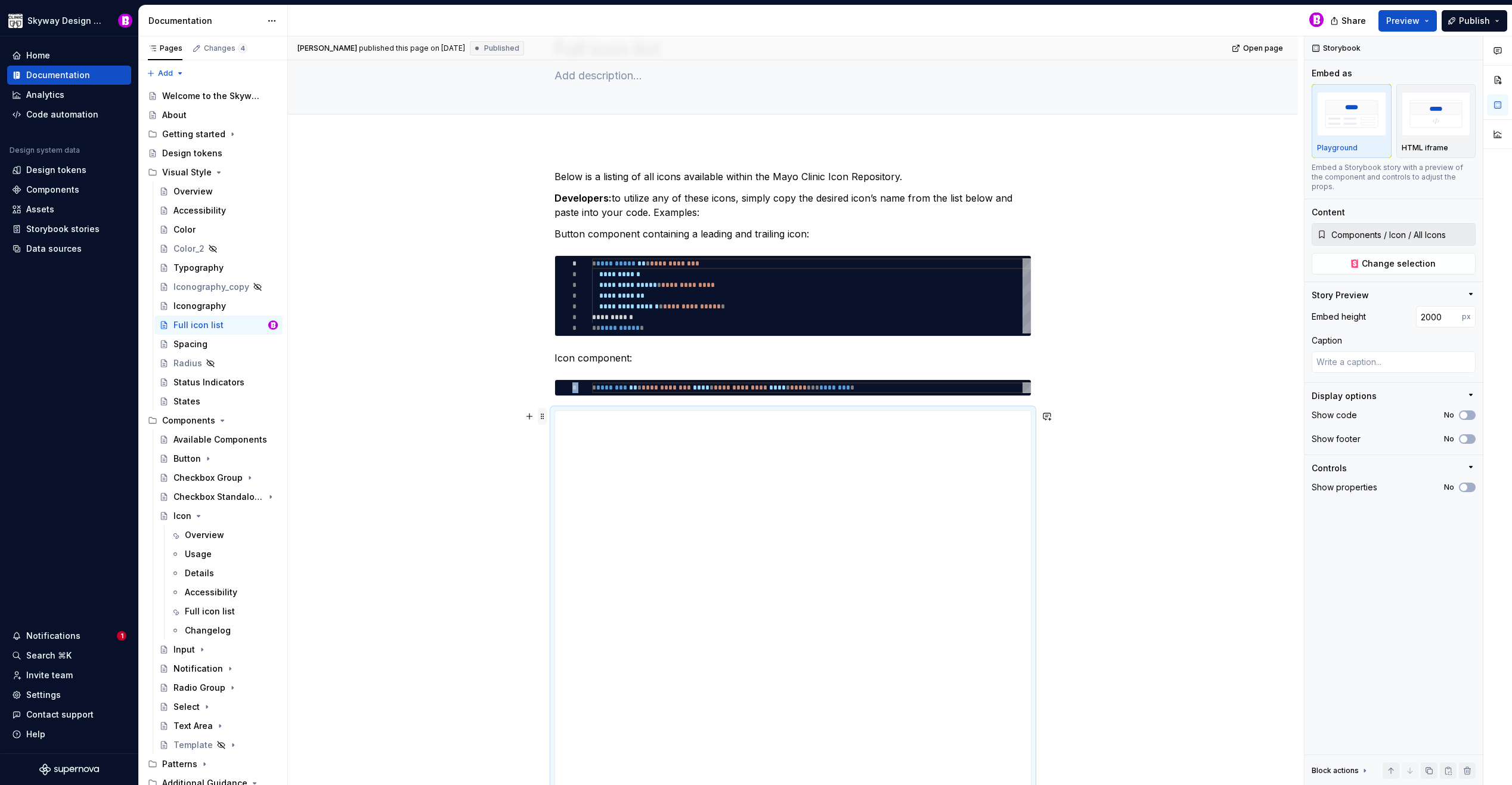
click at [543, 420] on span at bounding box center [543, 416] width 10 height 16
click at [1407, 225] on input "Components / Icon / All Icons" at bounding box center [1400, 234] width 148 height 21
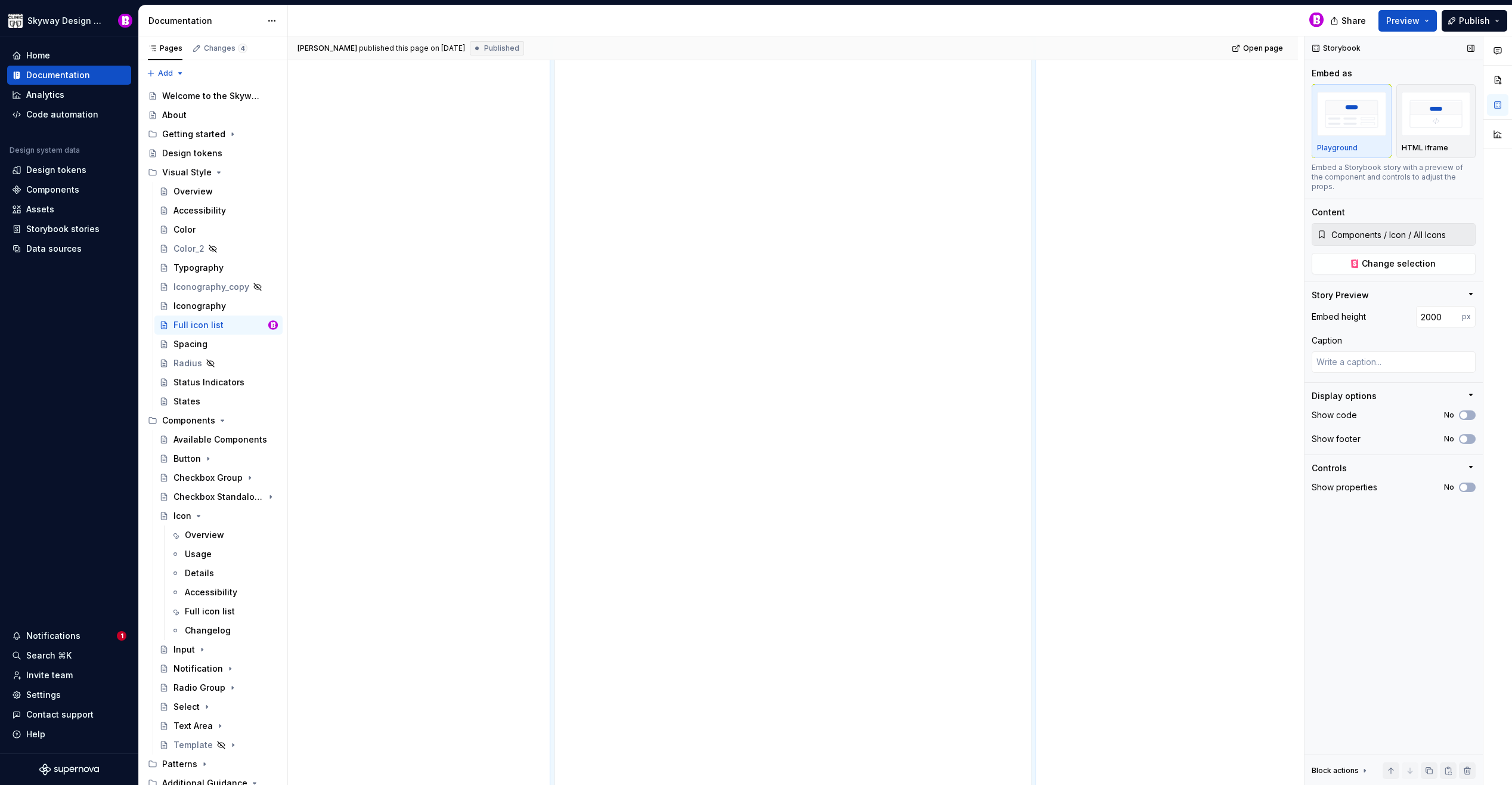
click at [1406, 226] on input "Components / Icon / All Icons" at bounding box center [1400, 234] width 148 height 21
click at [1449, 227] on input "Components / Icon / All Icons" at bounding box center [1400, 234] width 148 height 21
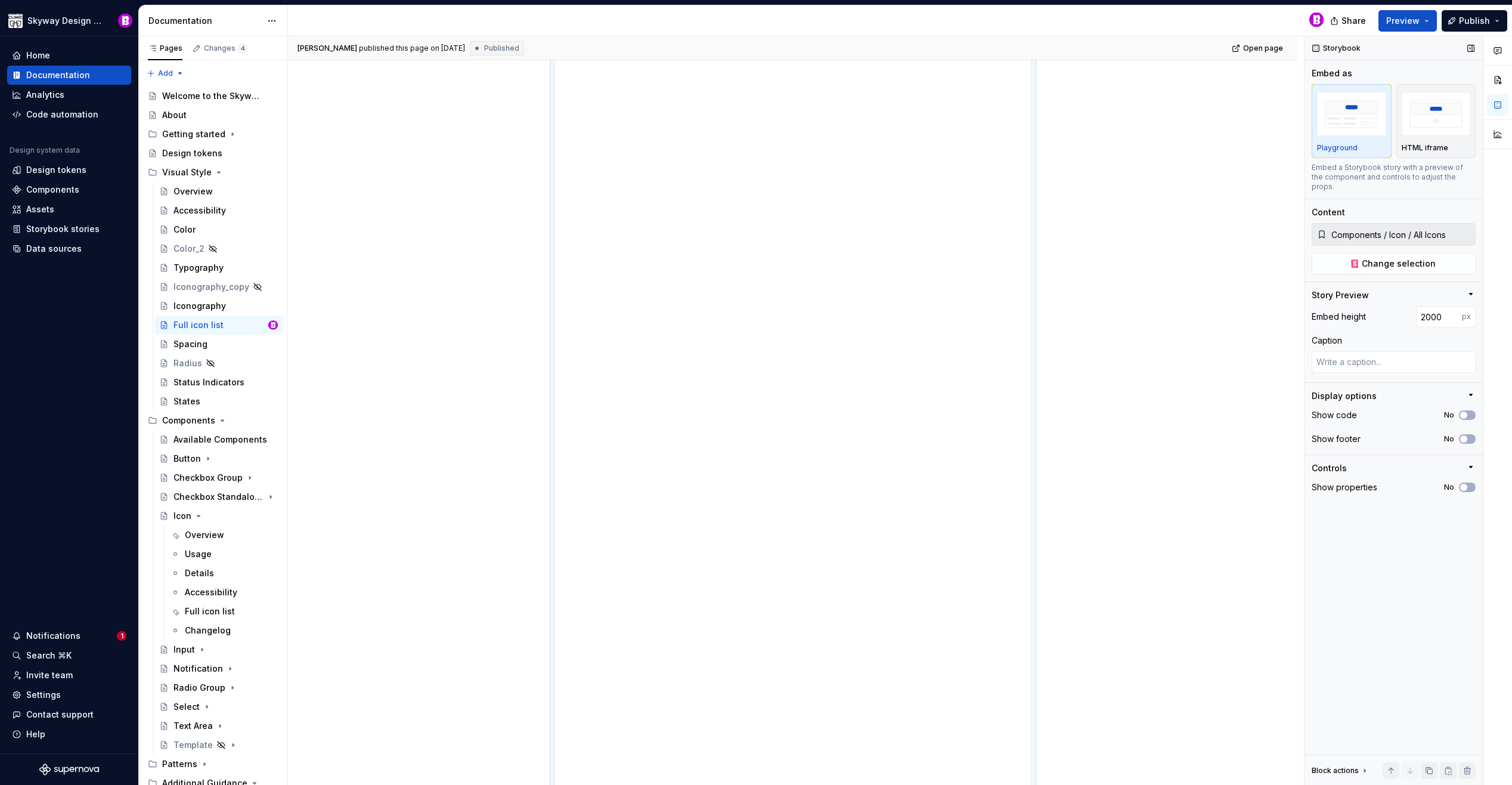
click at [1357, 134] on img "button" at bounding box center [1351, 114] width 69 height 44
click at [1496, 78] on button "button" at bounding box center [1497, 79] width 21 height 21
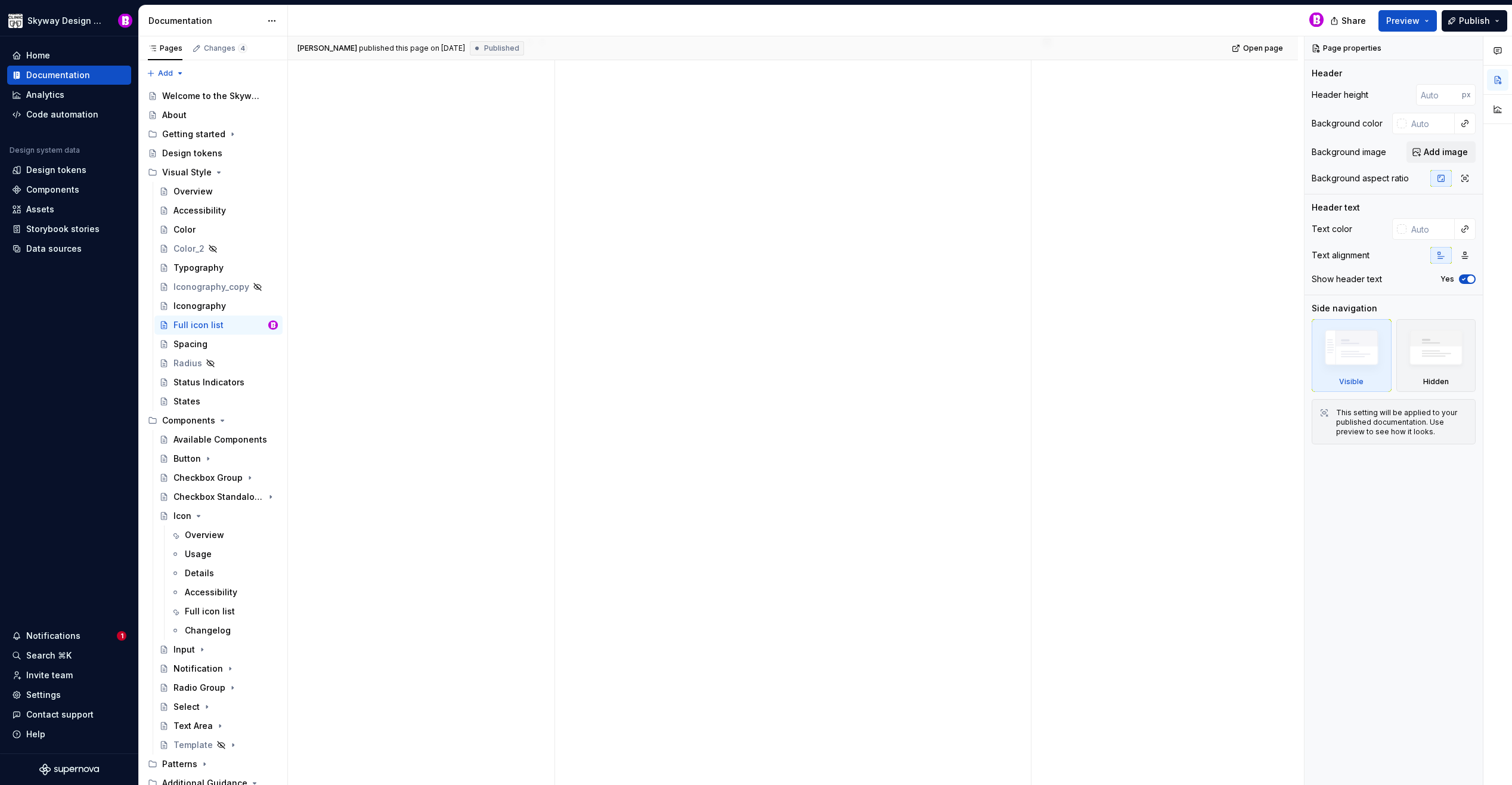
click at [1149, 291] on div "**********" at bounding box center [793, 623] width 1010 height 1714
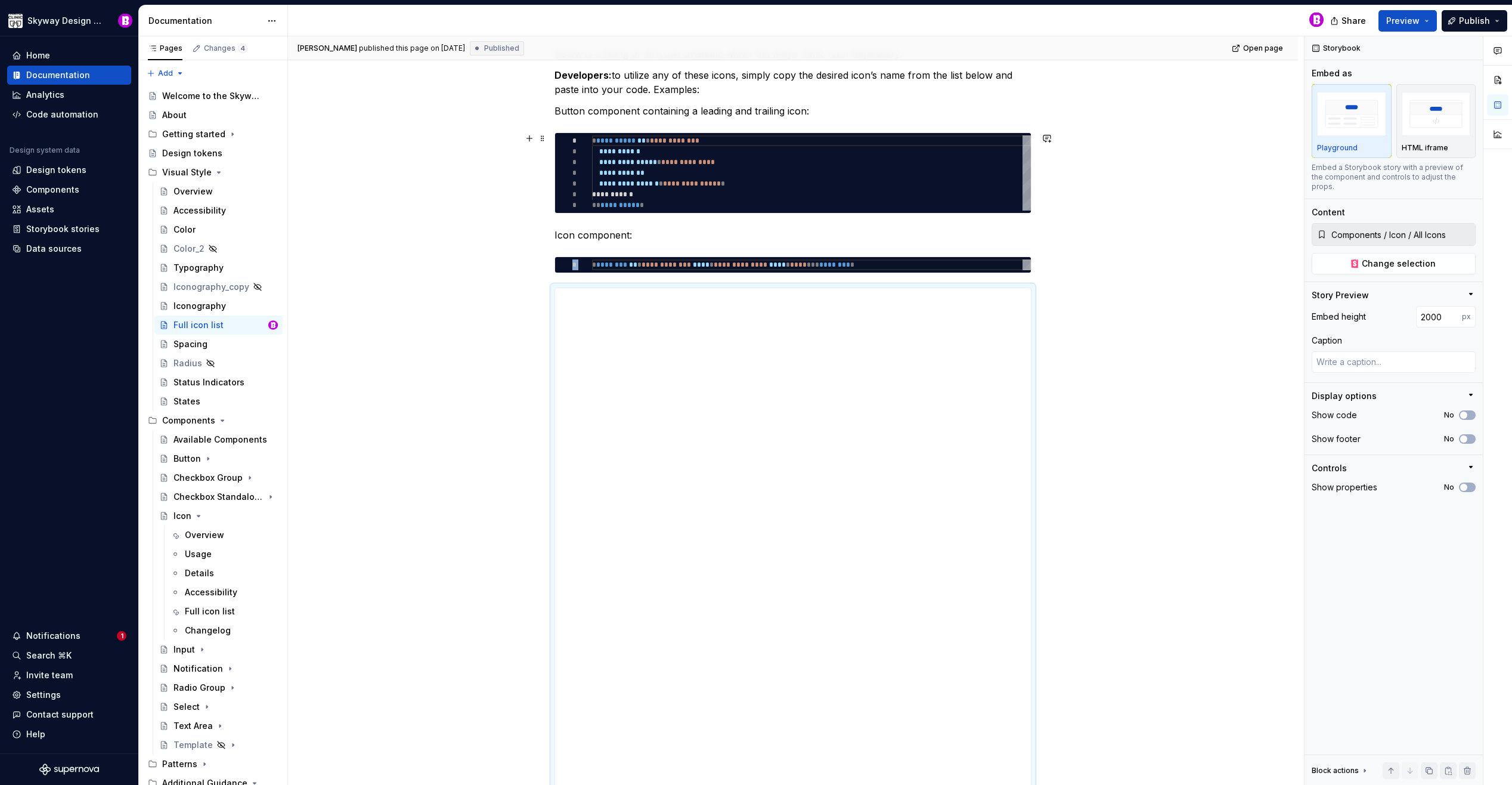
scroll to position [186, 0]
click at [540, 294] on span at bounding box center [543, 294] width 10 height 16
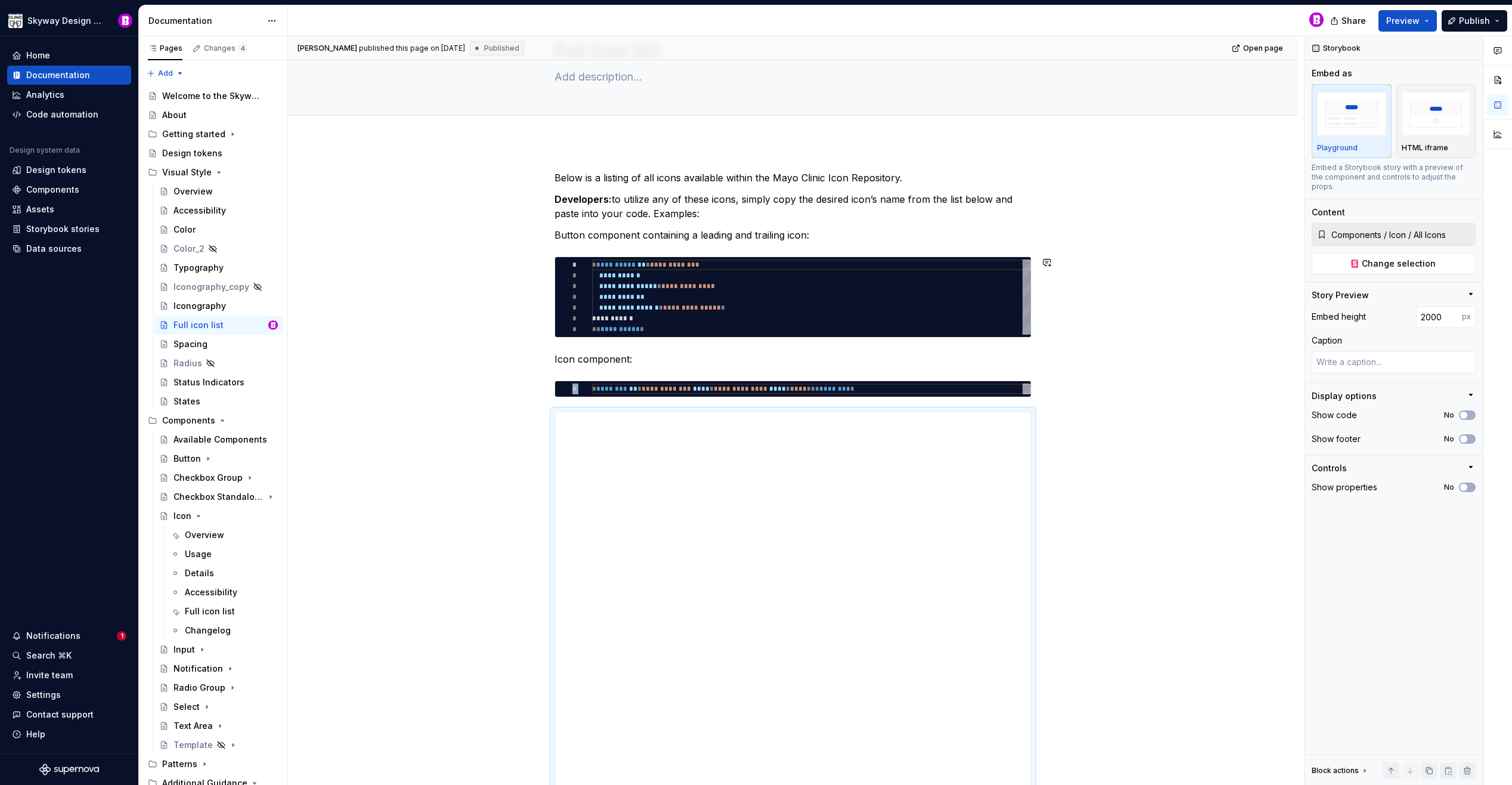
scroll to position [73, 0]
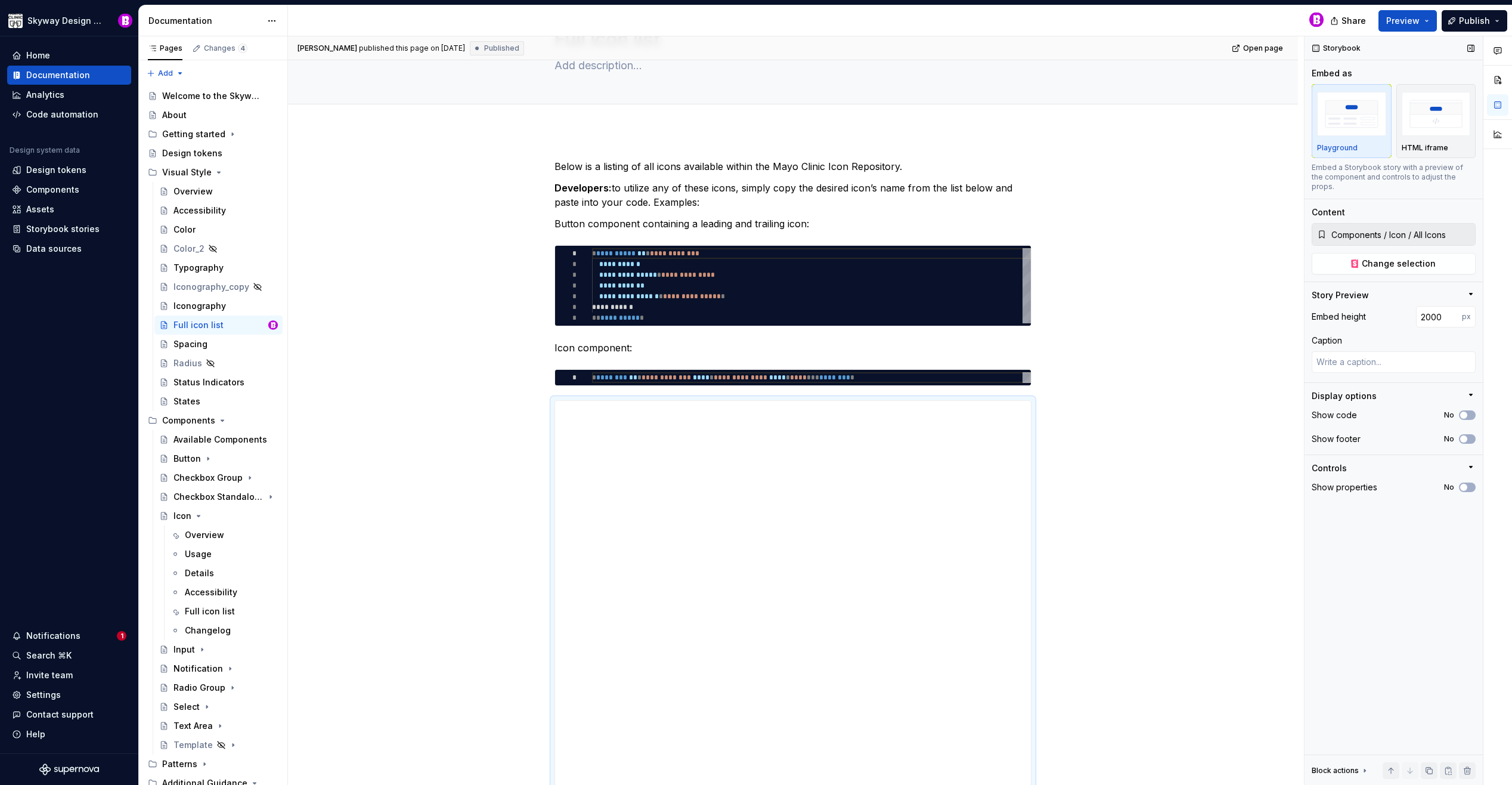
click at [1341, 47] on div "Storybook" at bounding box center [1337, 48] width 58 height 16
click at [1415, 261] on button "Change selection" at bounding box center [1394, 263] width 164 height 21
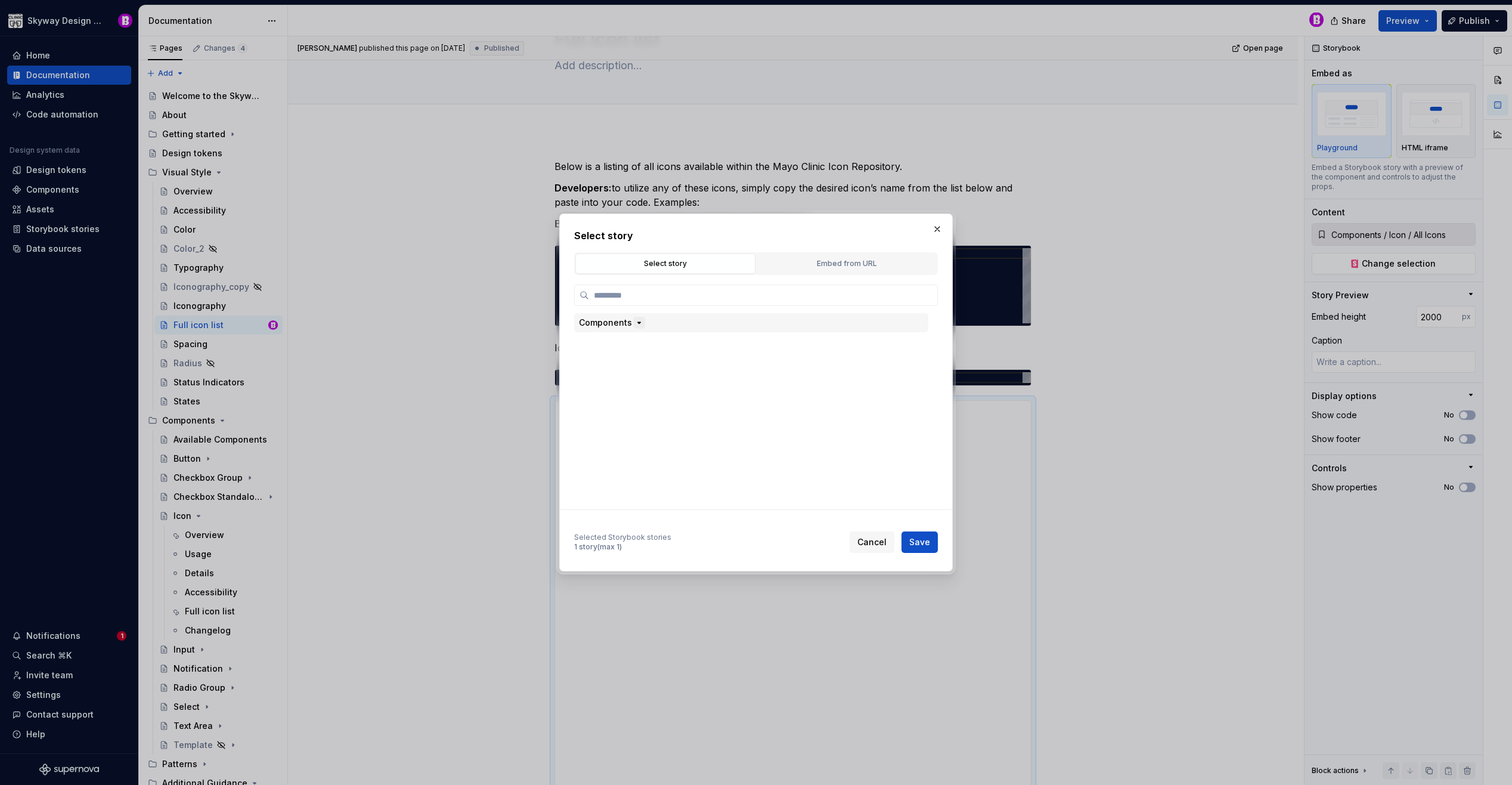
click at [638, 324] on icon "button" at bounding box center [639, 322] width 10 height 10
click at [937, 226] on button "button" at bounding box center [937, 229] width 16 height 16
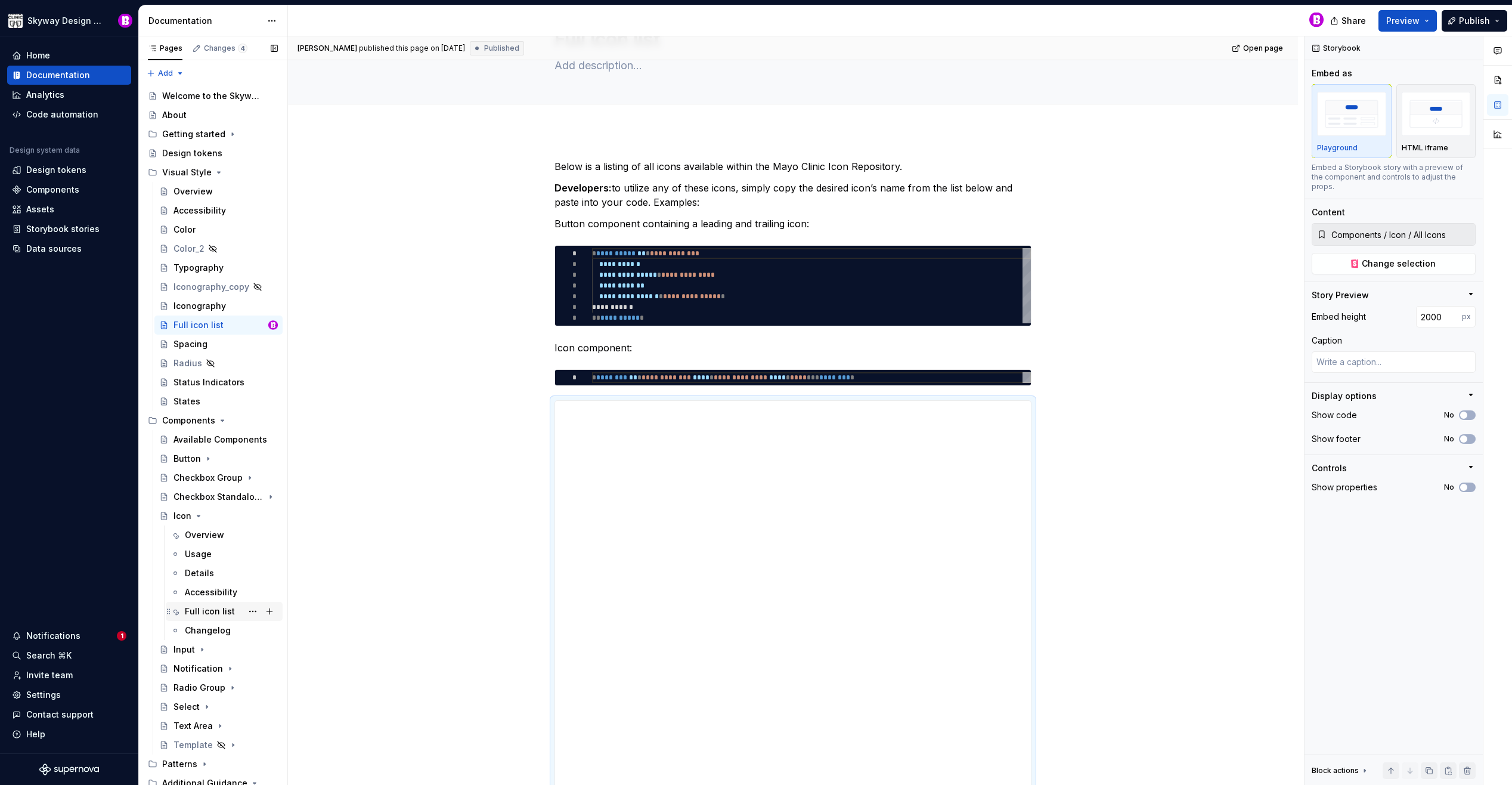
click at [209, 603] on div "Full icon list" at bounding box center [231, 611] width 93 height 16
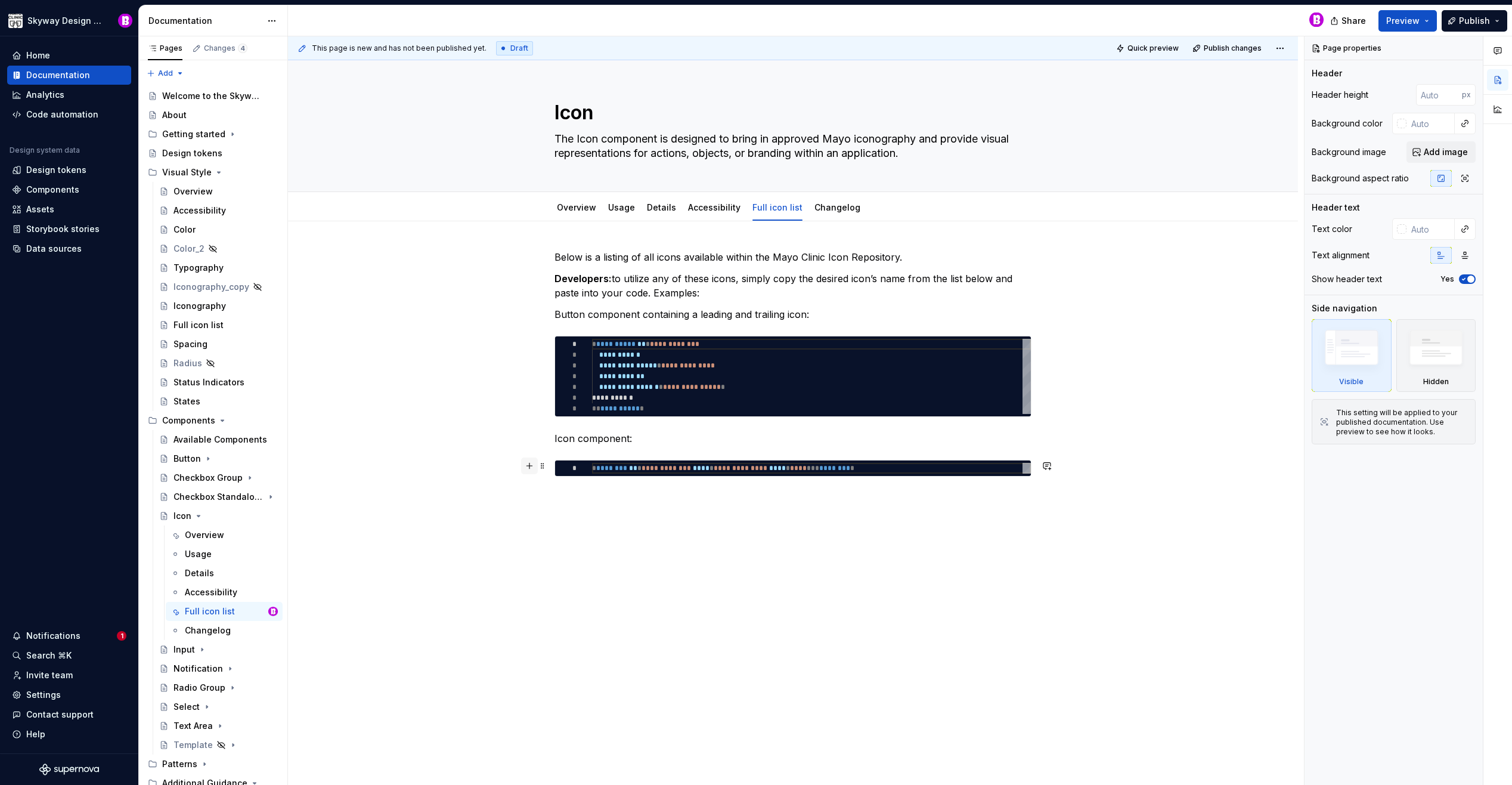
click at [526, 469] on button "button" at bounding box center [530, 465] width 16 height 16
type textarea "*"
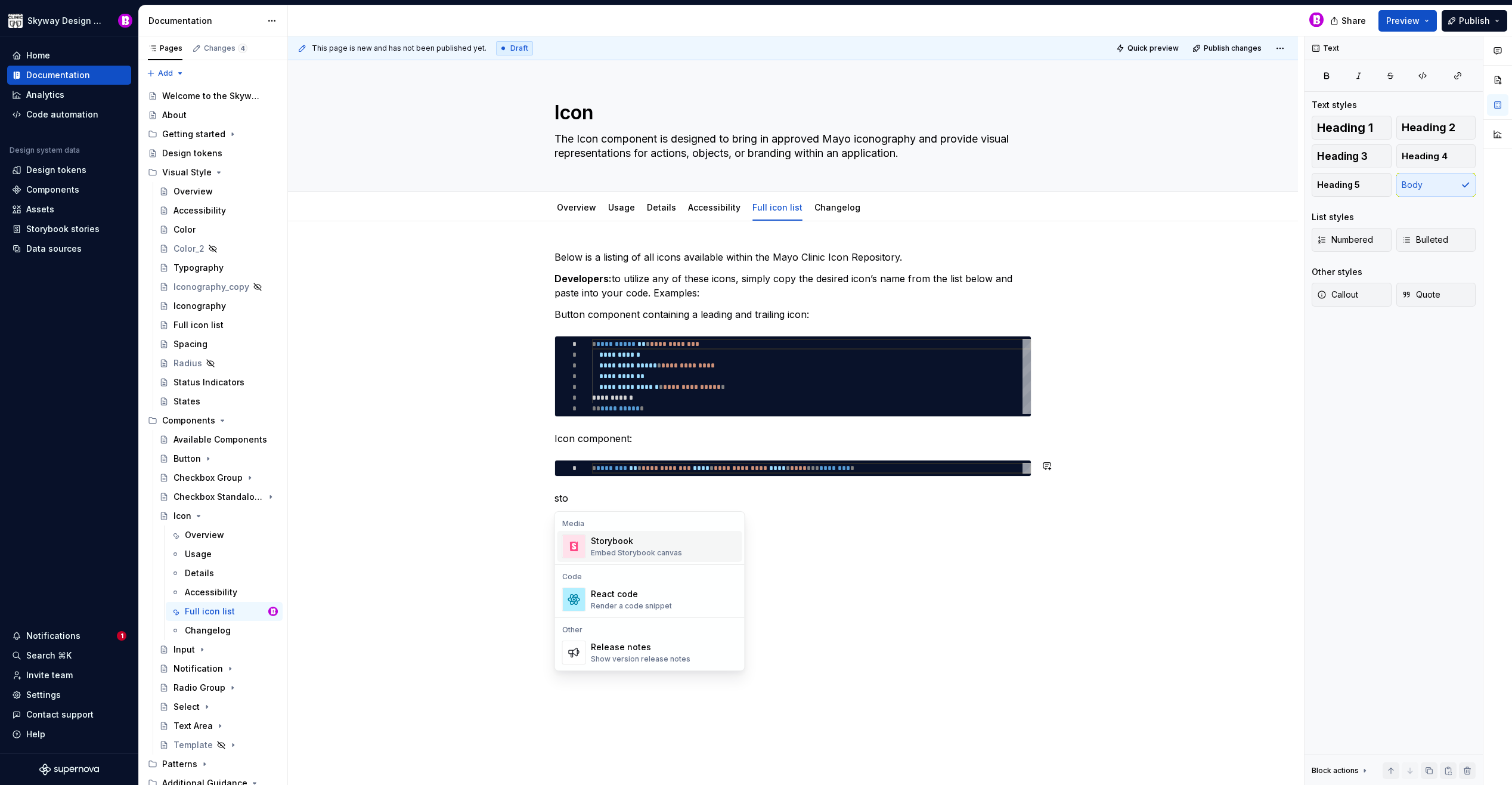
click at [628, 541] on div "Storybook" at bounding box center [636, 541] width 91 height 12
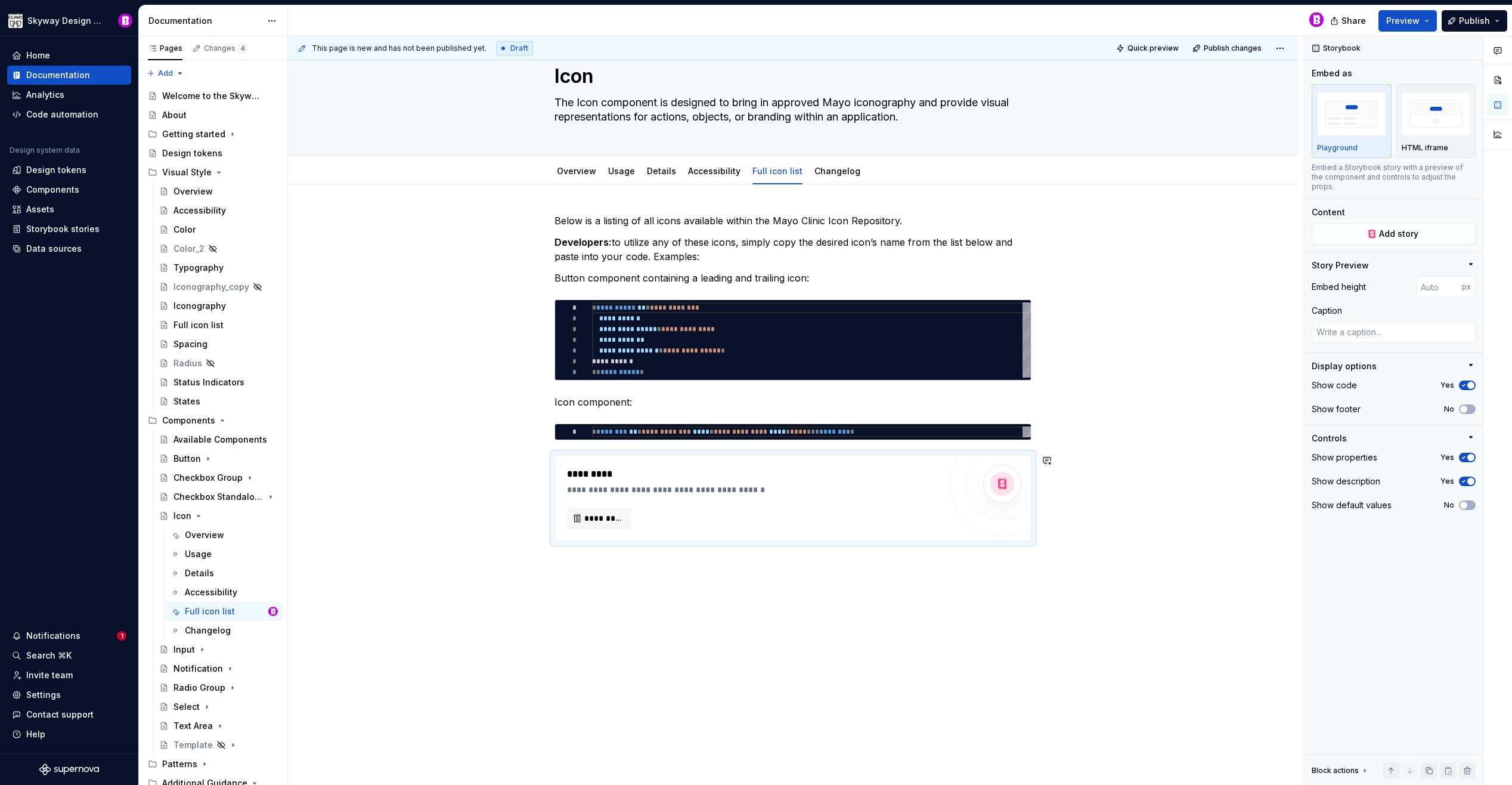
scroll to position [42, 0]
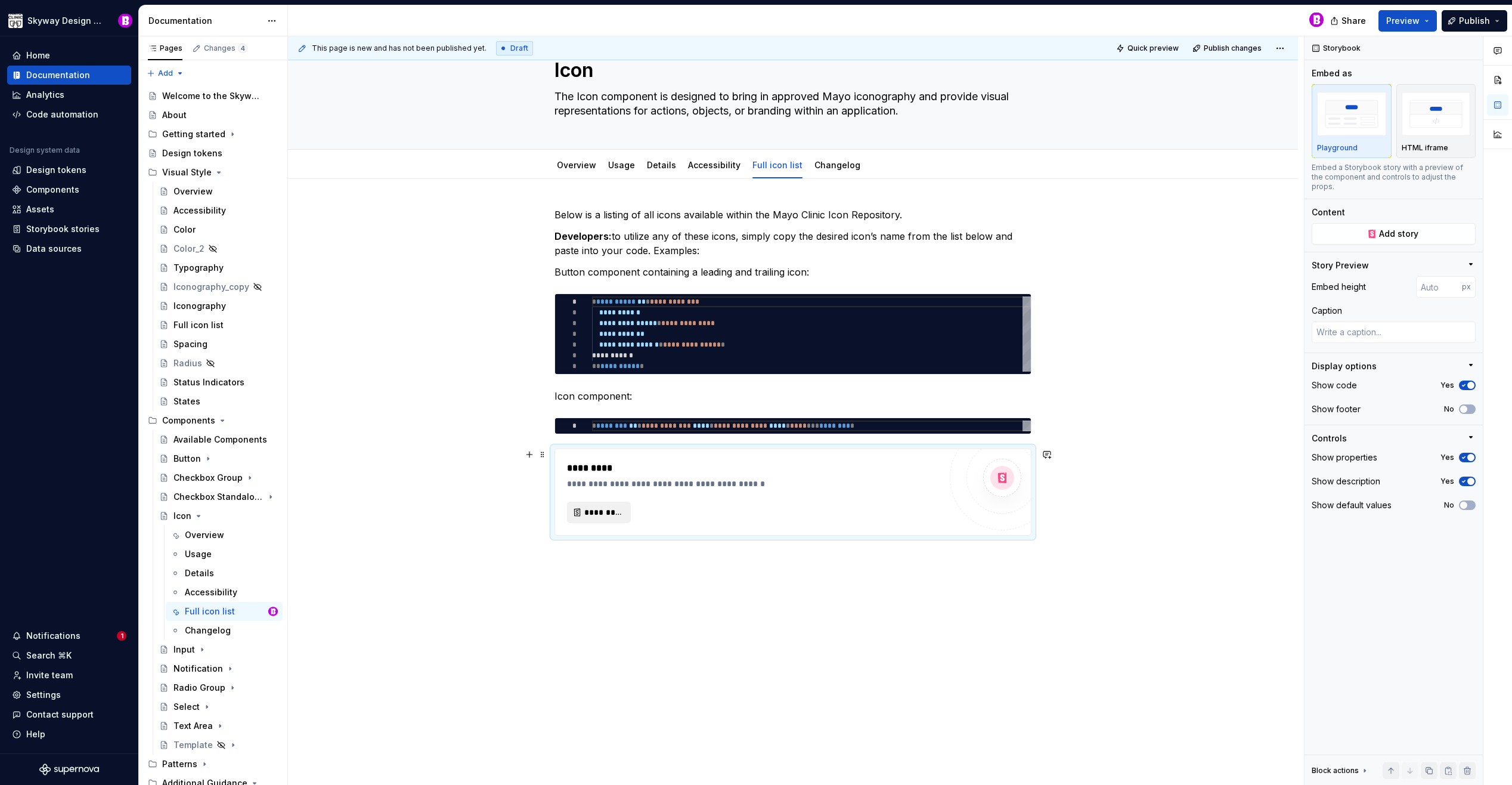
click at [609, 504] on button "*********" at bounding box center [599, 512] width 64 height 21
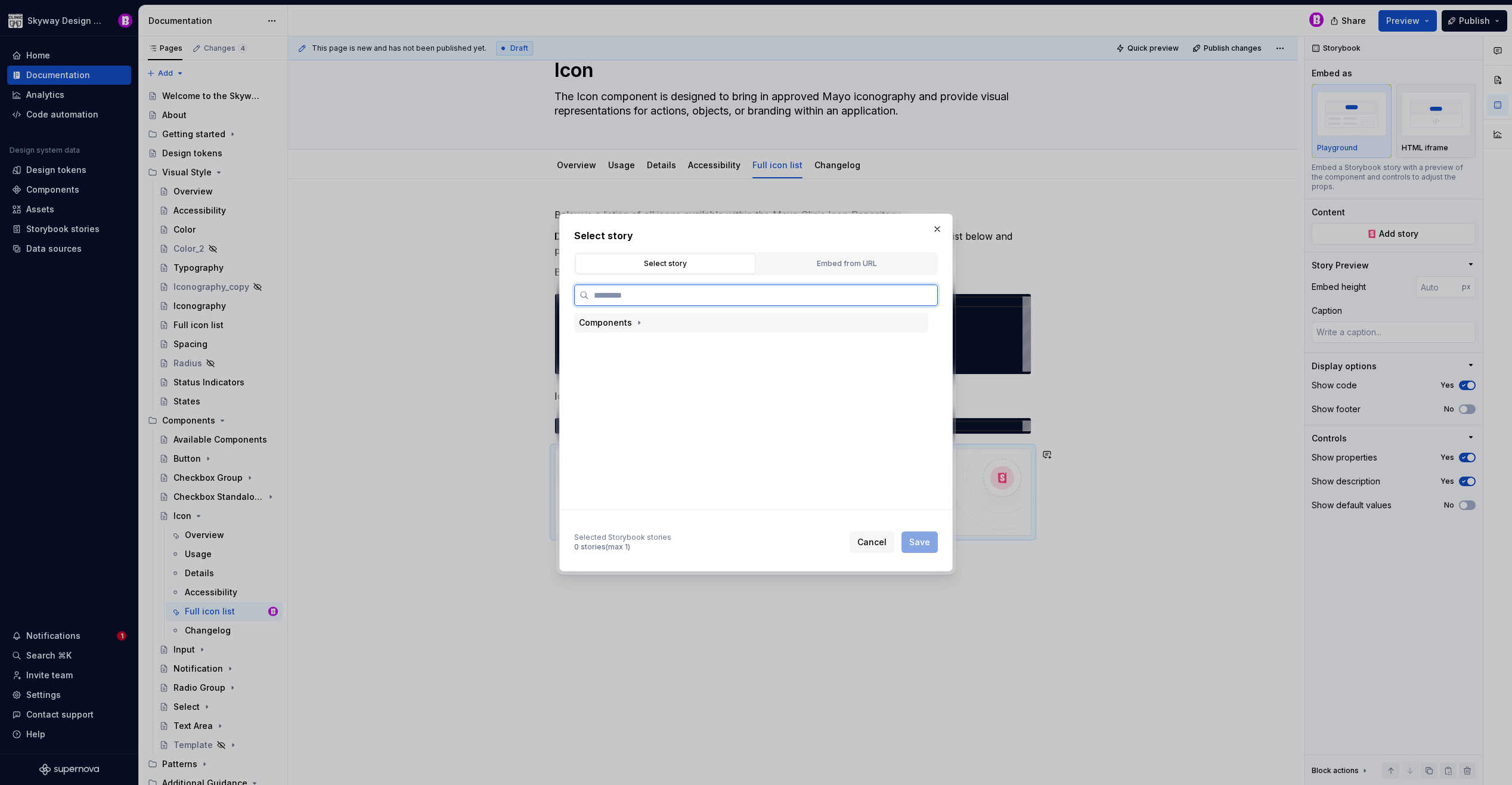
click at [620, 320] on div "Components" at bounding box center [605, 322] width 53 height 12
click at [620, 385] on div "Icon" at bounding box center [614, 381] width 18 height 12
click at [638, 442] on div "All Icons" at bounding box center [633, 440] width 35 height 12
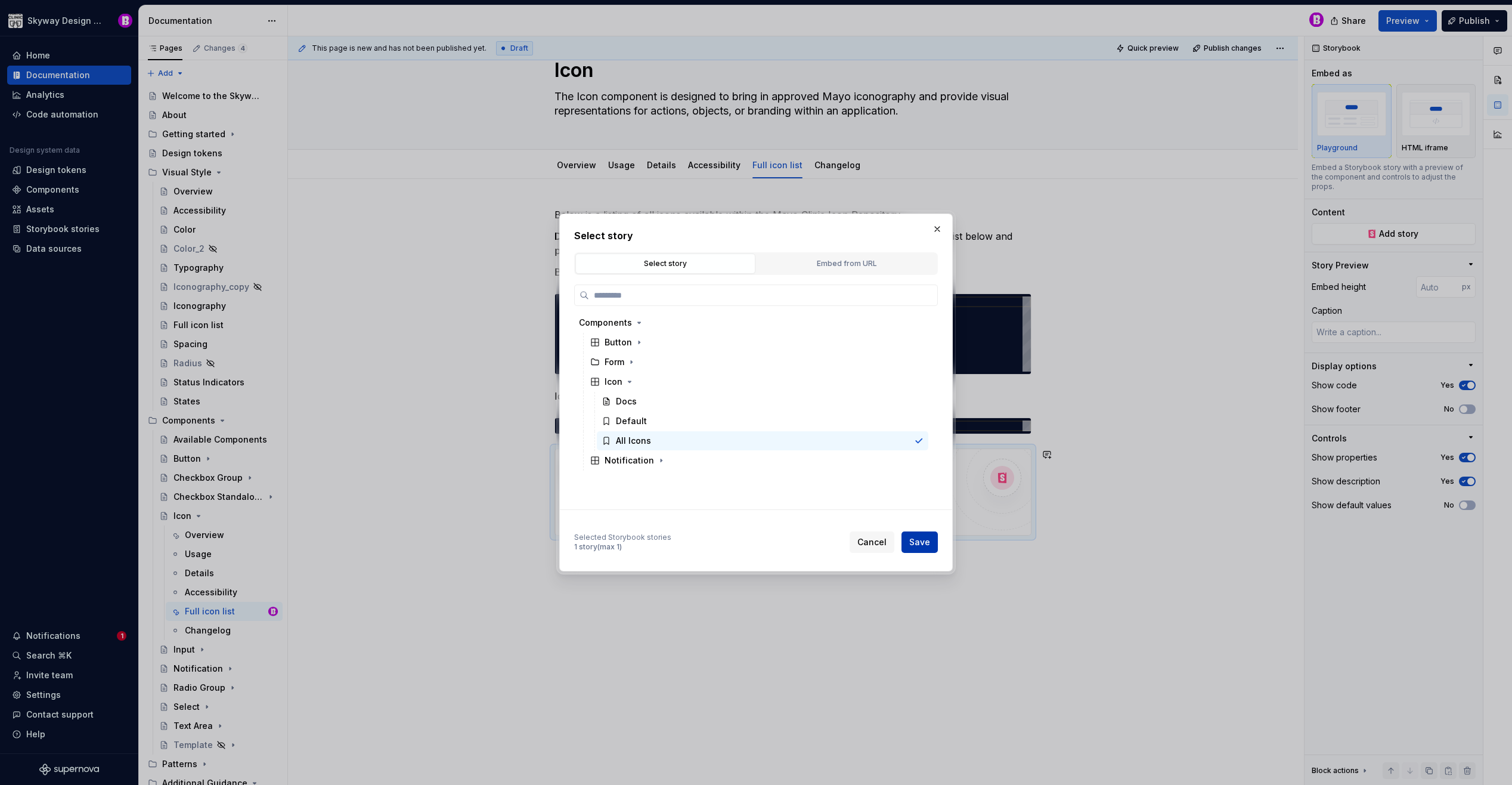
click at [930, 548] on button "Save" at bounding box center [920, 541] width 36 height 21
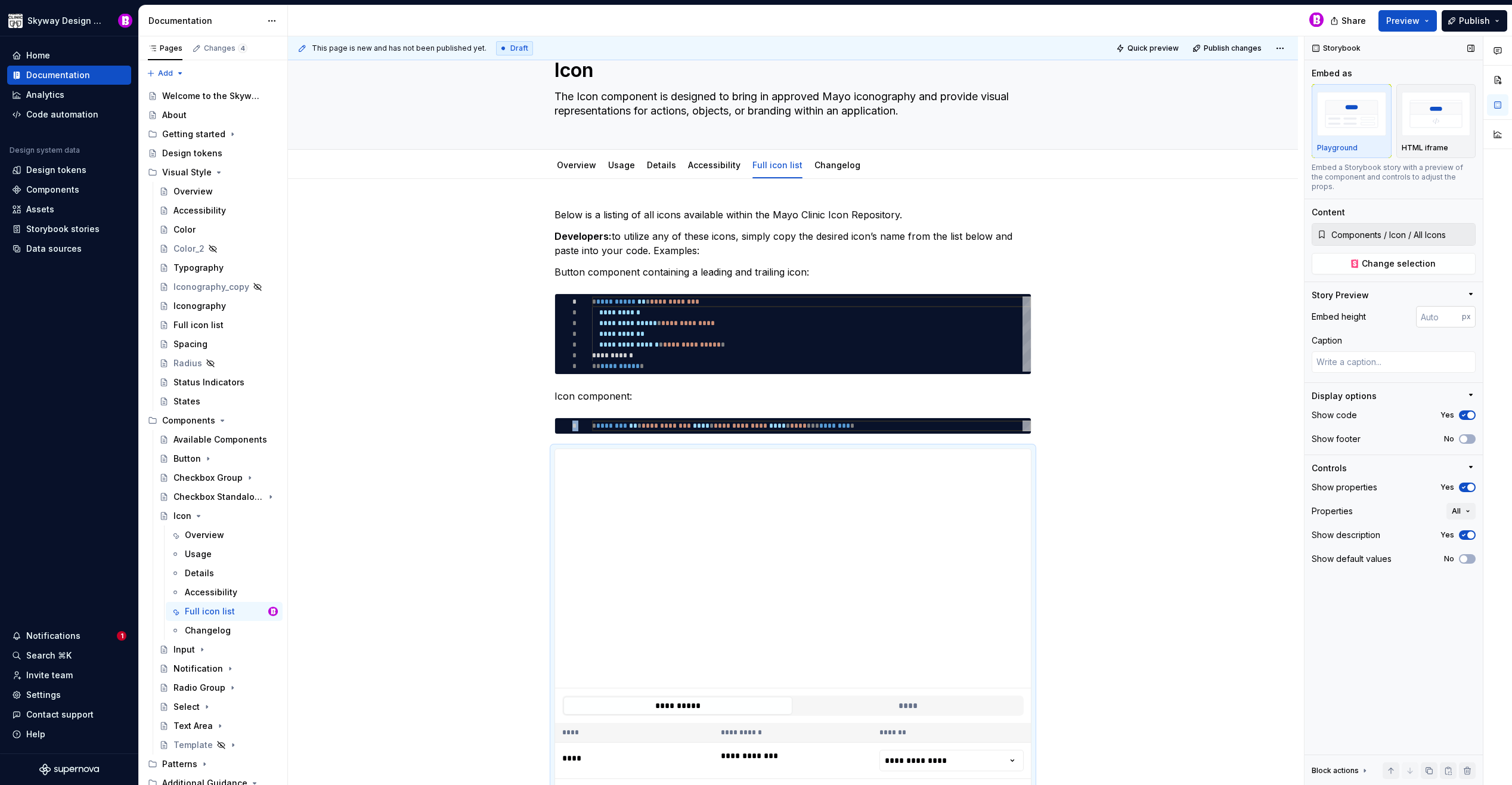
type textarea "*"
click at [1444, 311] on input "number" at bounding box center [1439, 316] width 46 height 21
type input "2"
type textarea "*"
type input "2000"
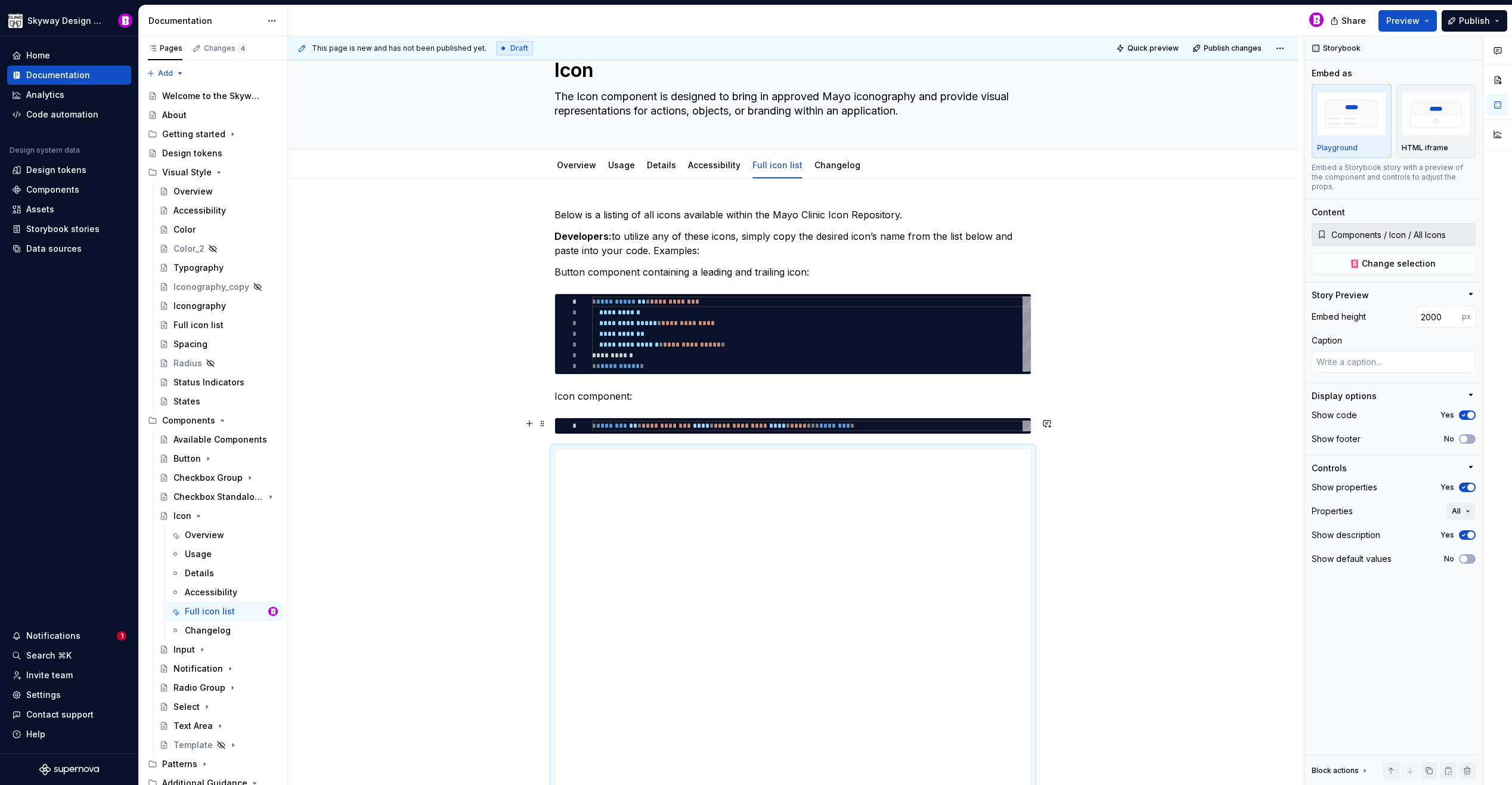
click at [804, 271] on p "Button component containing a leading and trailing icon:" at bounding box center [792, 272] width 477 height 14
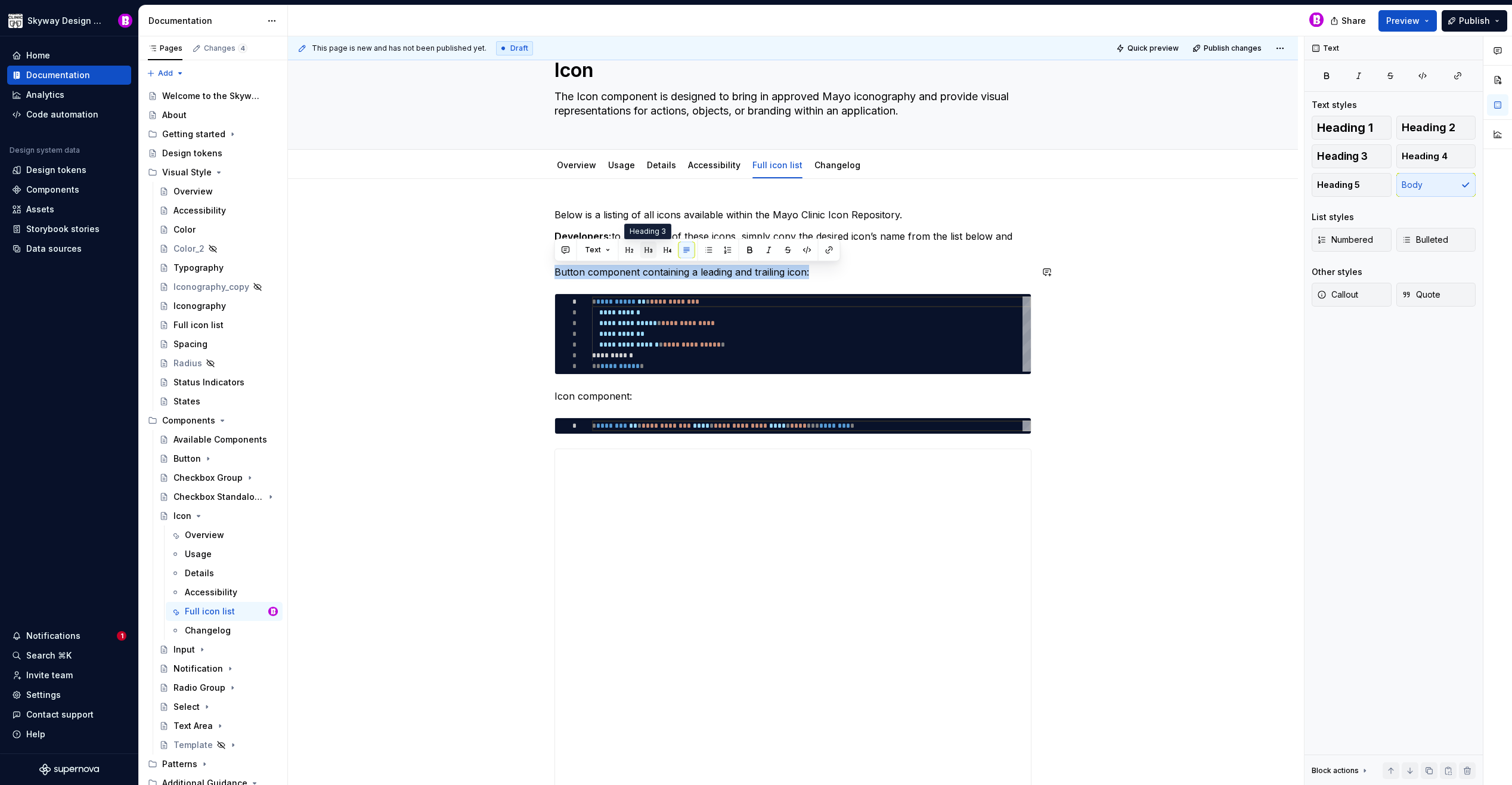
click at [647, 250] on button "button" at bounding box center [649, 250] width 16 height 16
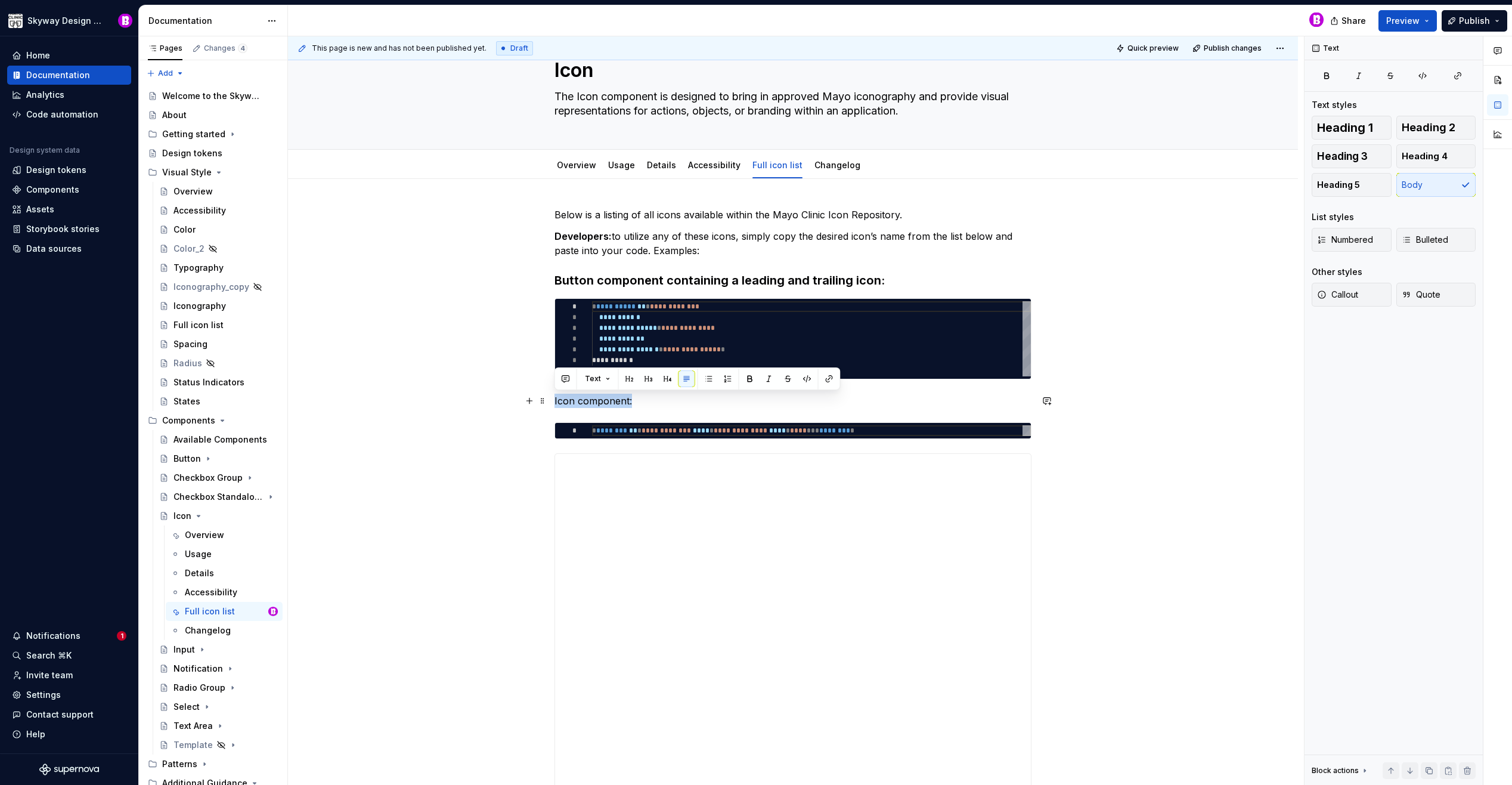
drag, startPoint x: 628, startPoint y: 401, endPoint x: 554, endPoint y: 398, distance: 74.1
click at [647, 378] on button "button" at bounding box center [649, 378] width 16 height 16
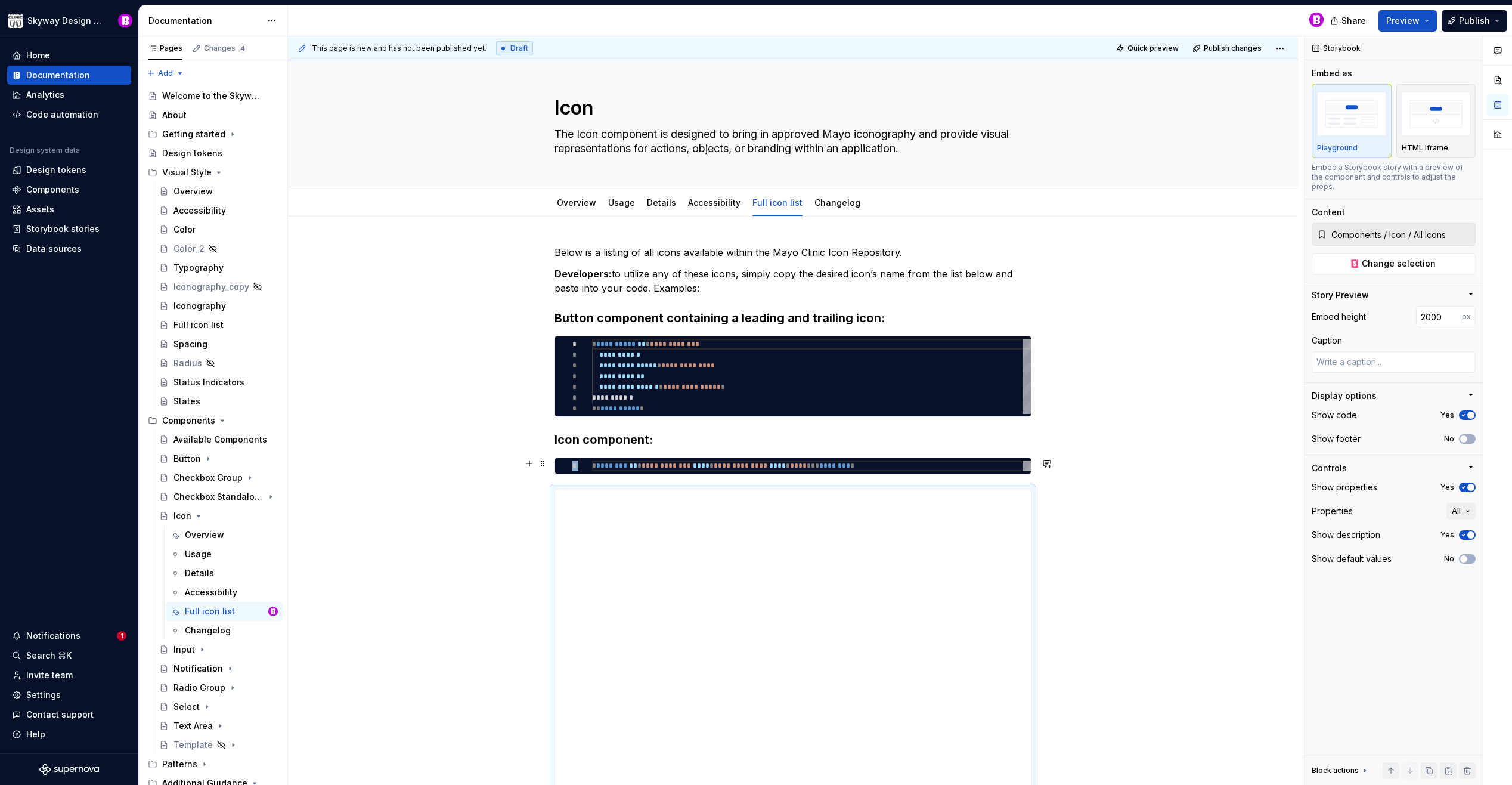
scroll to position [12, 0]
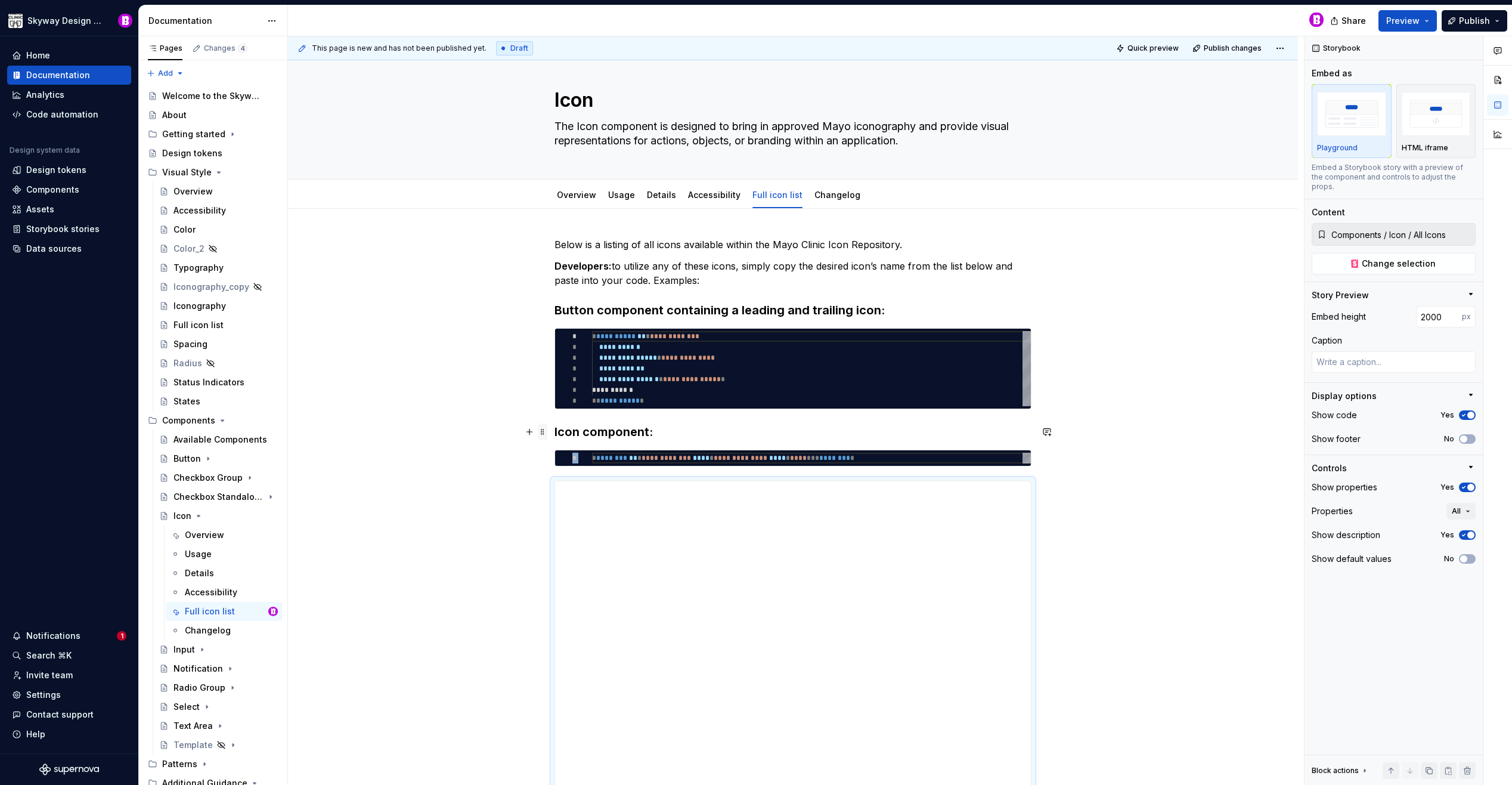
click at [542, 430] on span at bounding box center [543, 432] width 10 height 16
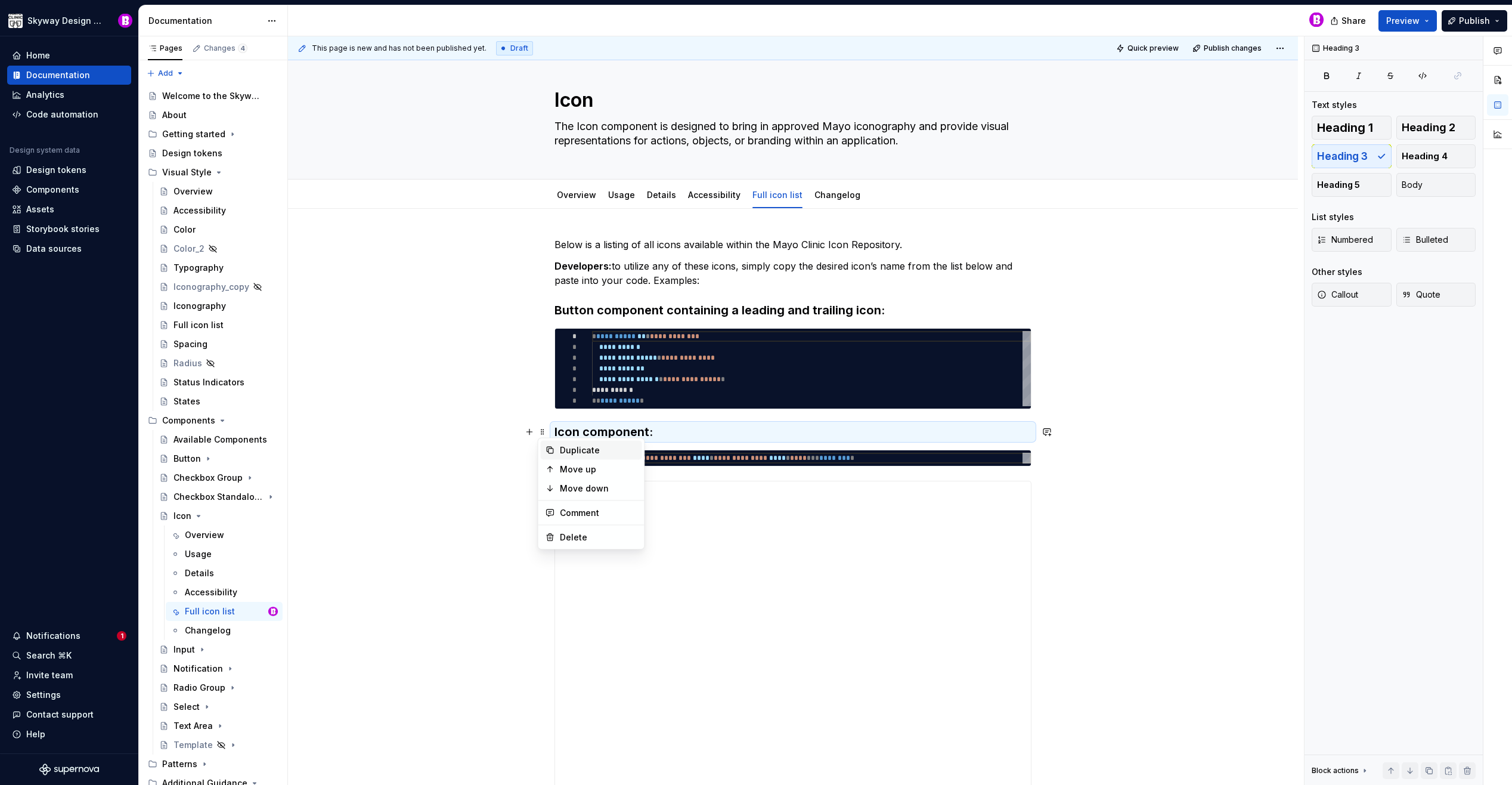
click at [582, 451] on div "Duplicate" at bounding box center [598, 450] width 77 height 12
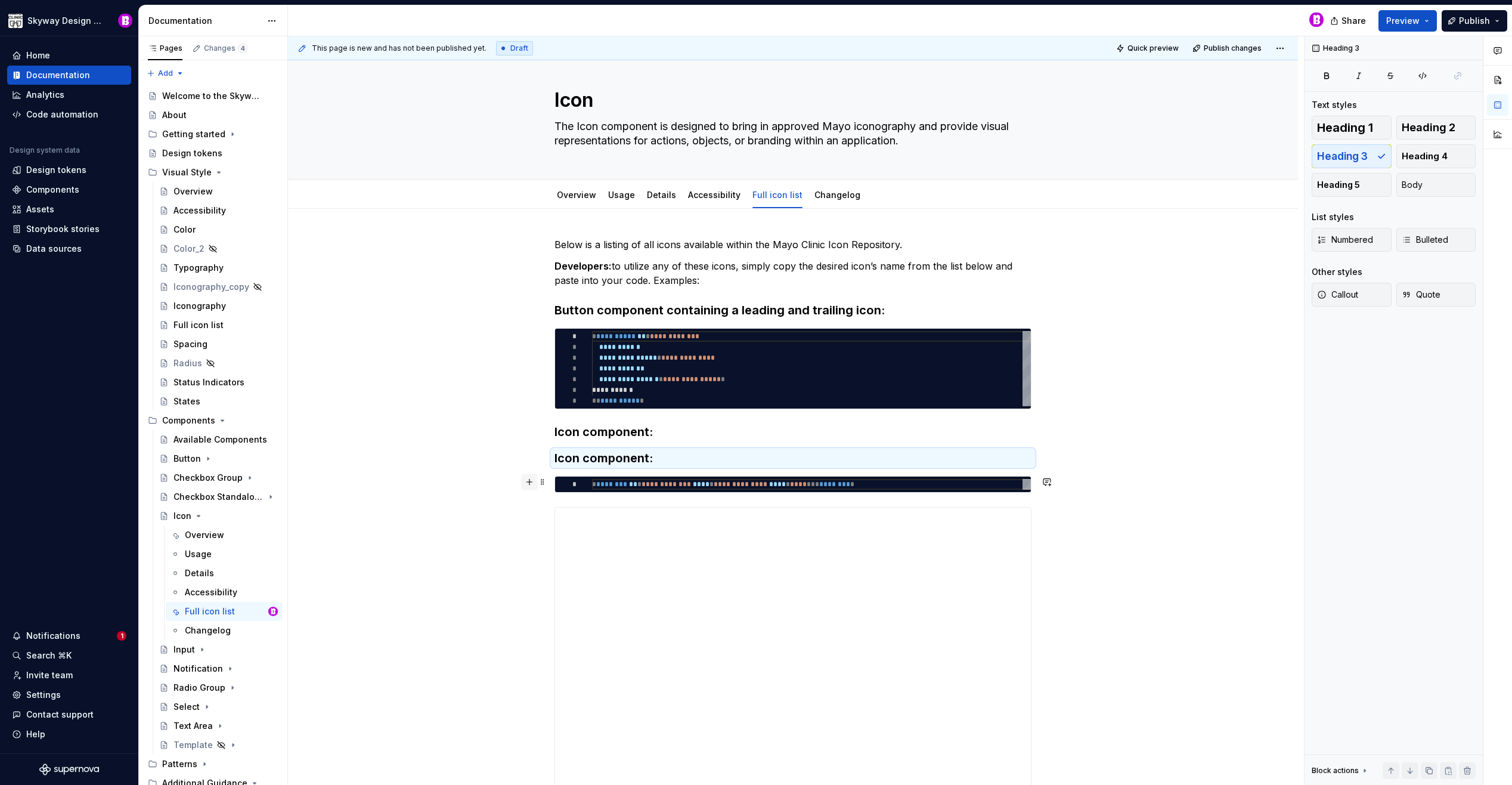
drag, startPoint x: 543, startPoint y: 456, endPoint x: 521, endPoint y: 476, distance: 29.7
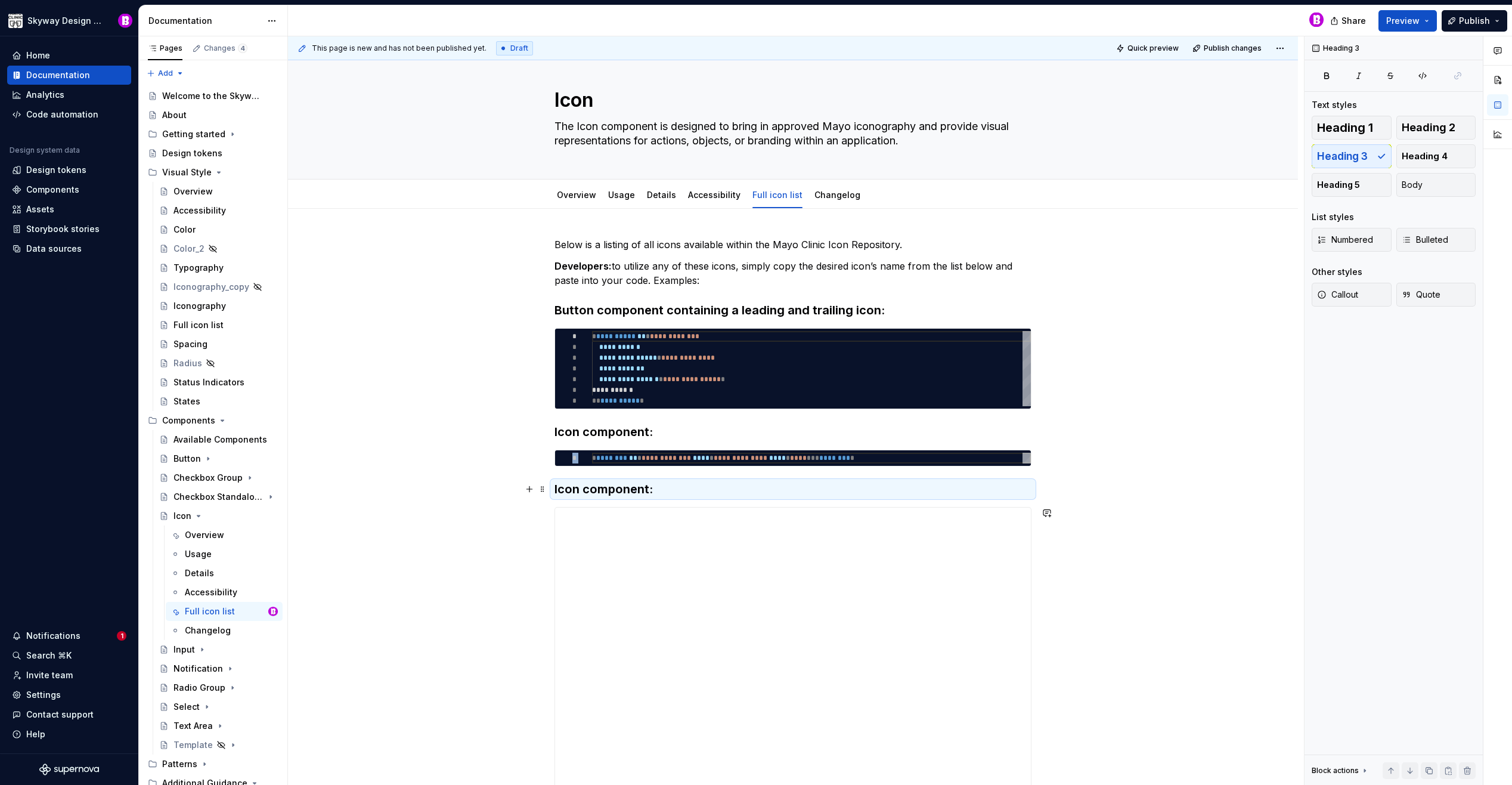
click at [591, 489] on h3 "Icon component:" at bounding box center [792, 489] width 477 height 16
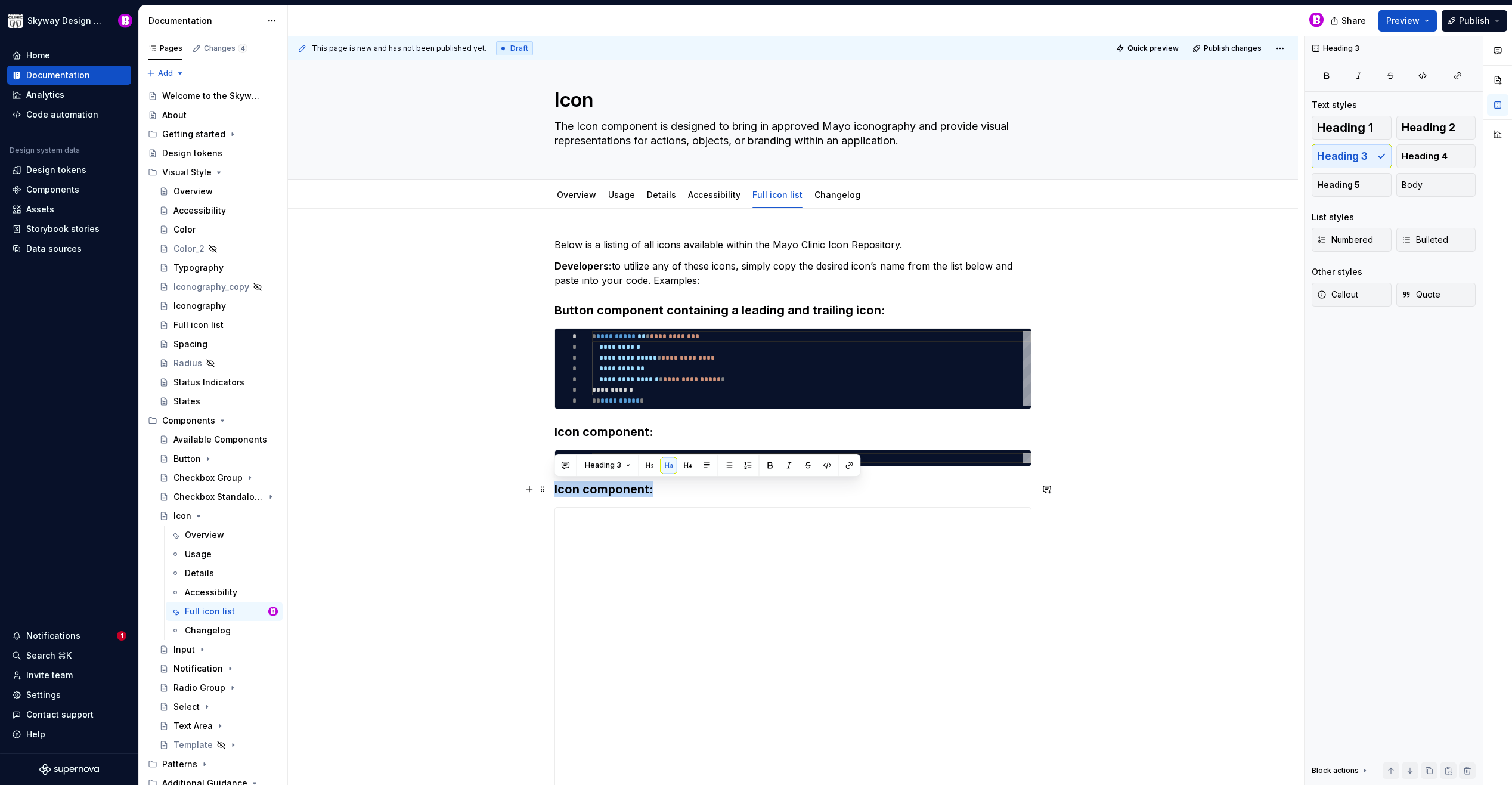
click at [591, 489] on h3 "Icon component:" at bounding box center [792, 489] width 477 height 16
click at [530, 452] on button "button" at bounding box center [530, 456] width 16 height 16
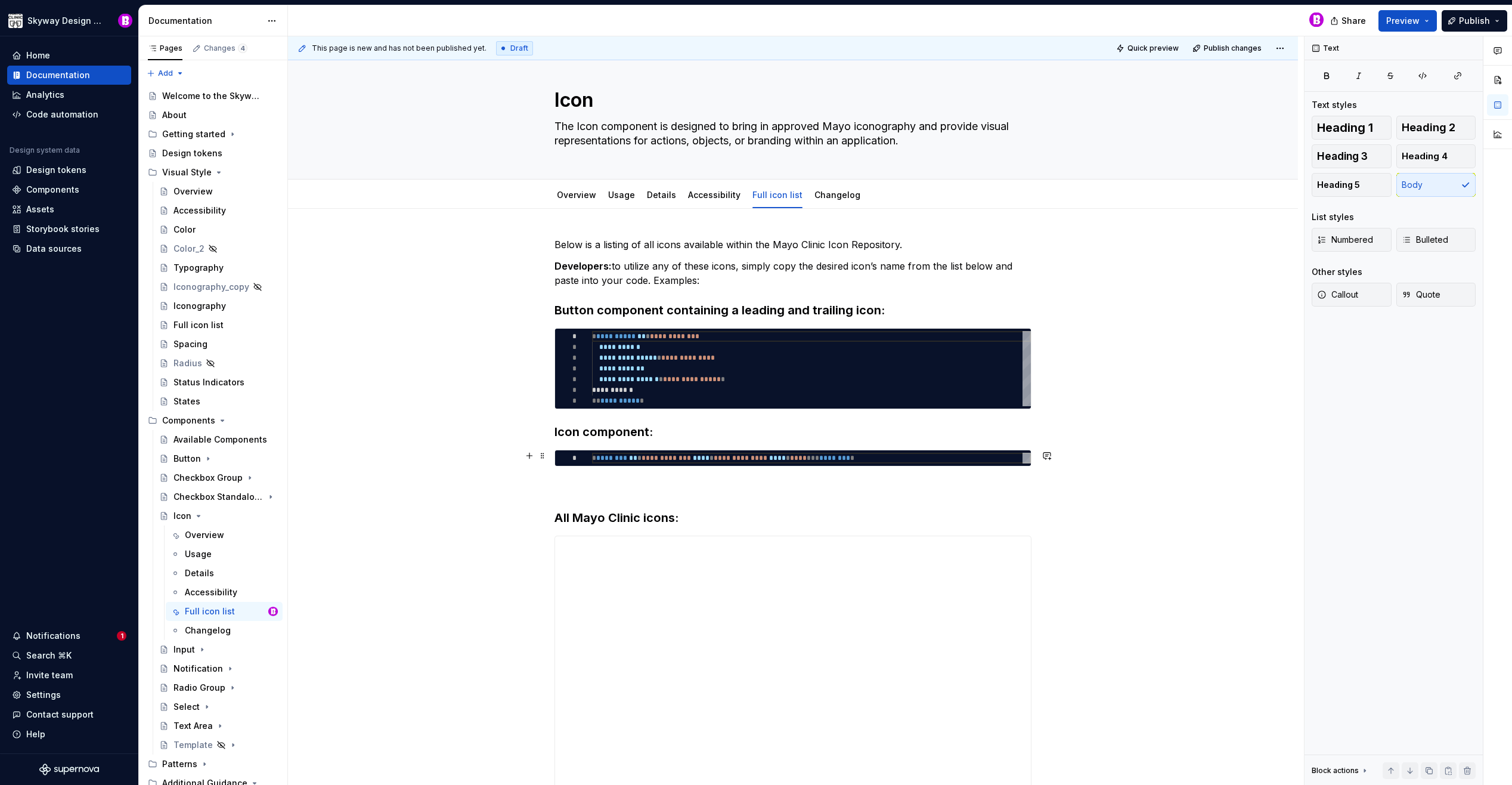
click at [526, 330] on button "button" at bounding box center [530, 334] width 16 height 16
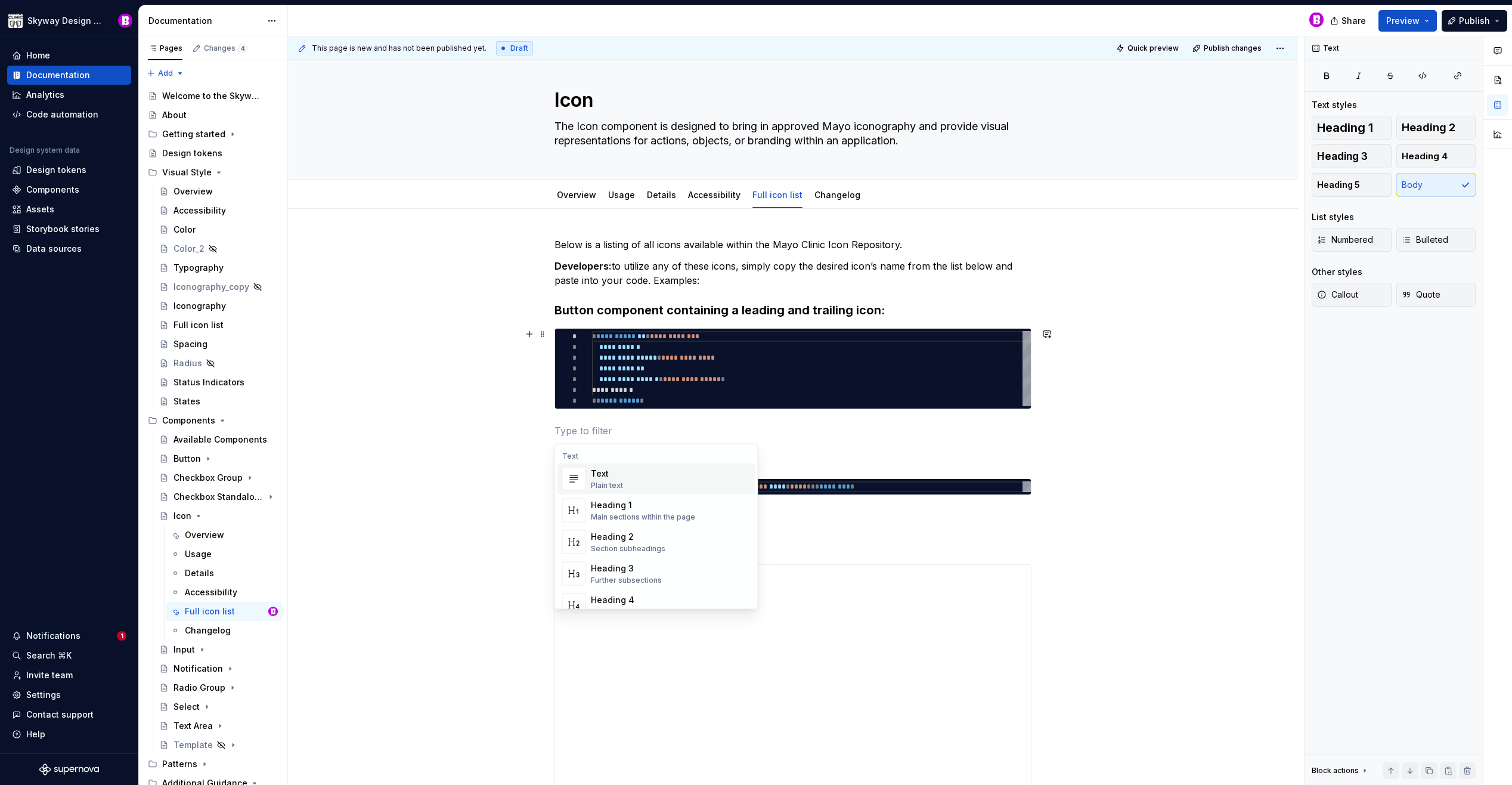
click at [435, 357] on div "**********" at bounding box center [796, 411] width 1016 height 749
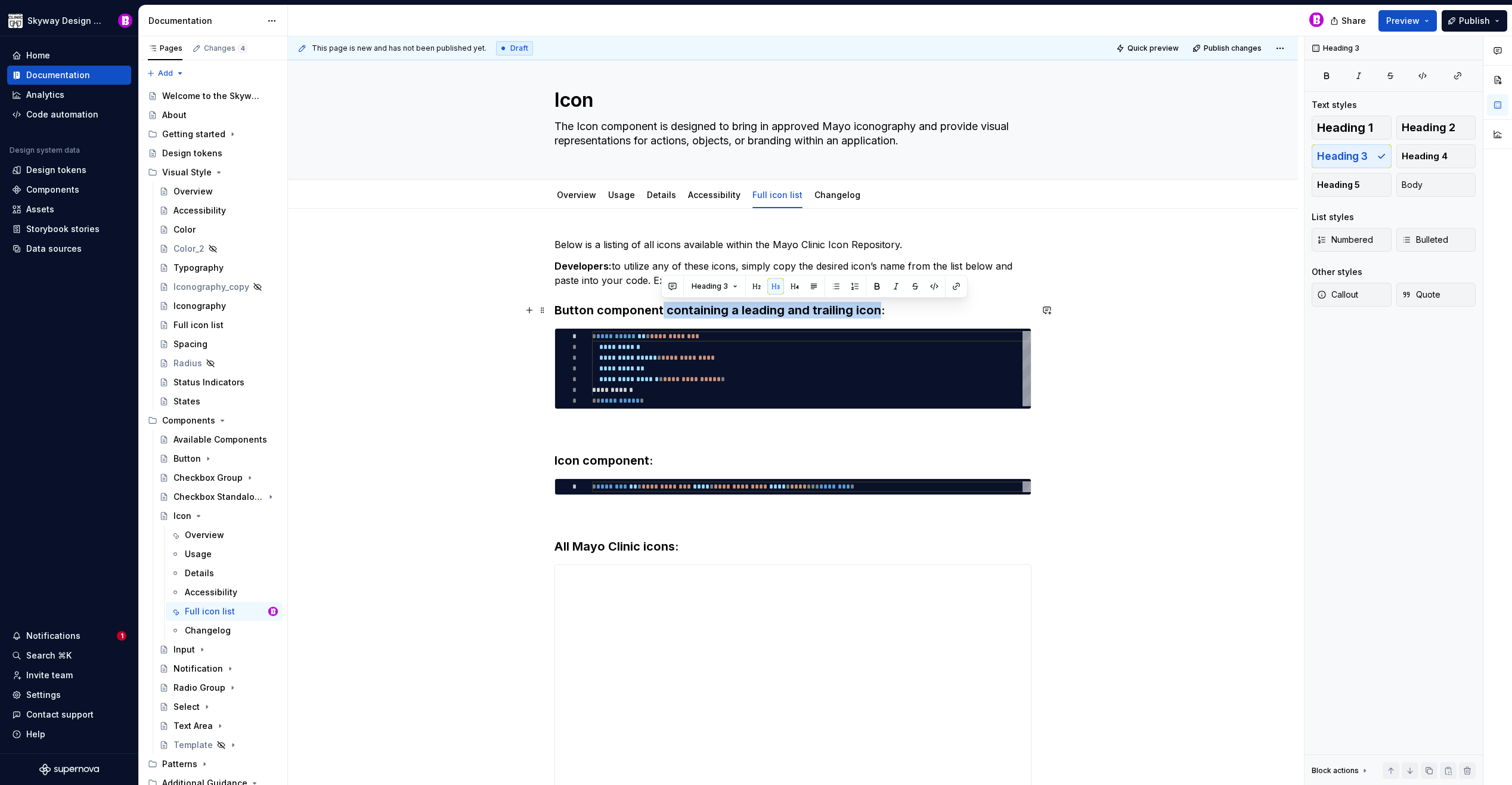
drag, startPoint x: 874, startPoint y: 309, endPoint x: 661, endPoint y: 313, distance: 213.0
click at [661, 313] on h3 "Button component containing a leading and trailing icon:" at bounding box center [792, 310] width 477 height 16
click at [555, 309] on h3 "Button component:" at bounding box center [792, 310] width 477 height 16
click at [554, 464] on h3 "Icon component:" at bounding box center [792, 461] width 477 height 16
click at [599, 315] on h3 "Within a Button component:" at bounding box center [792, 310] width 477 height 16
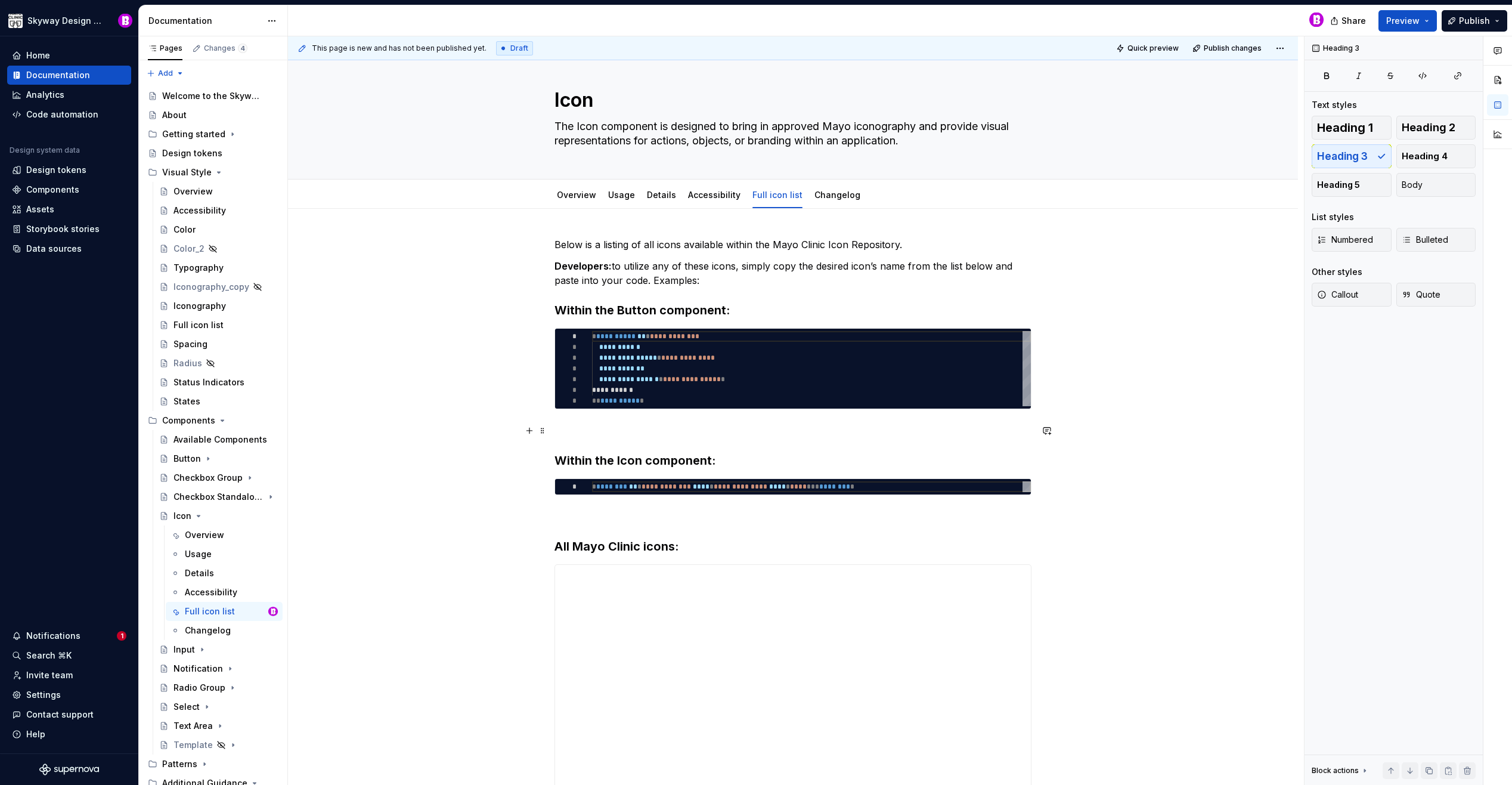
click at [1192, 429] on div "**********" at bounding box center [796, 411] width 1016 height 749
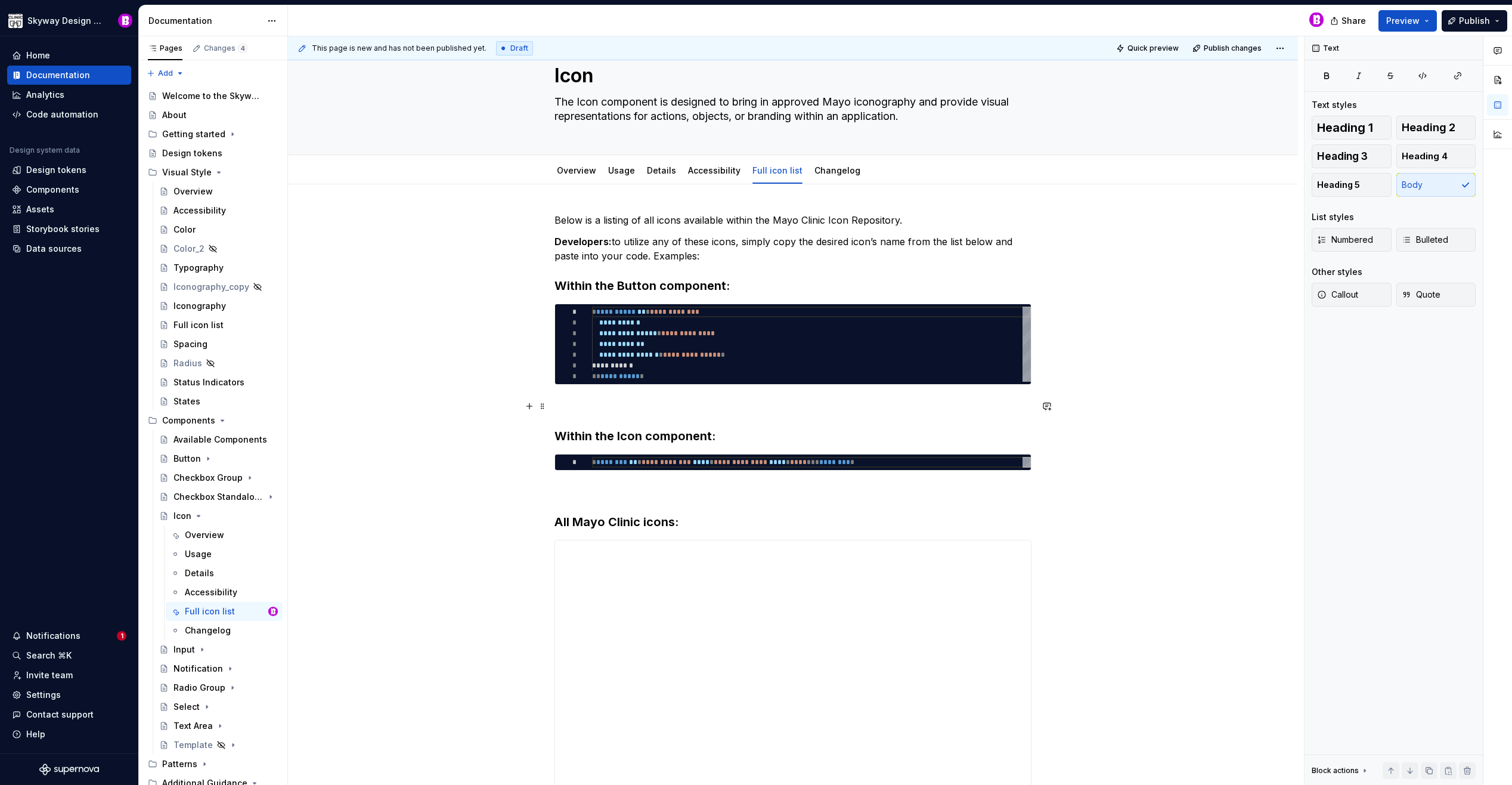
scroll to position [0, 0]
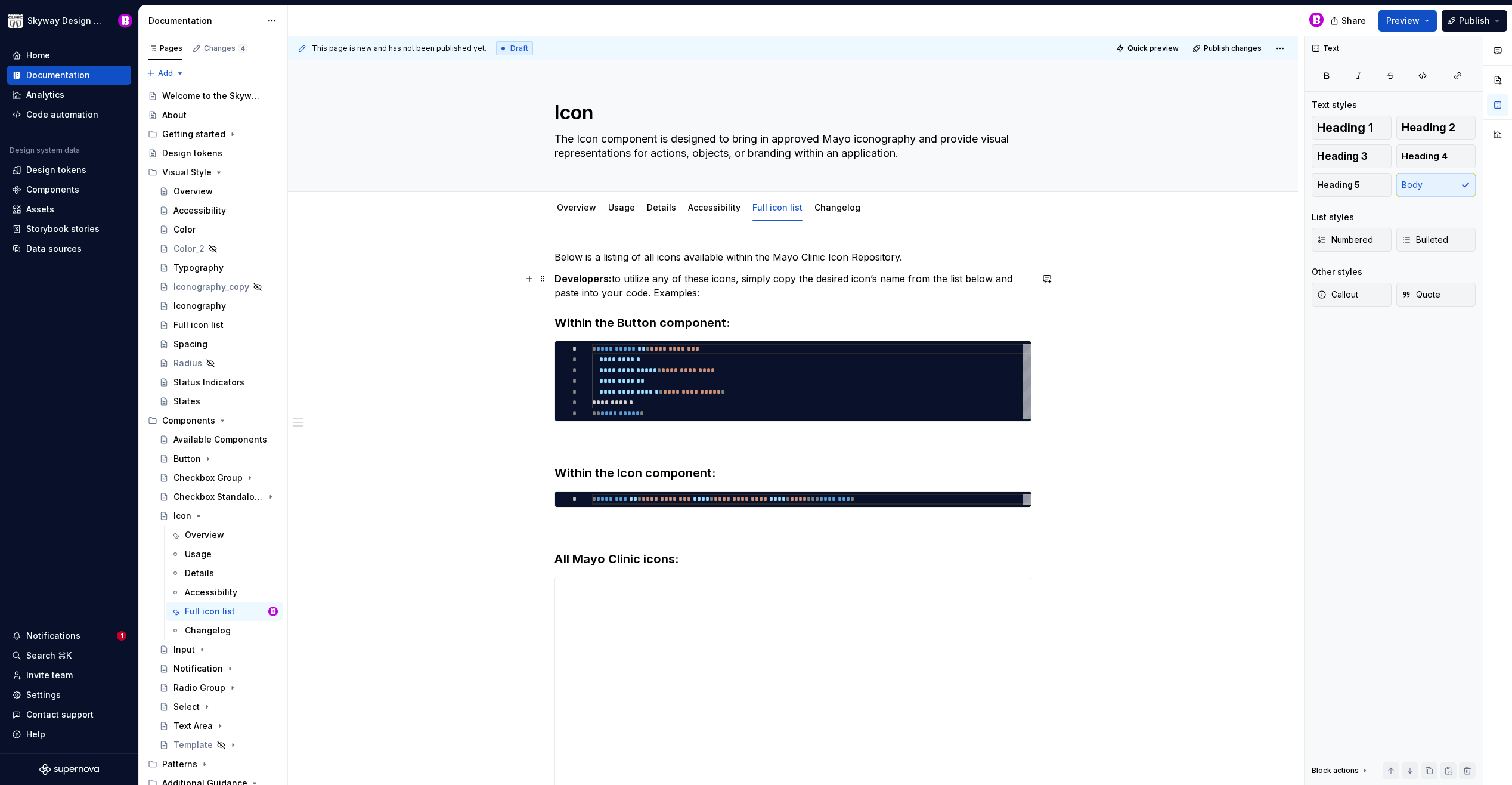
click at [463, 274] on div "**********" at bounding box center [796, 411] width 1016 height 749
click at [201, 305] on div "Iconography" at bounding box center [200, 305] width 53 height 12
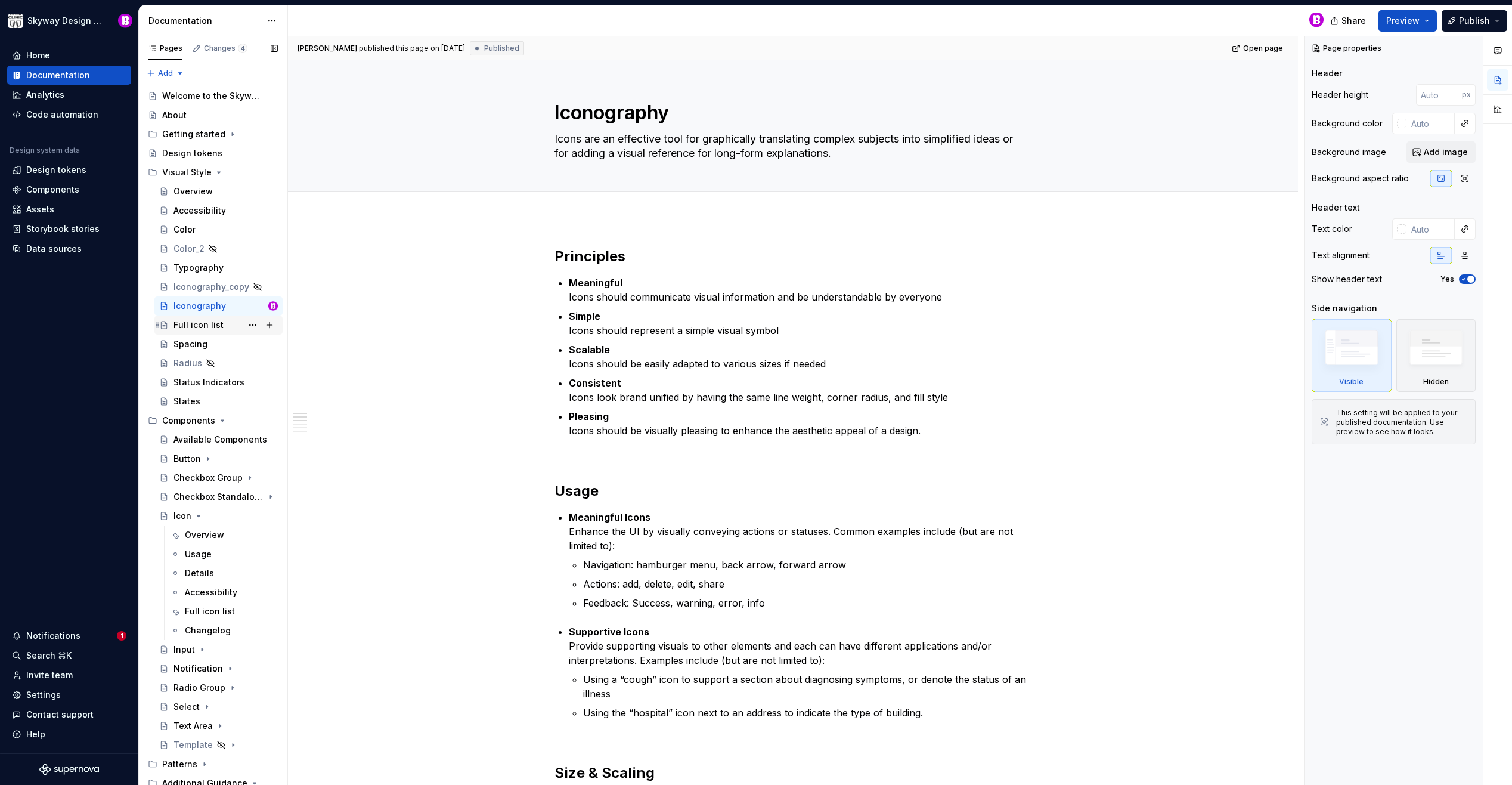
click at [202, 324] on div "Full icon list" at bounding box center [198, 324] width 50 height 12
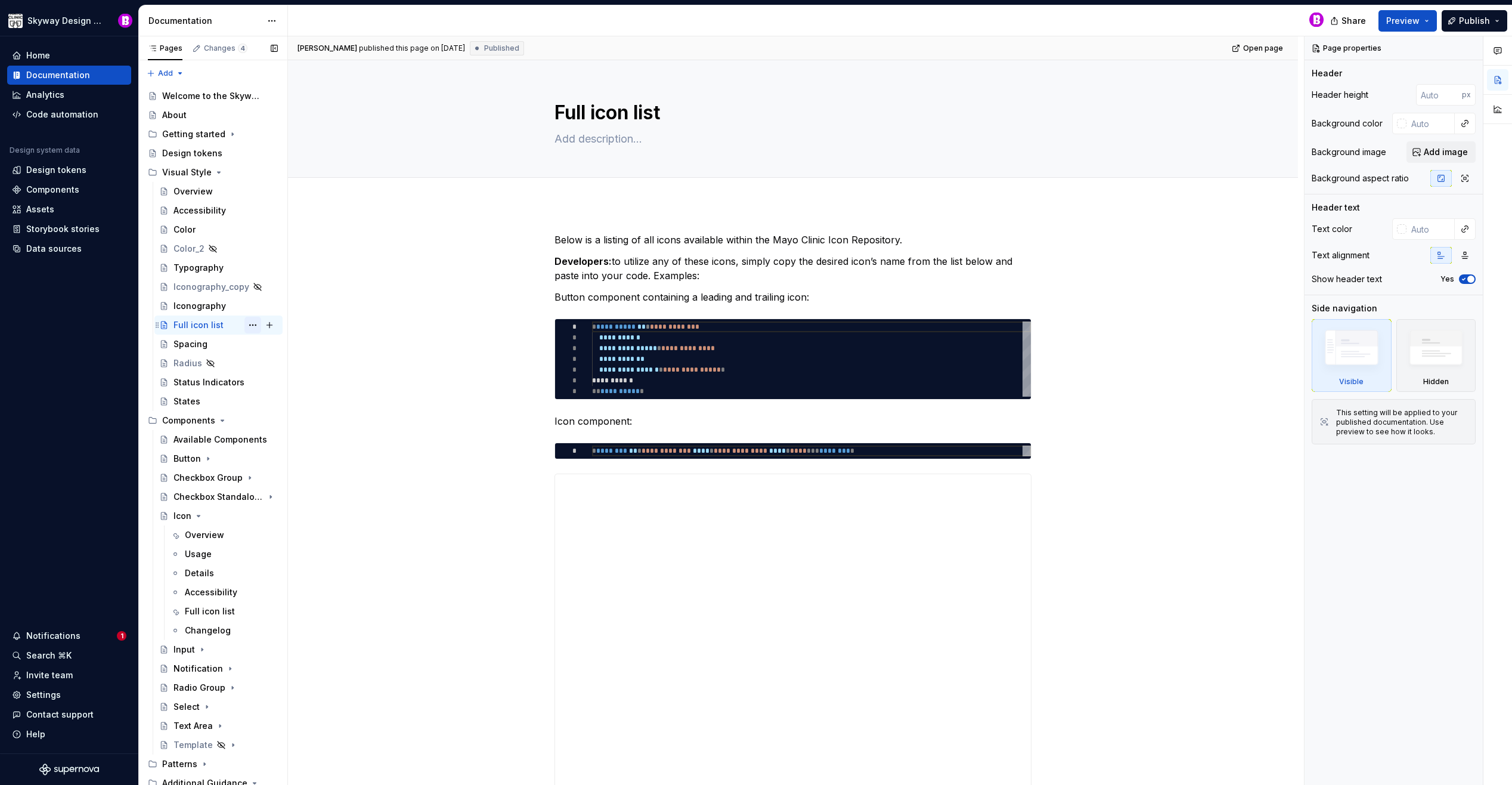
click at [249, 324] on button "Page tree" at bounding box center [252, 325] width 16 height 16
click at [295, 513] on div "Delete page" at bounding box center [318, 514] width 117 height 12
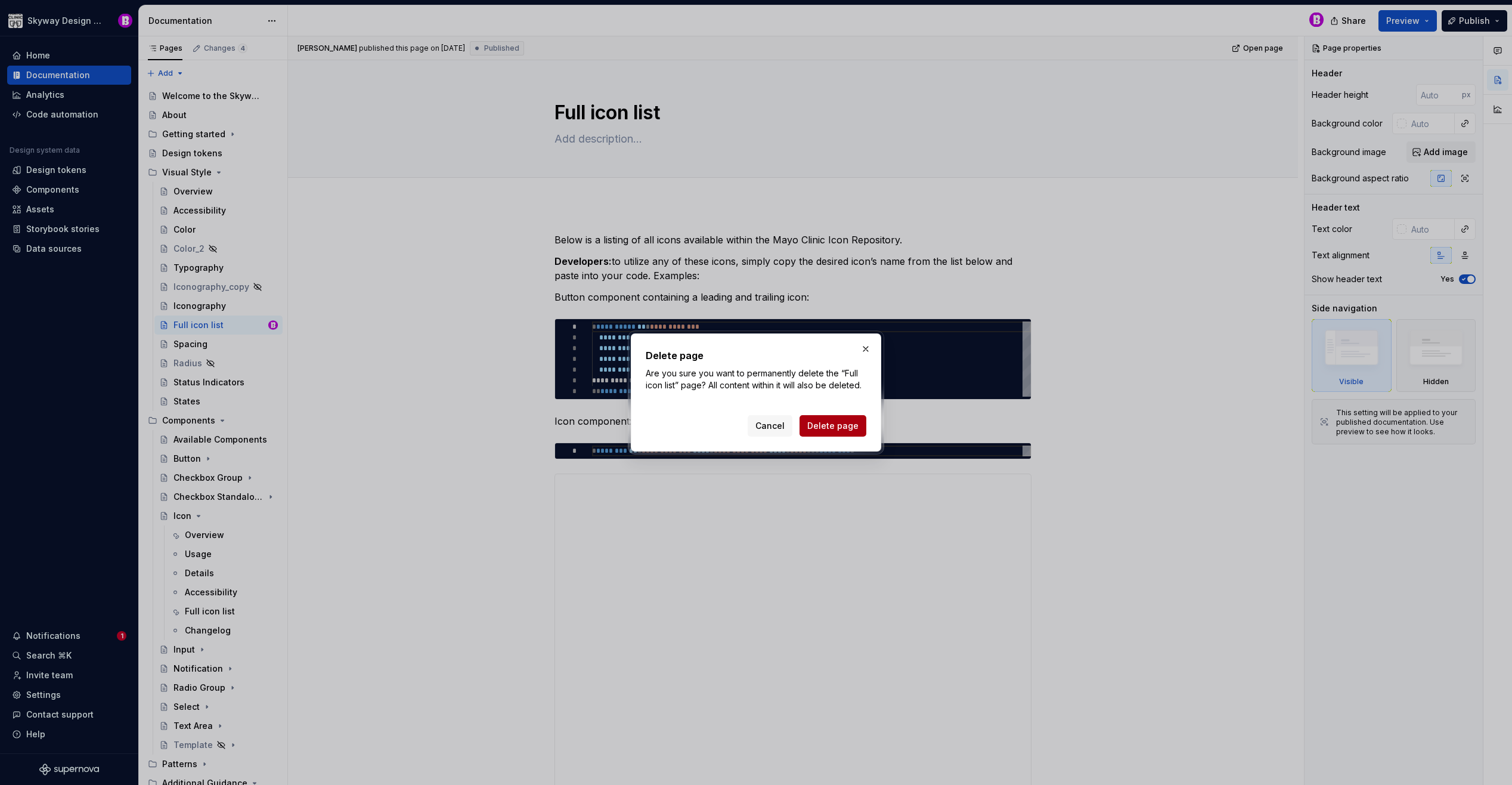
click at [830, 426] on span "Delete page" at bounding box center [833, 425] width 51 height 12
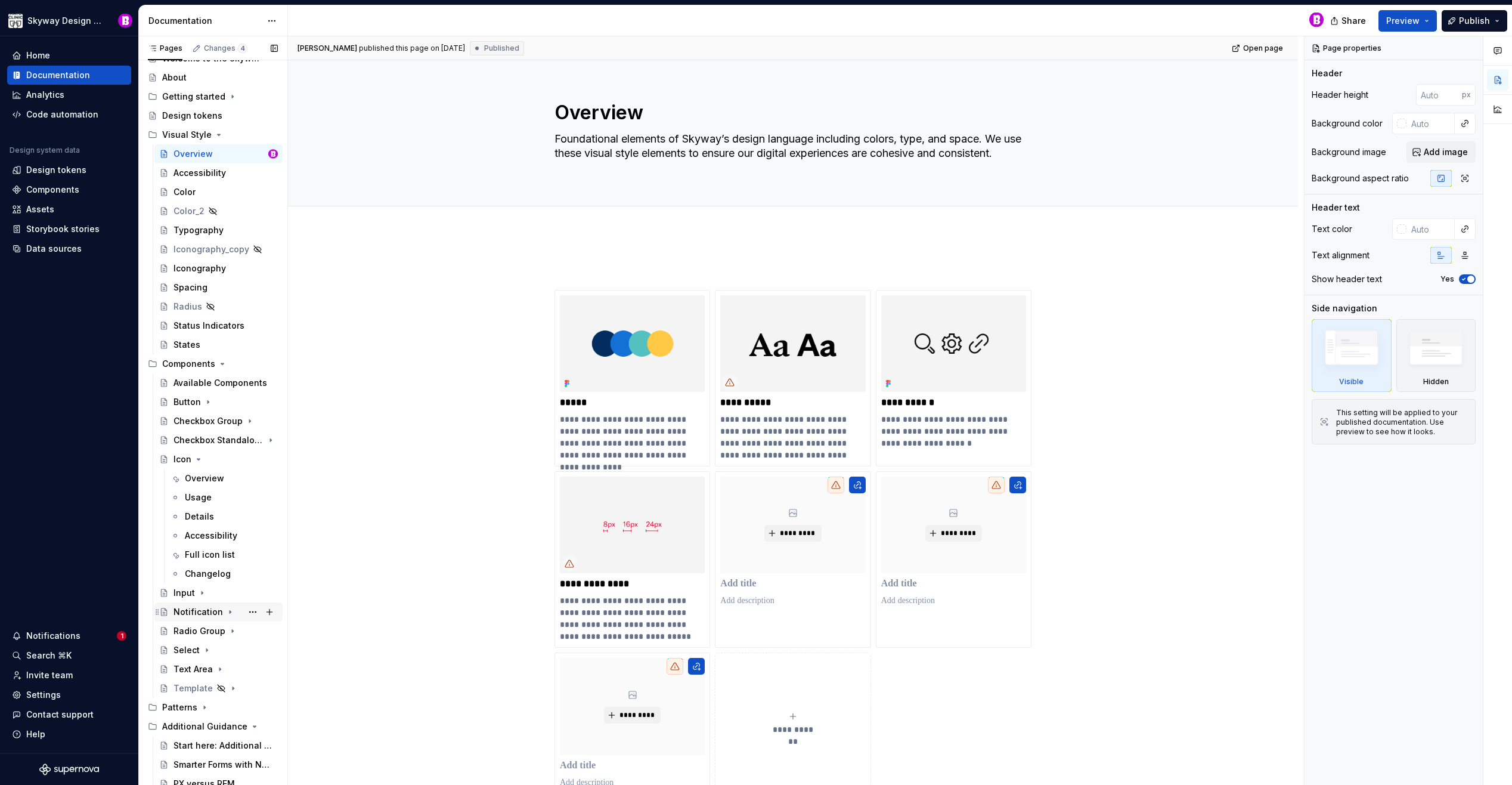
scroll to position [49, 0]
click at [201, 542] on div "Full icon list" at bounding box center [209, 543] width 50 height 12
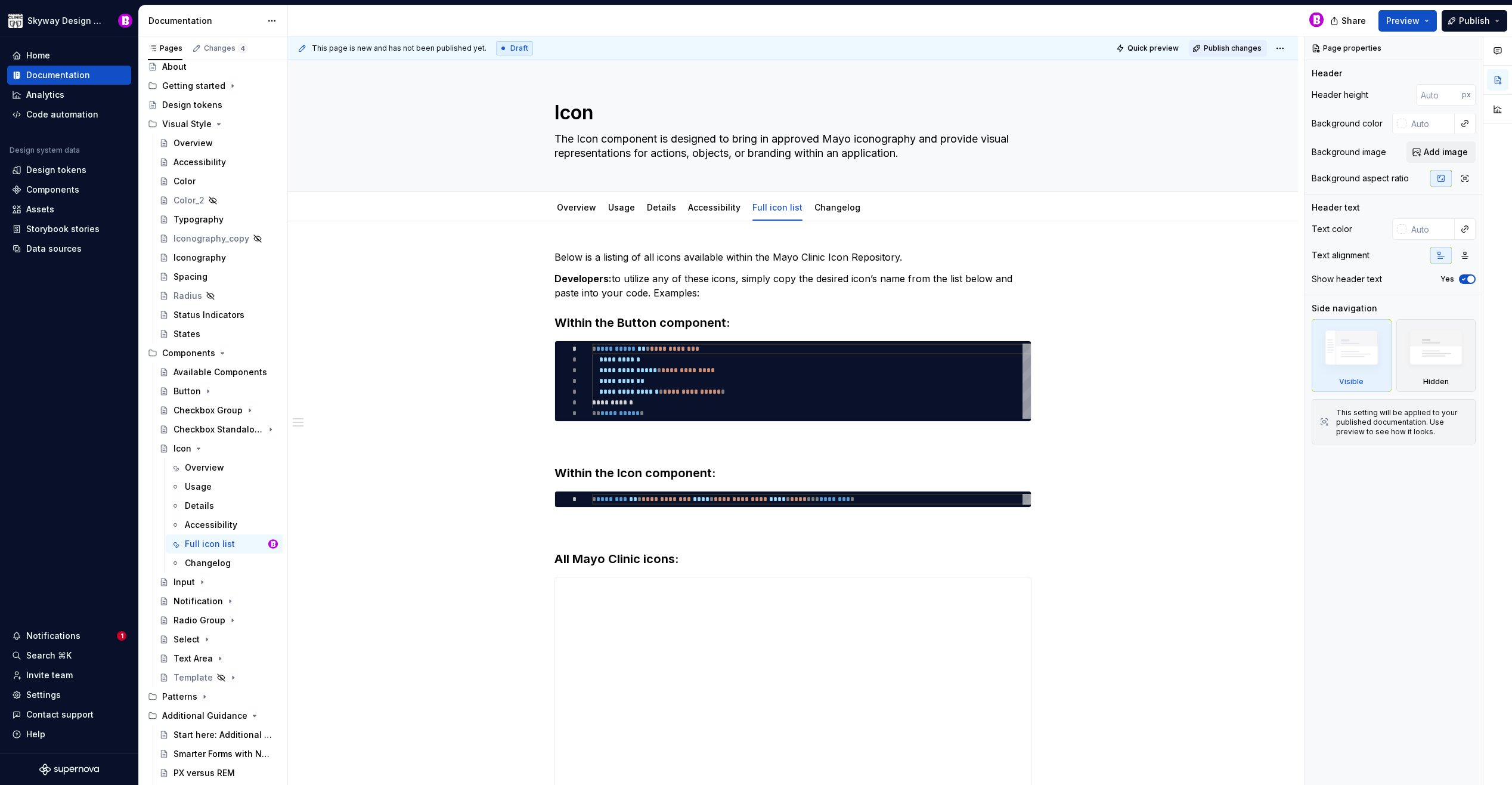
click at [1223, 49] on span "Publish changes" at bounding box center [1232, 49] width 58 height 10
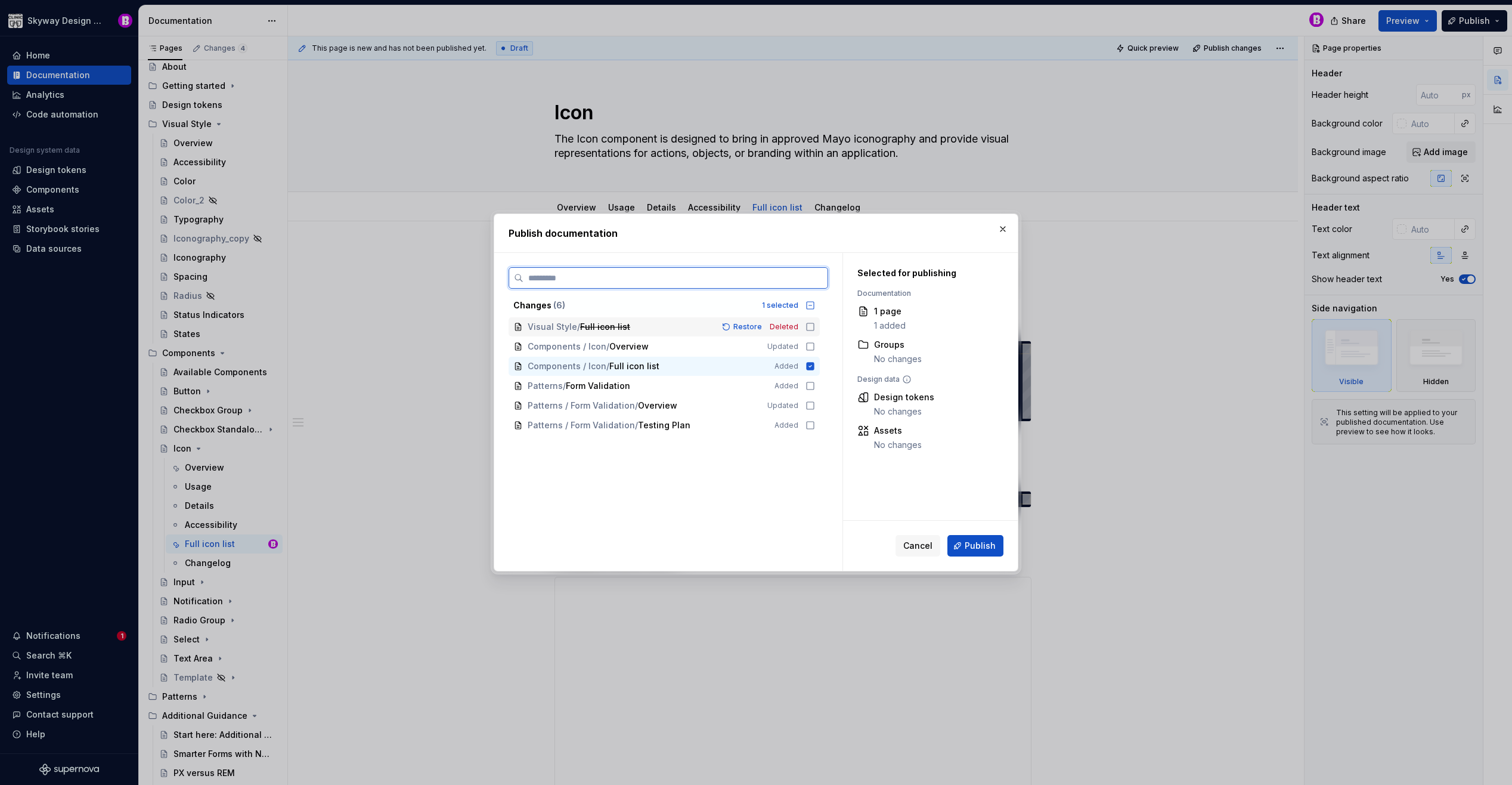
click at [809, 327] on icon at bounding box center [810, 327] width 10 height 10
click at [807, 344] on icon at bounding box center [810, 346] width 10 height 10
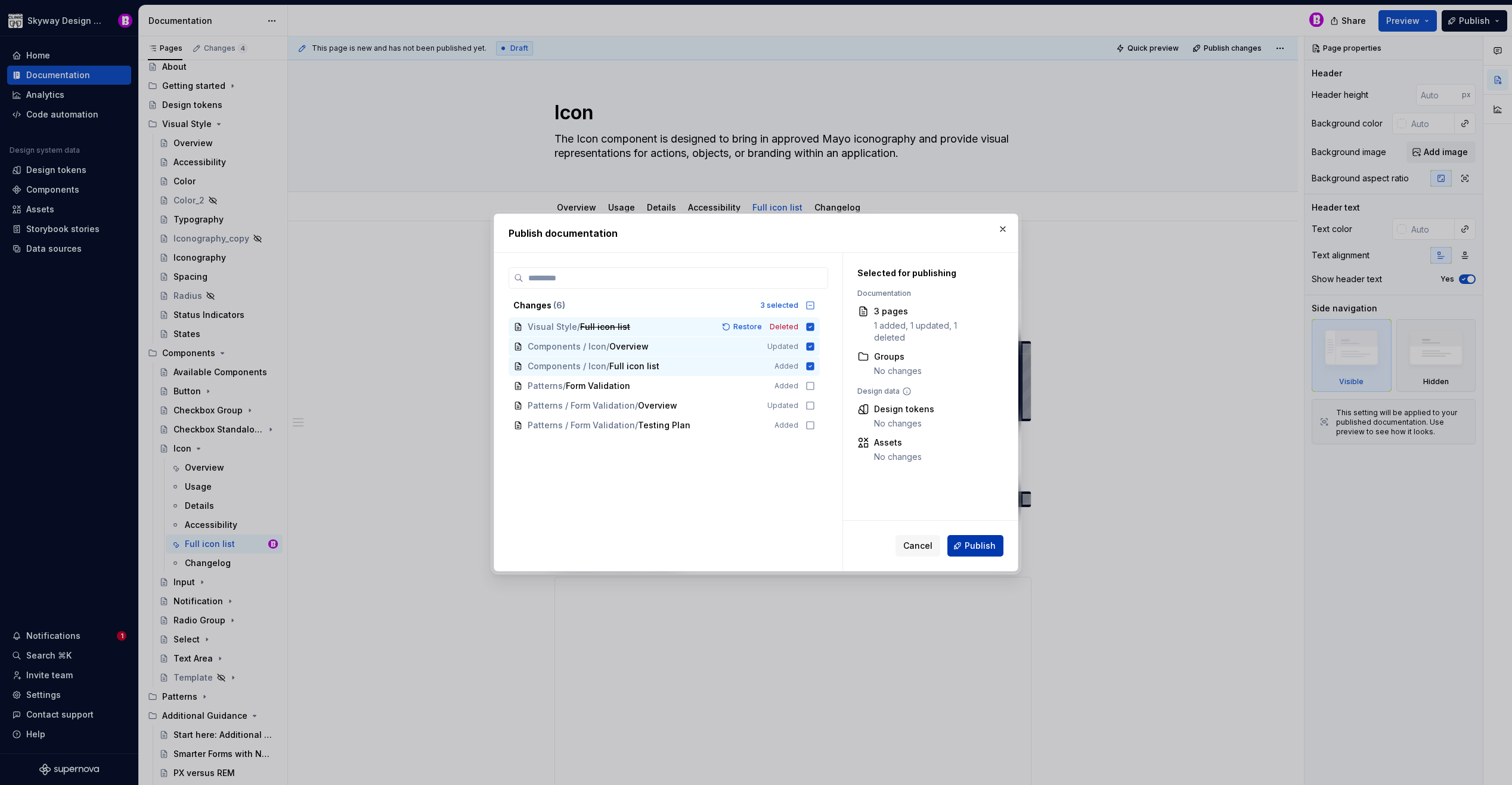
click at [978, 539] on button "Publish" at bounding box center [976, 545] width 56 height 21
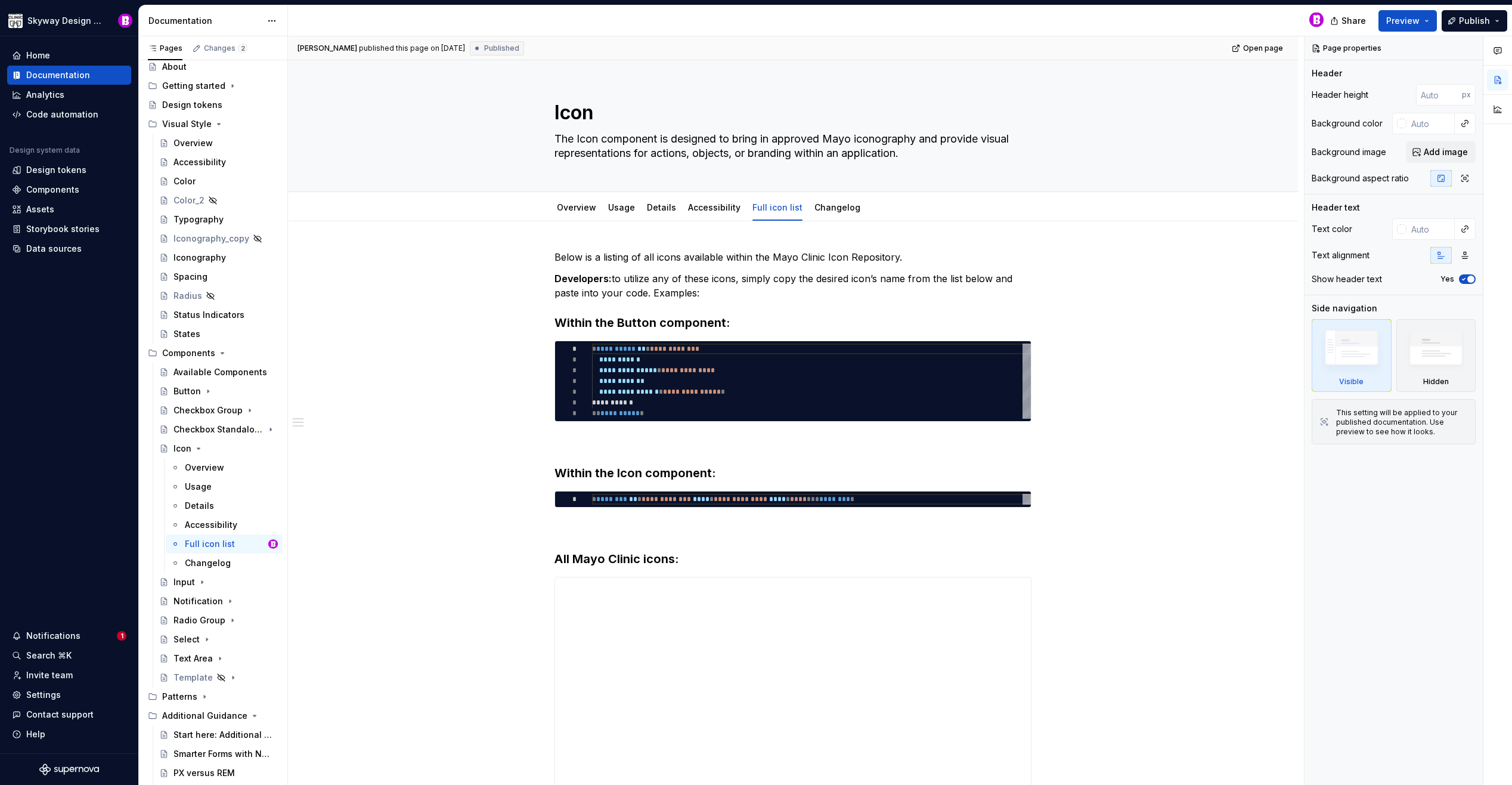
type textarea "*"
click at [620, 322] on h3 "Within the Button component:" at bounding box center [792, 322] width 477 height 16
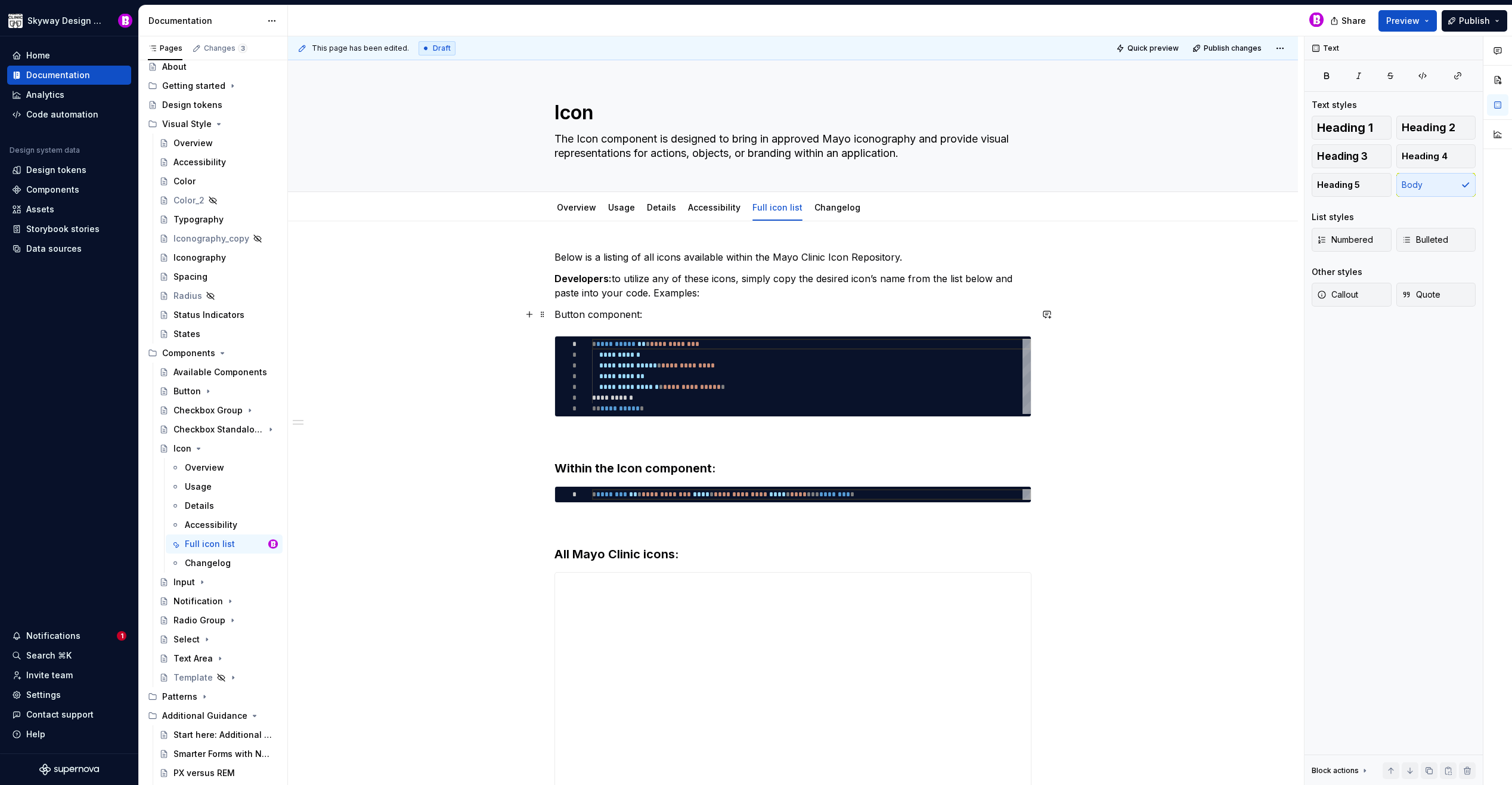
drag, startPoint x: 637, startPoint y: 314, endPoint x: 651, endPoint y: 324, distance: 17.2
click at [637, 314] on p "Button component:" at bounding box center [792, 314] width 477 height 14
click at [612, 472] on h3 "Within the Icon component:" at bounding box center [792, 468] width 477 height 16
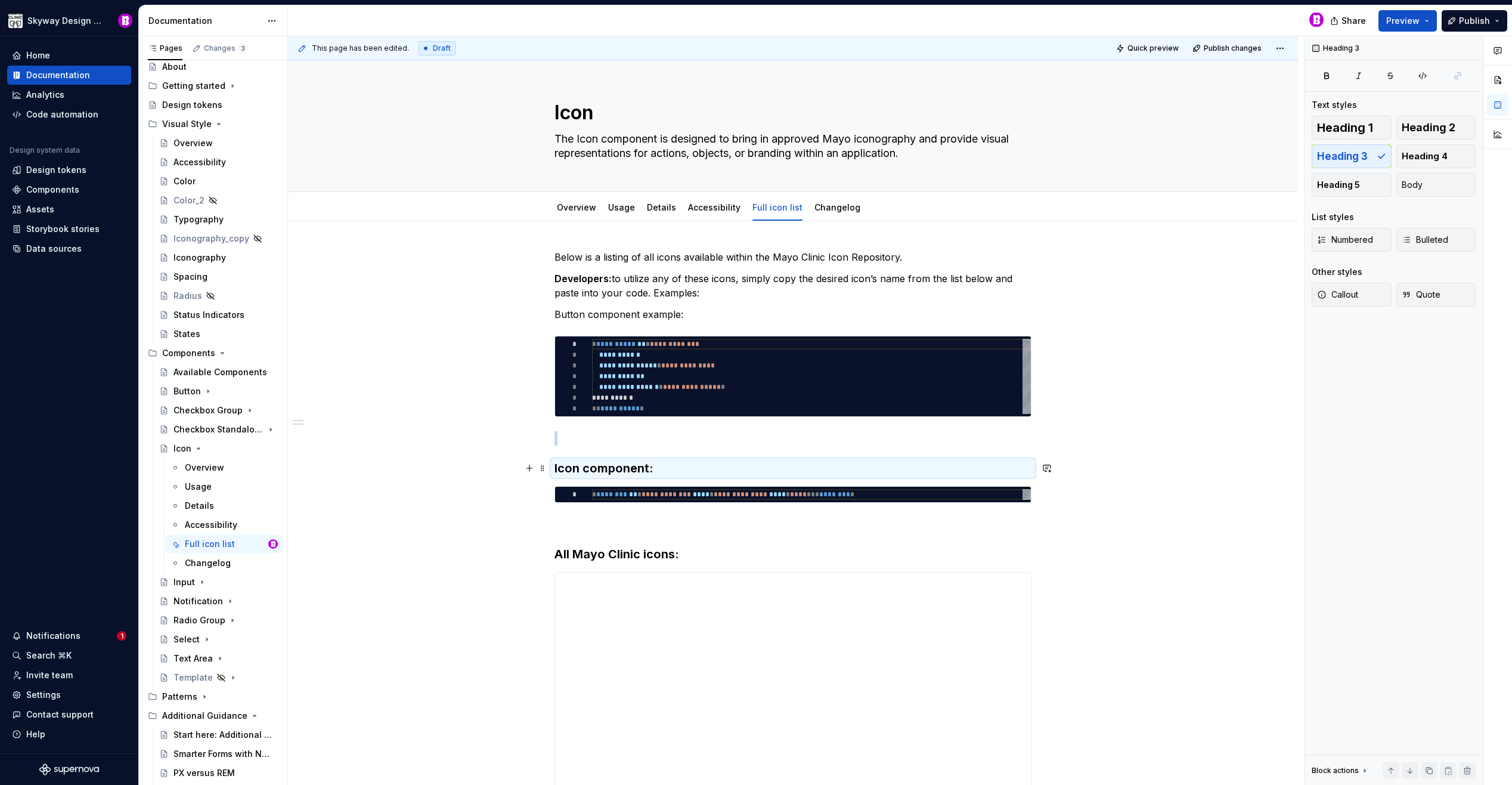
drag, startPoint x: 647, startPoint y: 467, endPoint x: 716, endPoint y: 463, distance: 69.1
click at [647, 467] on h3 "Icon component:" at bounding box center [792, 468] width 477 height 16
drag, startPoint x: 711, startPoint y: 468, endPoint x: 561, endPoint y: 454, distance: 150.7
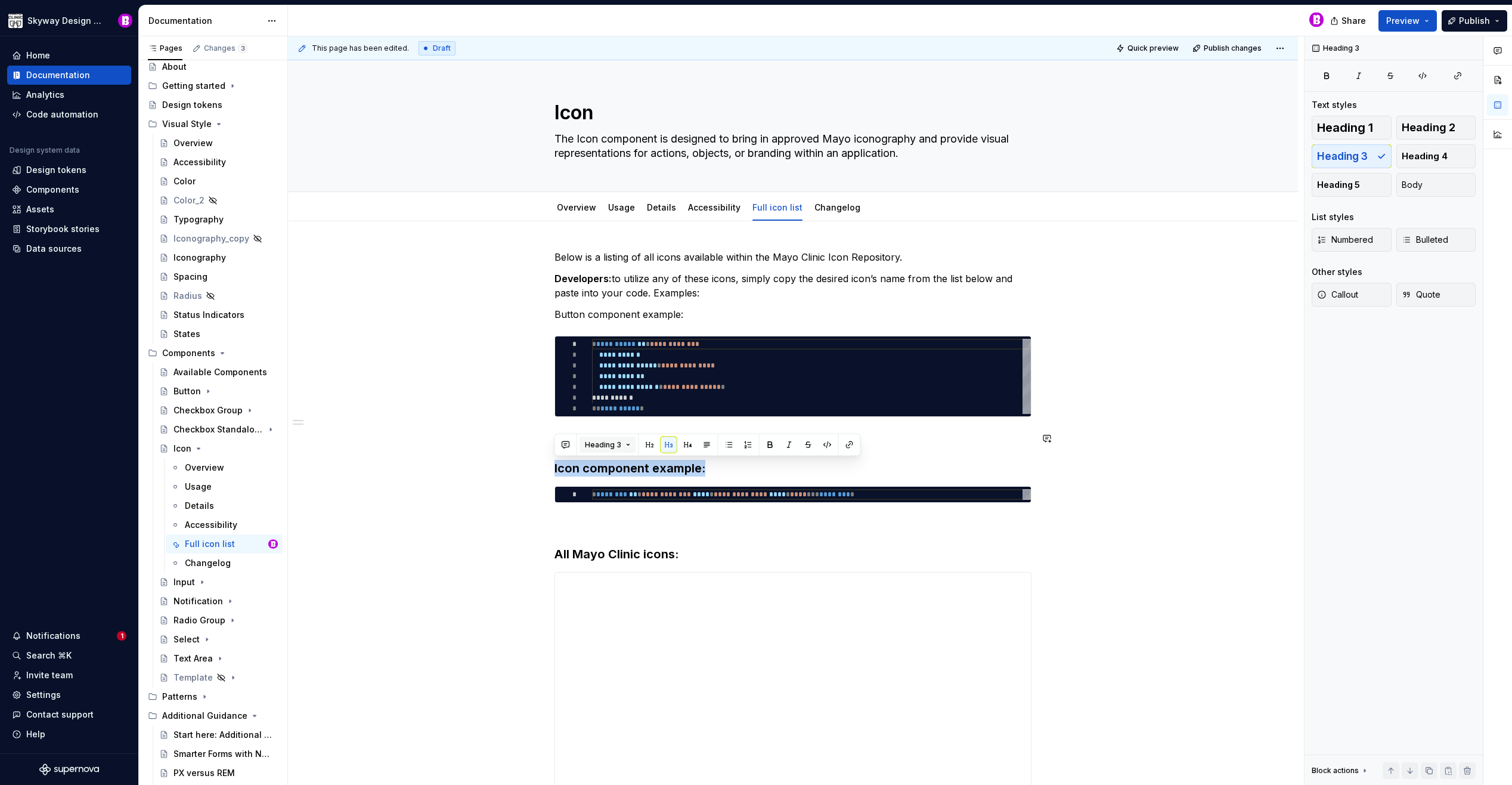
click at [630, 445] on button "Heading 3" at bounding box center [608, 445] width 57 height 16
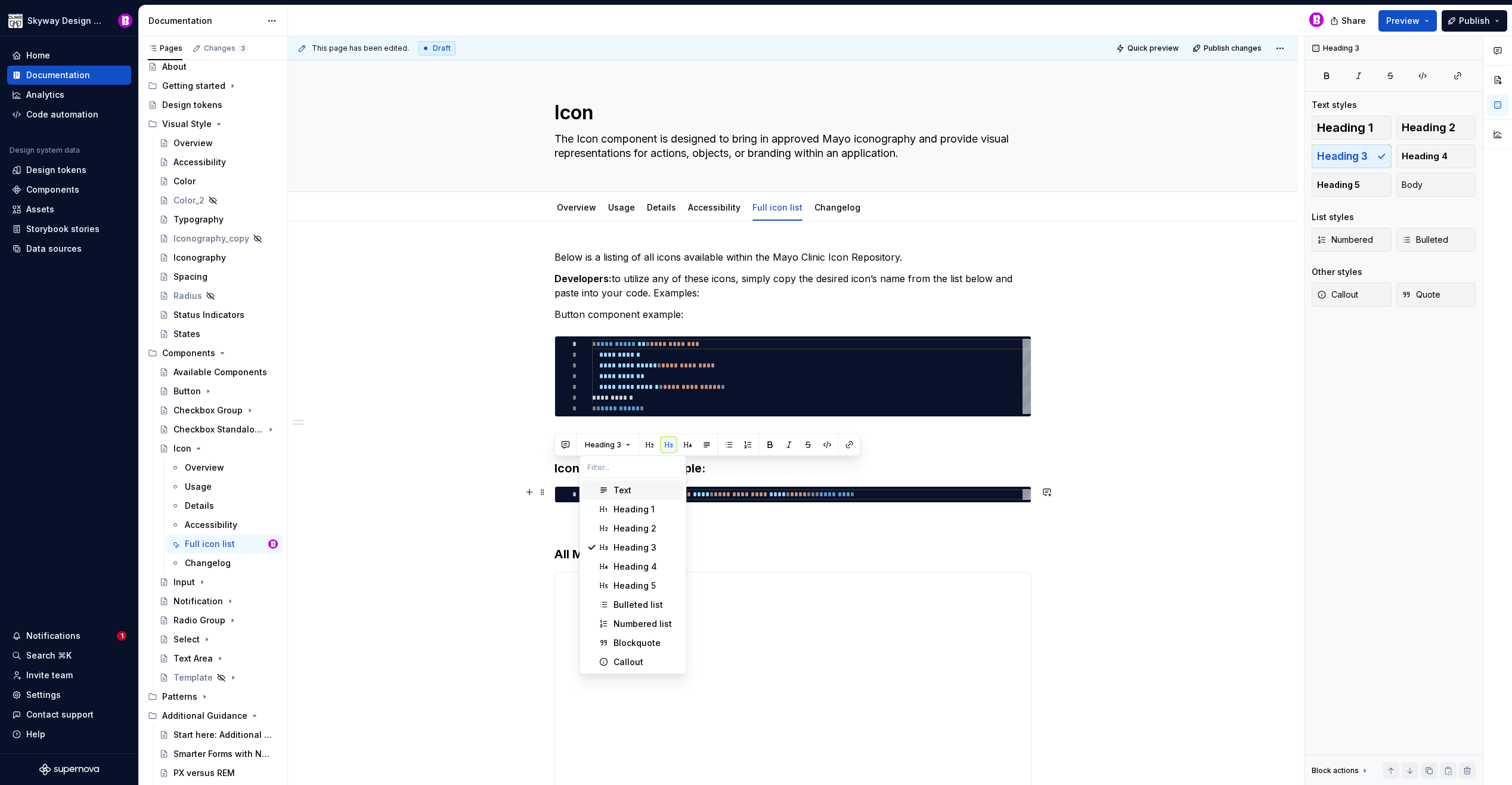
click at [631, 489] on div "Text" at bounding box center [647, 490] width 66 height 12
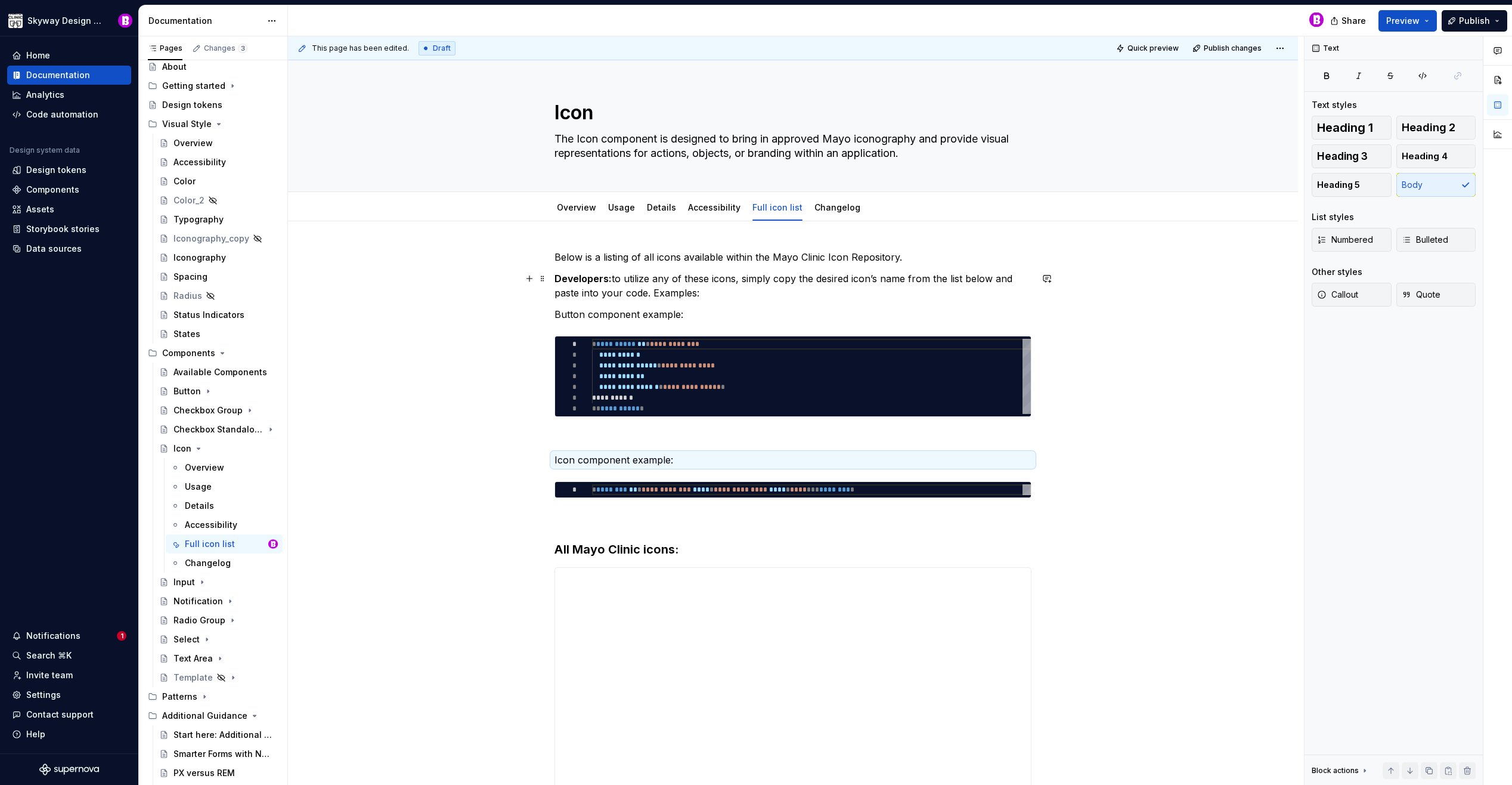
click at [718, 289] on p "Developers: to utilize any of these icons, simply copy the desired icon’s name …" at bounding box center [792, 285] width 477 height 29
click at [664, 313] on p "Button component example:" at bounding box center [792, 314] width 477 height 14
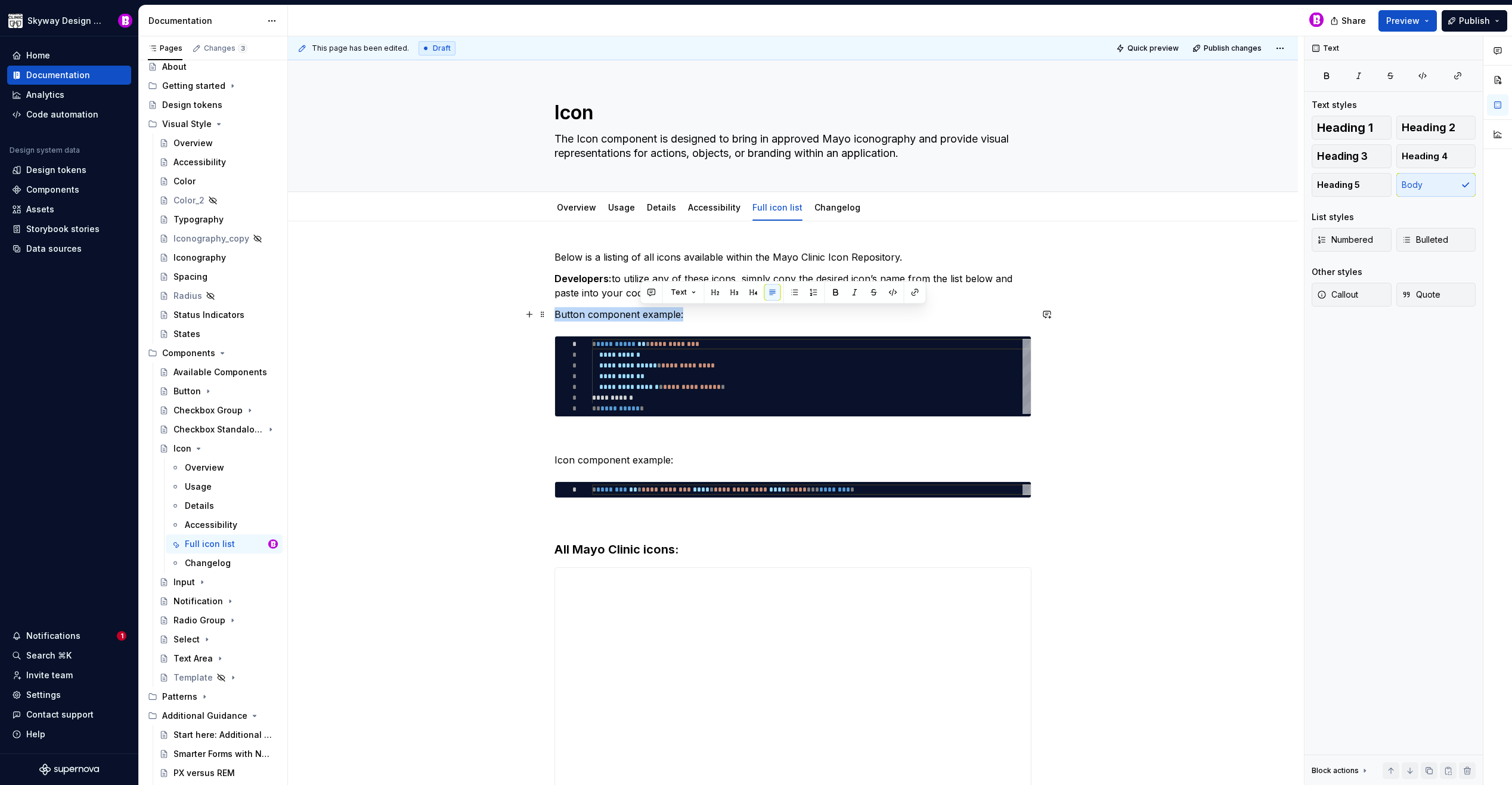
click at [664, 313] on p "Button component example:" at bounding box center [792, 314] width 477 height 14
click at [659, 457] on p "Icon component example:" at bounding box center [792, 459] width 477 height 14
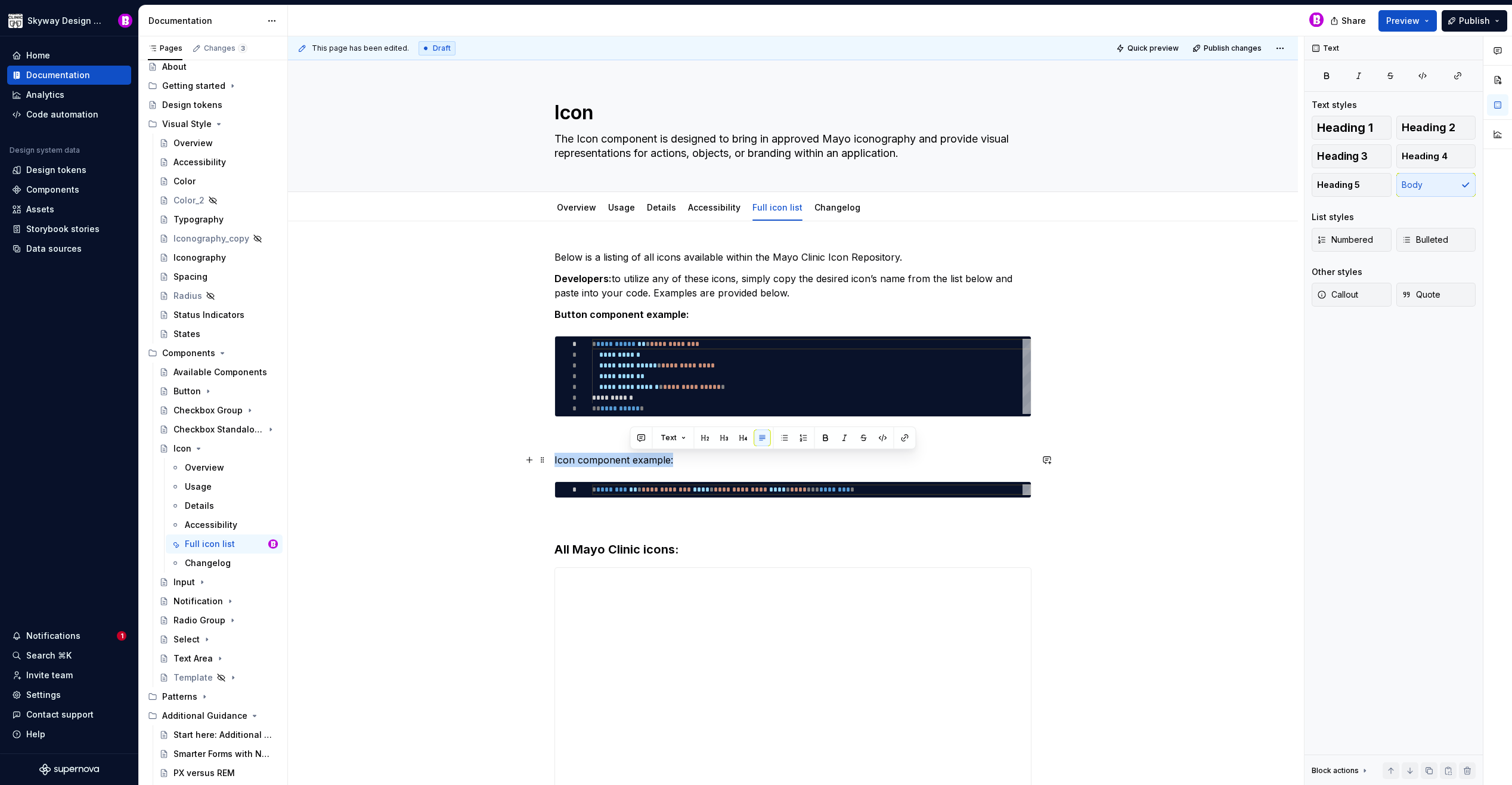
click at [659, 457] on p "Icon component example:" at bounding box center [792, 459] width 477 height 14
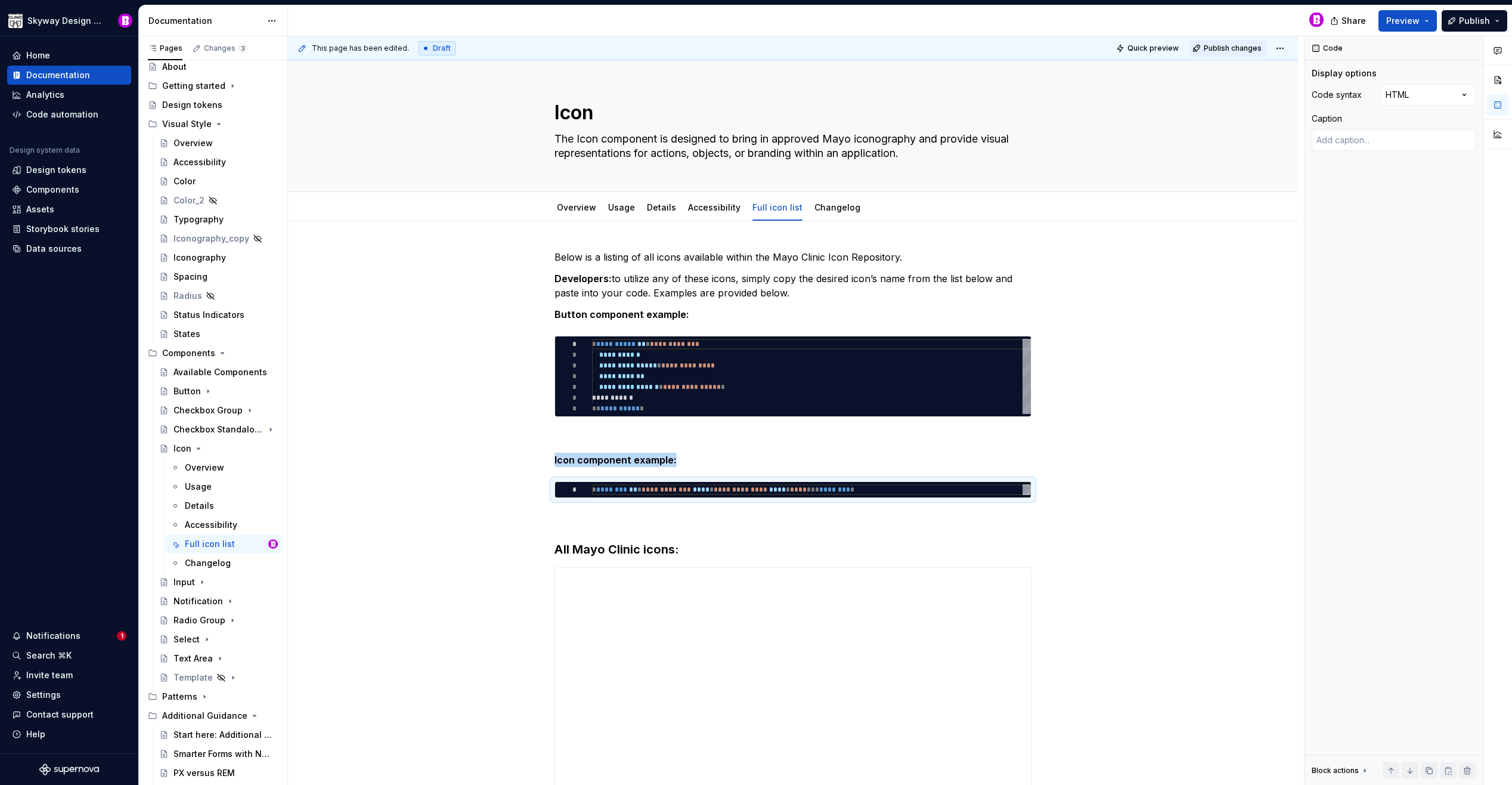
click at [1229, 46] on span "Publish changes" at bounding box center [1232, 49] width 58 height 10
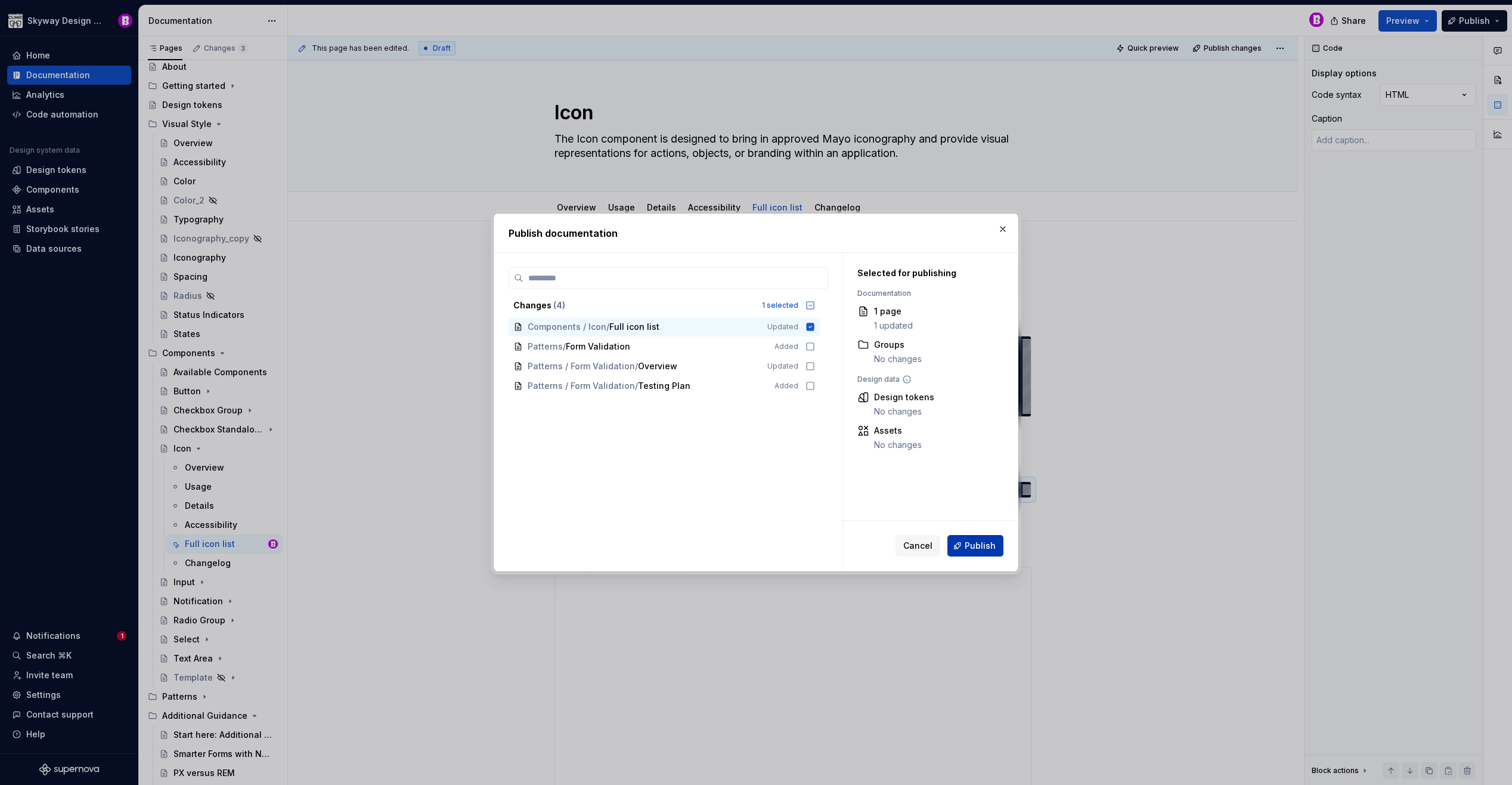
click at [995, 543] on button "Publish" at bounding box center [976, 545] width 56 height 21
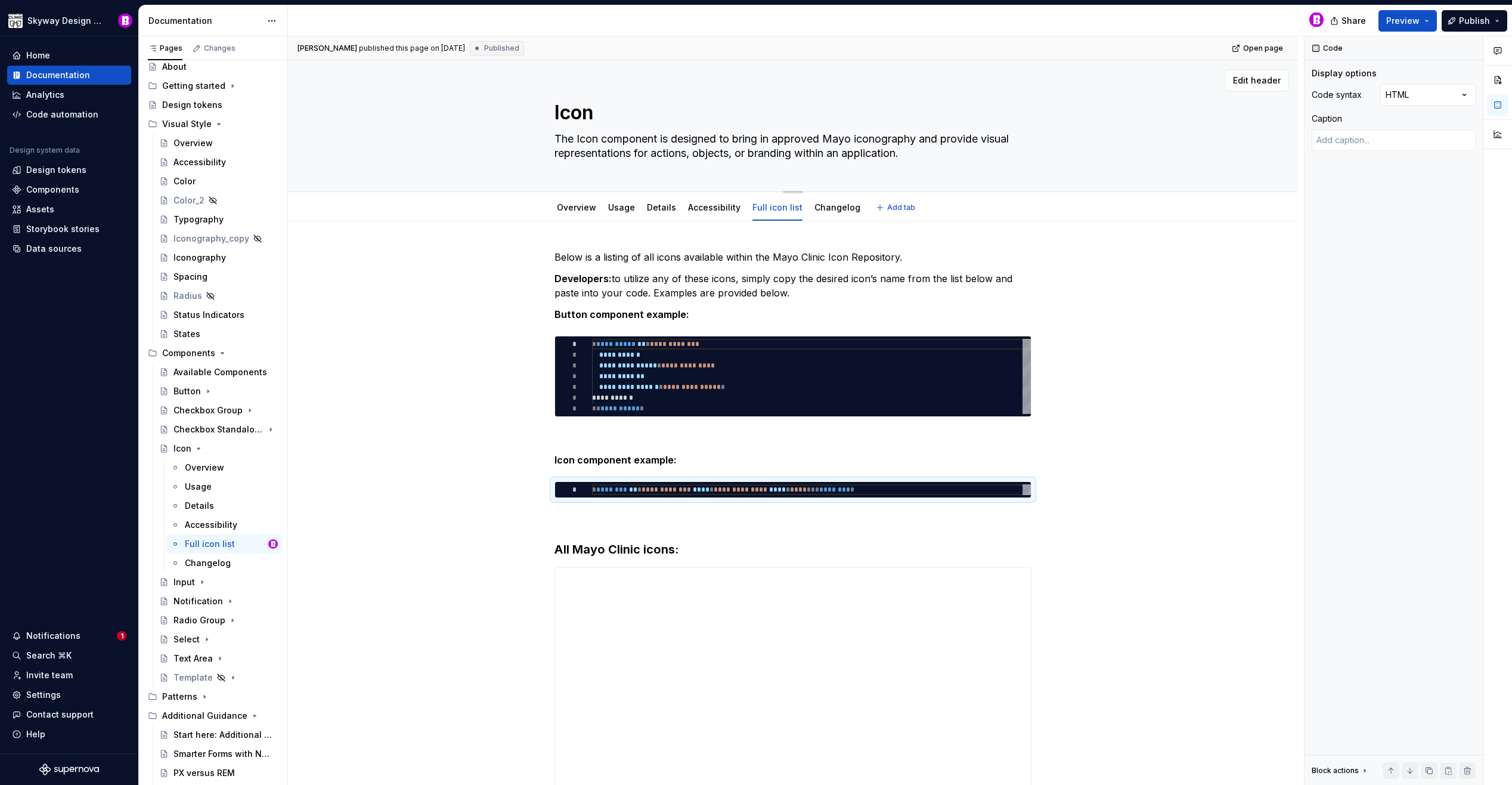
type textarea "*"
